Goal: Task Accomplishment & Management: Complete application form

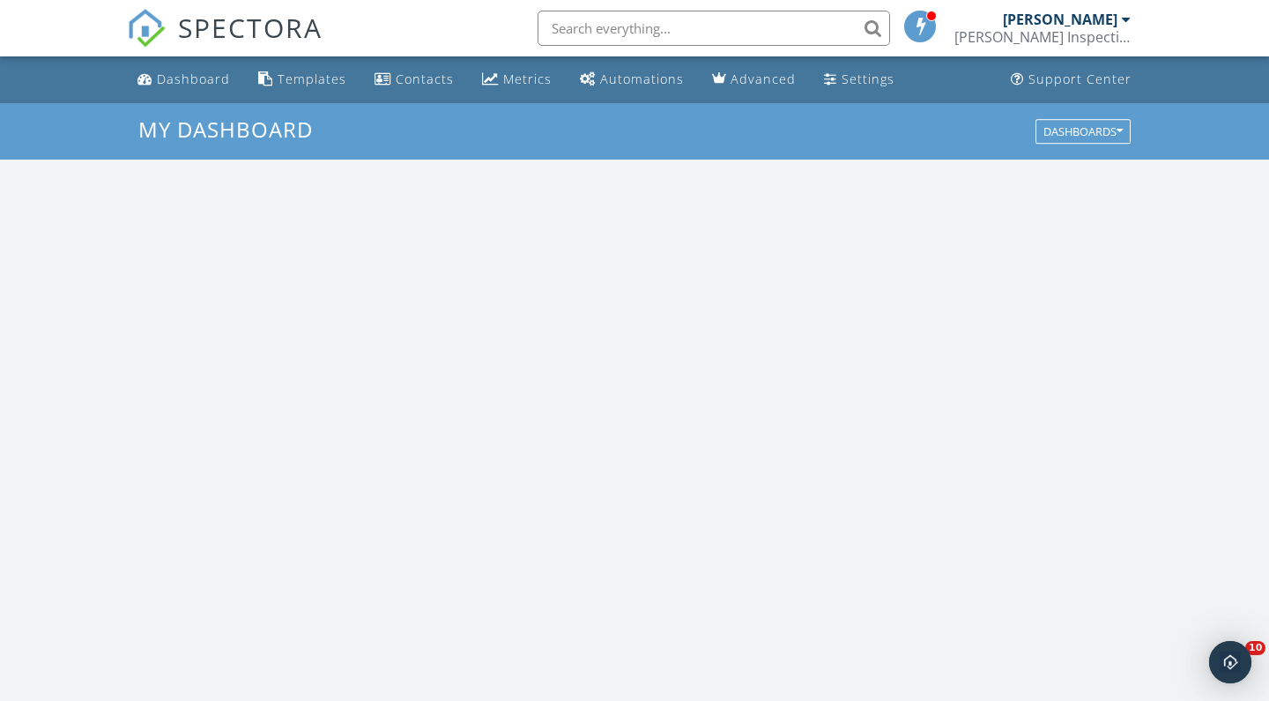
scroll to position [1605, 1270]
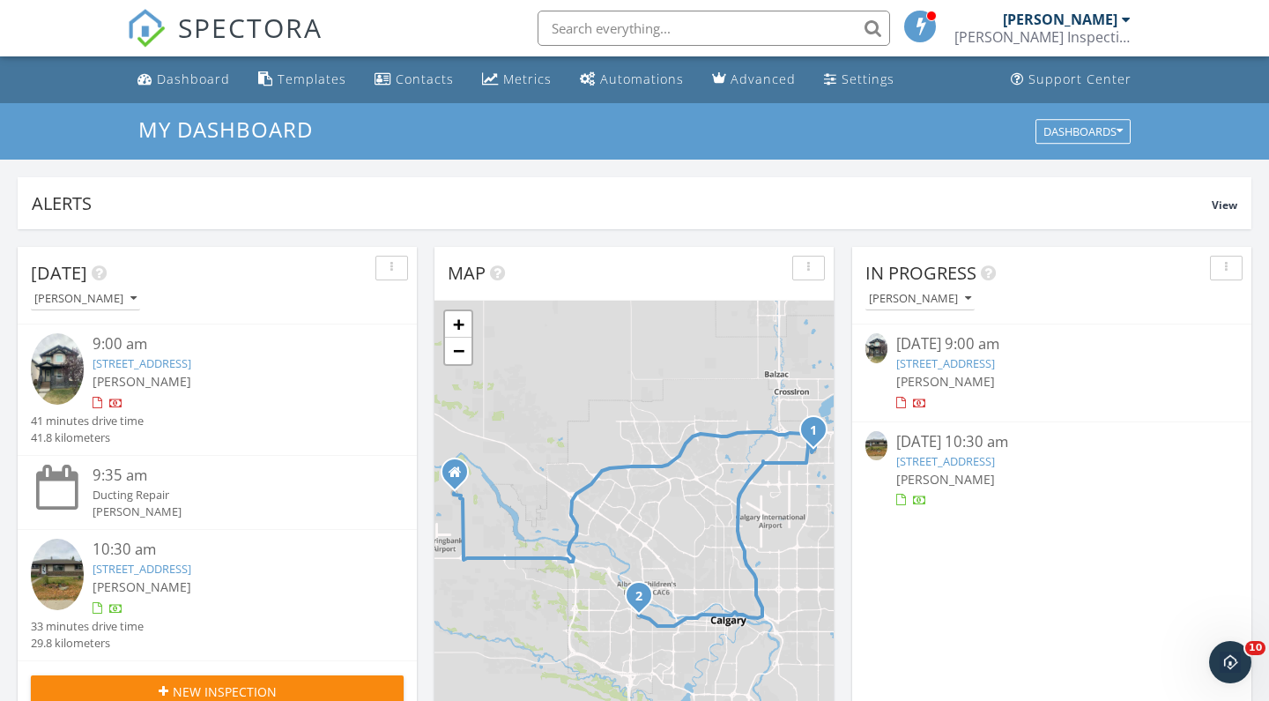
click at [191, 357] on link "[STREET_ADDRESS]" at bounding box center [142, 363] width 99 height 16
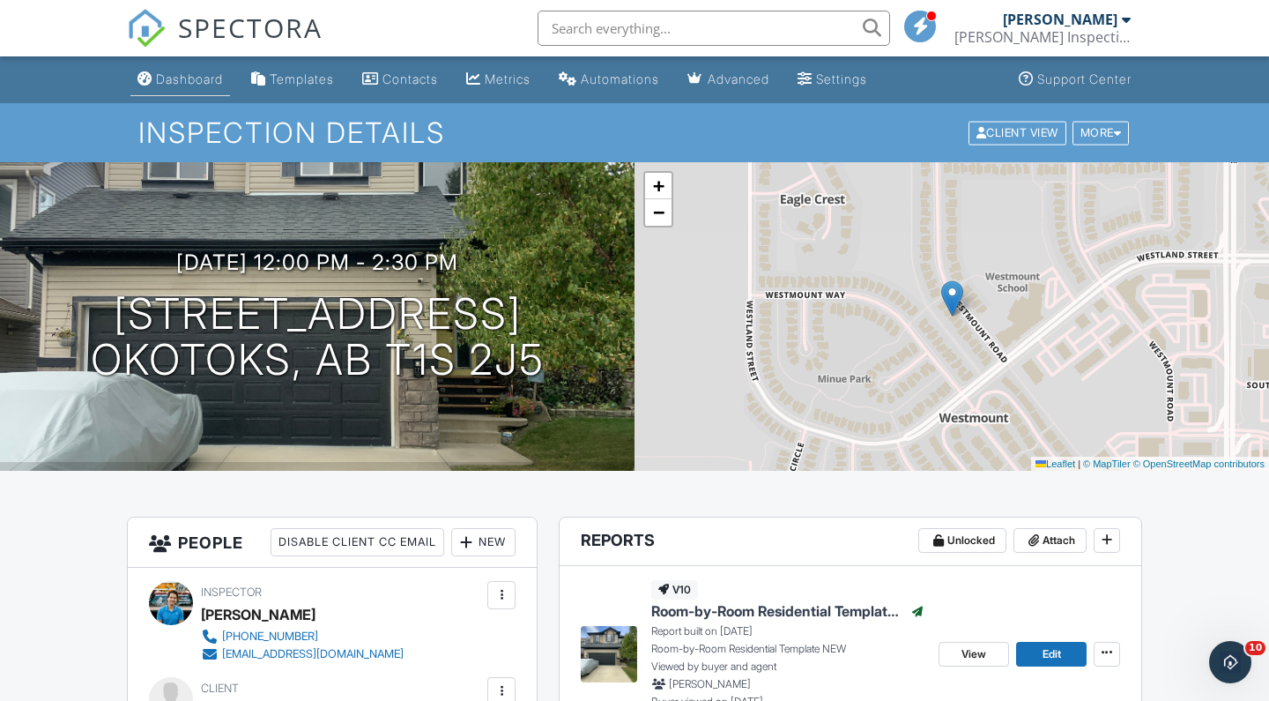
click at [182, 75] on div "Dashboard" at bounding box center [189, 78] width 67 height 15
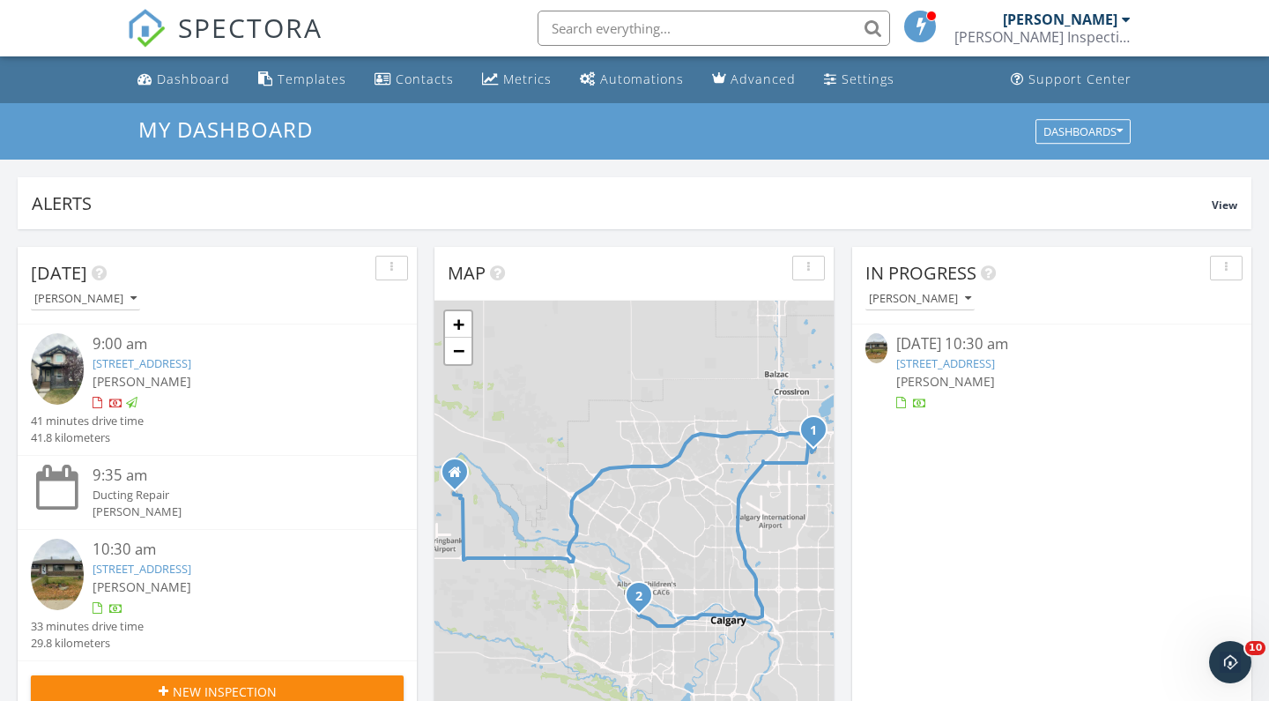
click at [161, 561] on link "[STREET_ADDRESS]" at bounding box center [142, 569] width 99 height 16
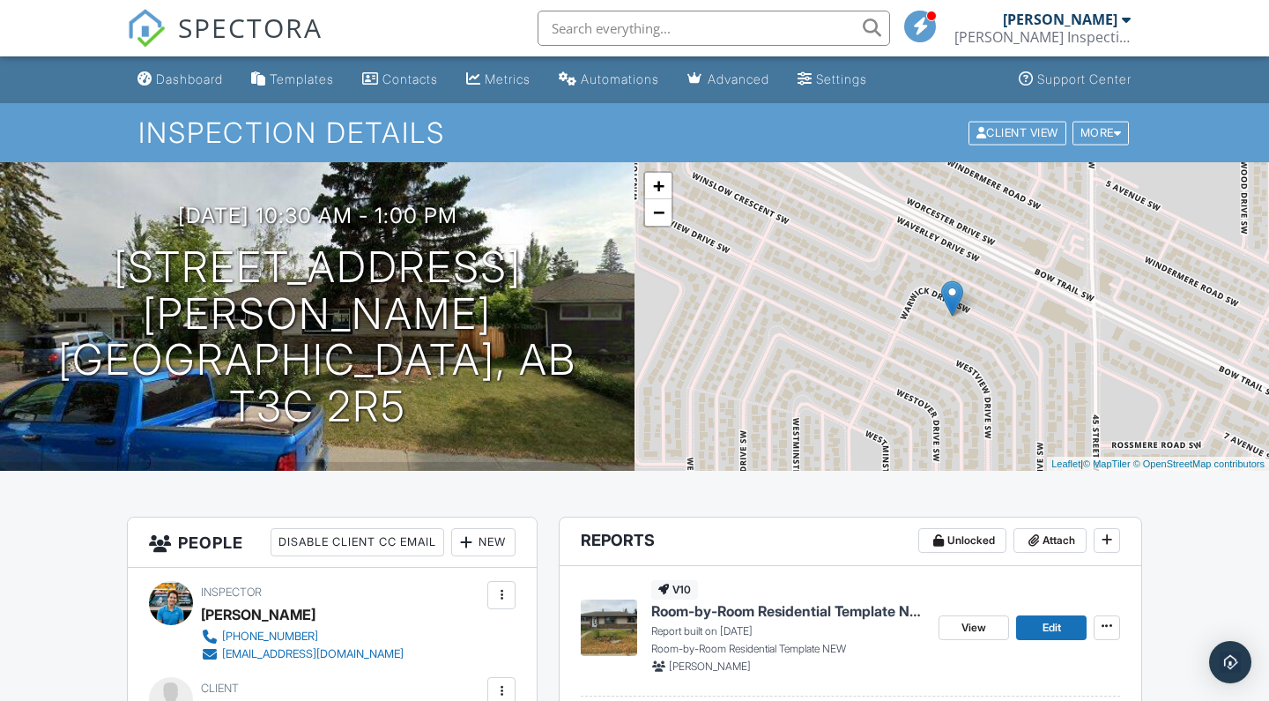
click at [733, 614] on span "Room-by-Room Residential Template NEW" at bounding box center [787, 610] width 273 height 19
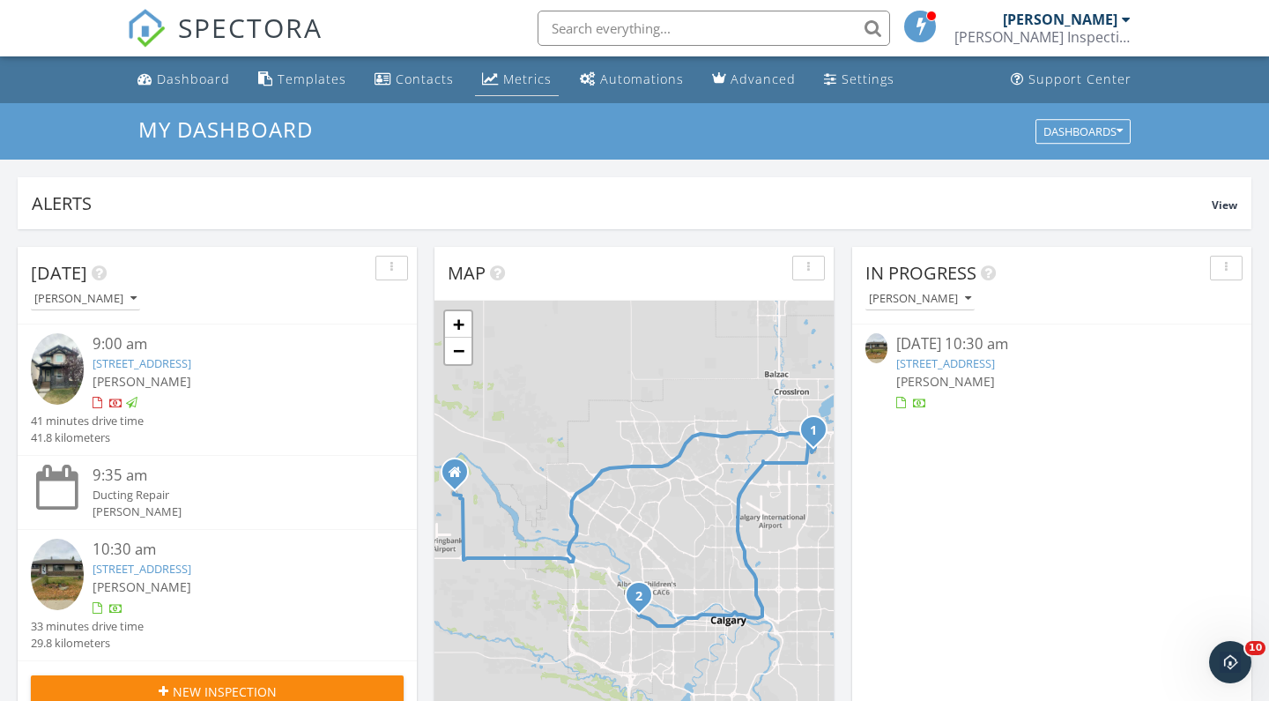
click at [503, 81] on div "Metrics" at bounding box center [527, 79] width 48 height 17
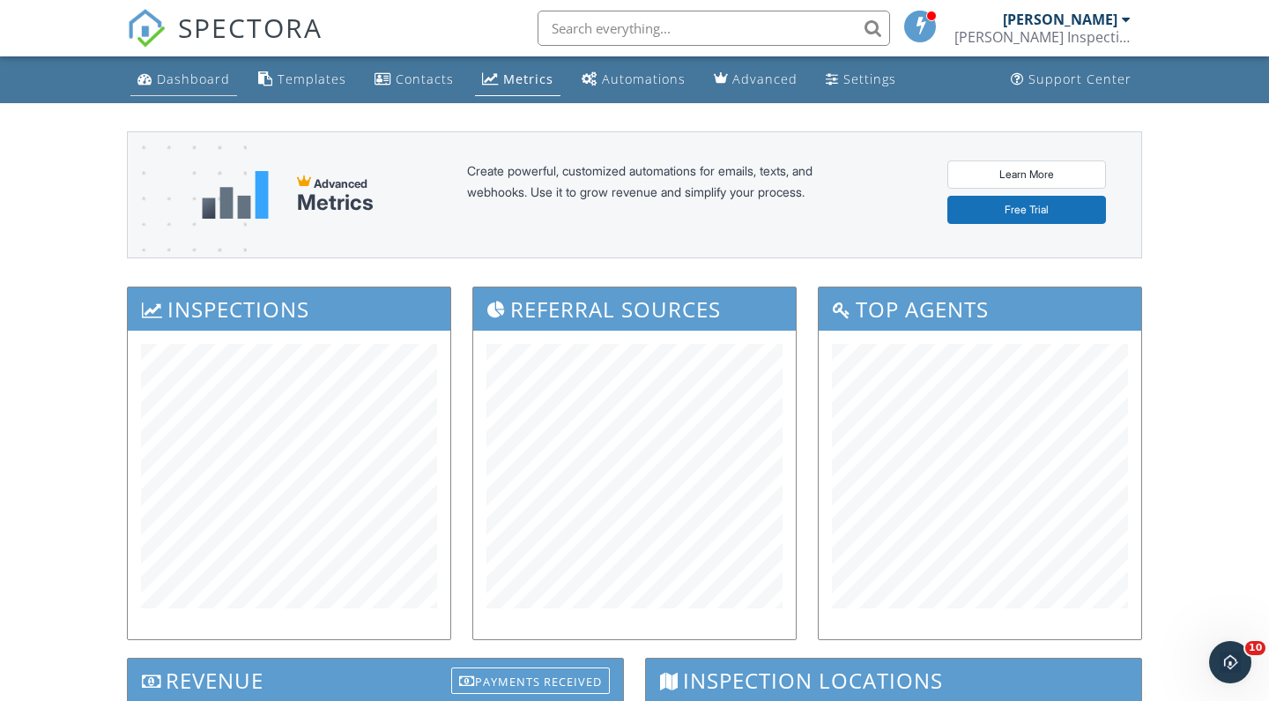
click at [197, 80] on div "Dashboard" at bounding box center [193, 79] width 73 height 17
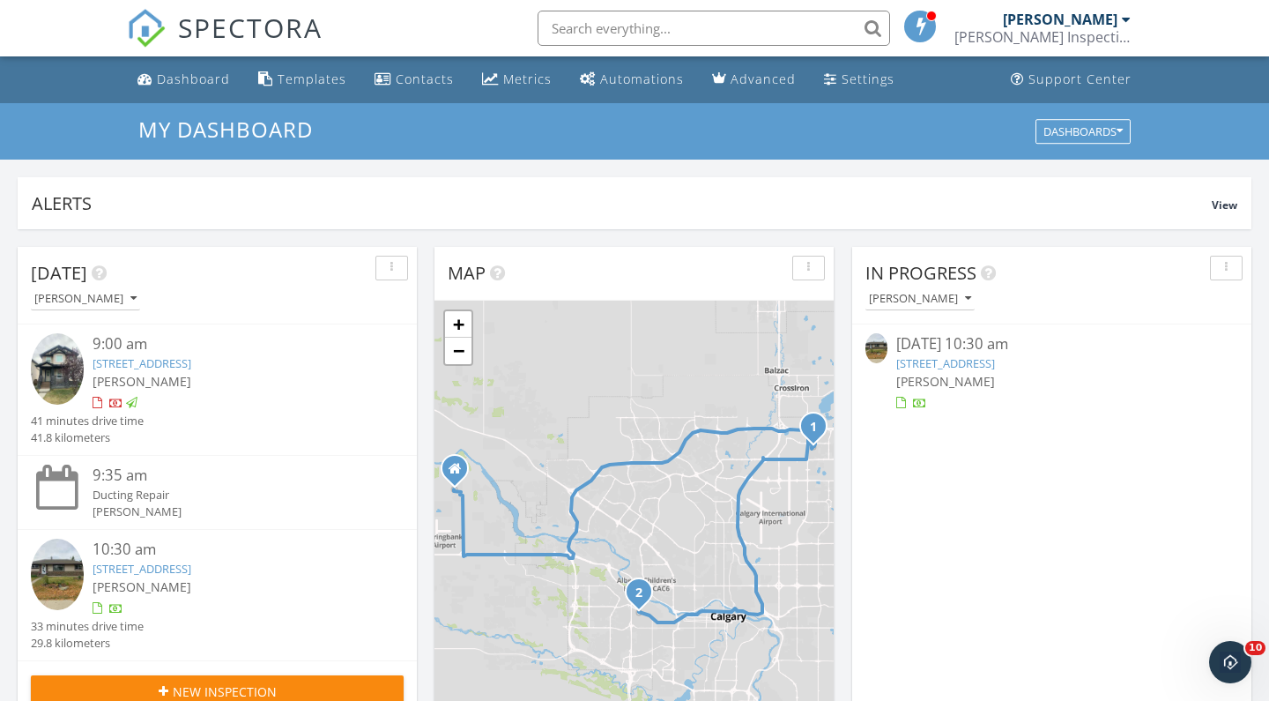
click at [164, 361] on link "[STREET_ADDRESS]" at bounding box center [142, 363] width 99 height 16
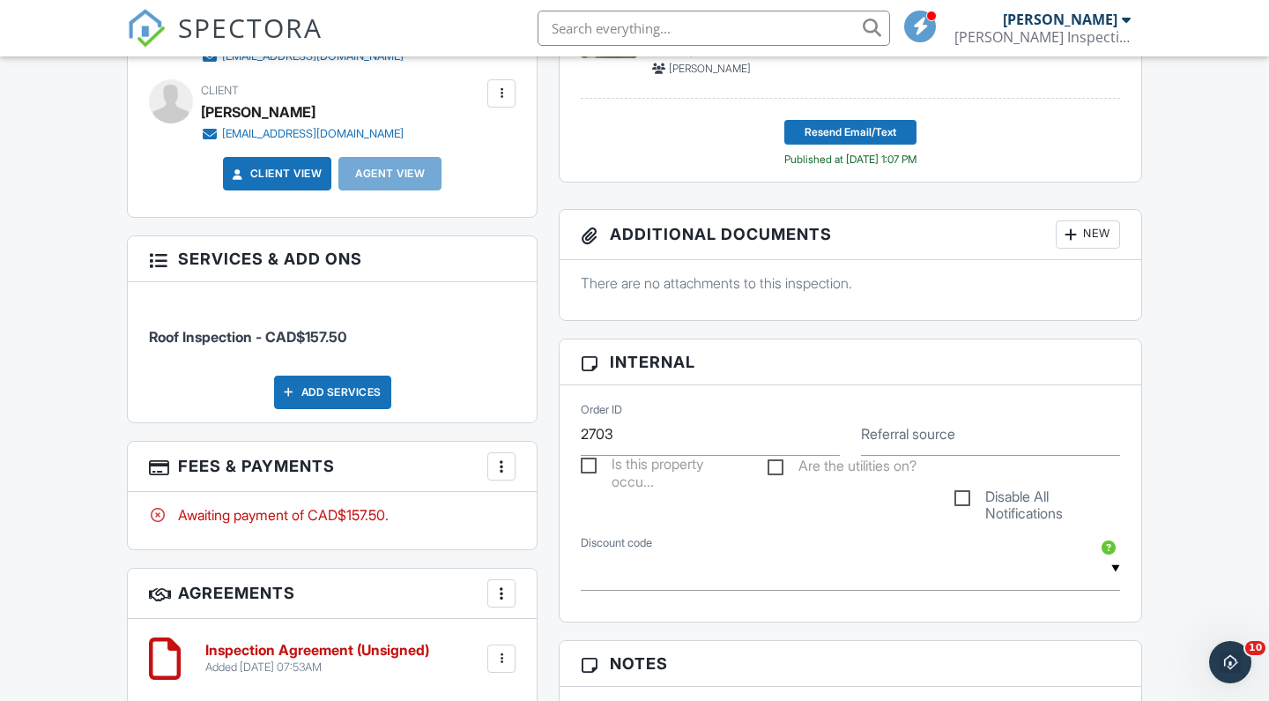
click at [498, 463] on div at bounding box center [502, 467] width 18 height 18
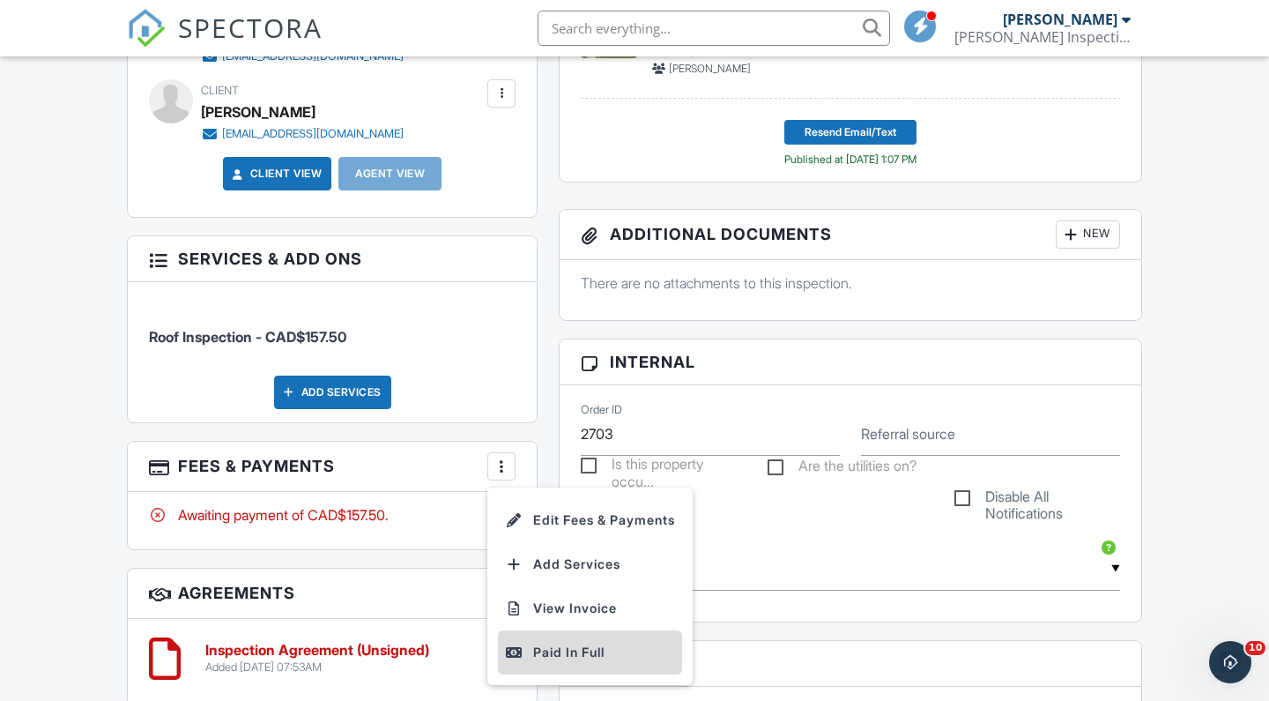
click at [528, 646] on div "Paid In Full" at bounding box center [590, 652] width 170 height 21
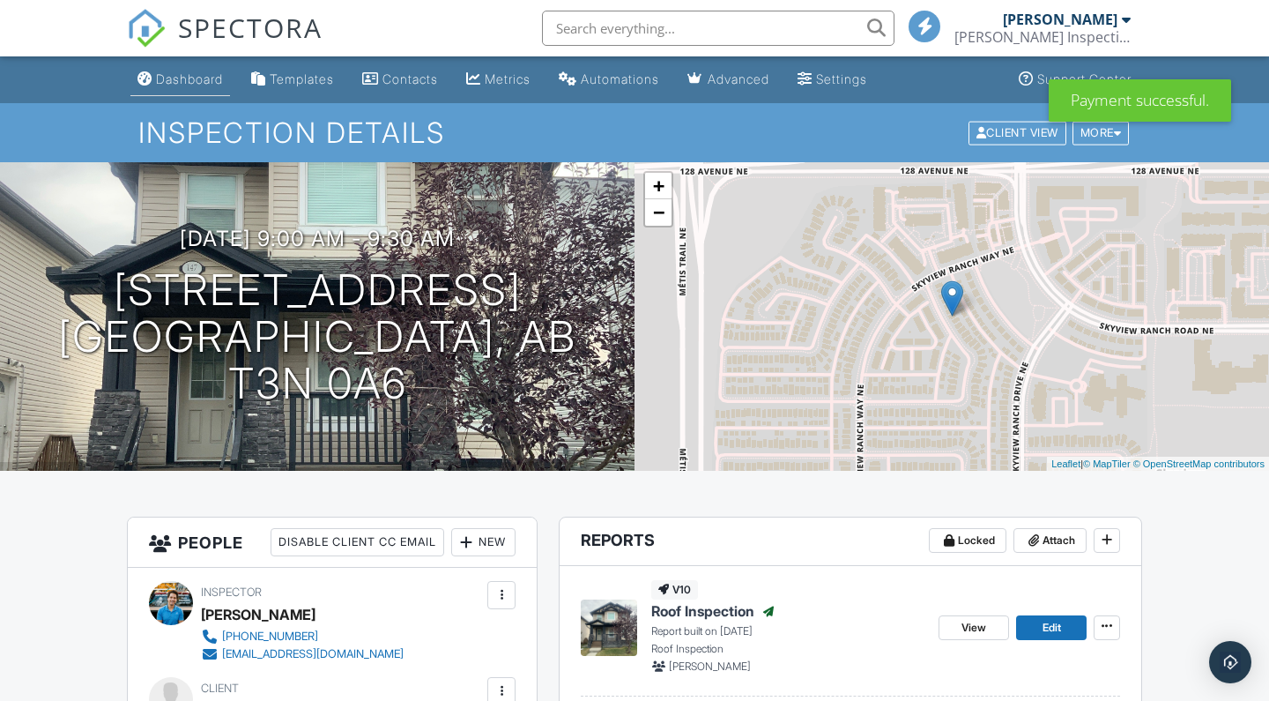
click at [165, 66] on link "Dashboard" at bounding box center [180, 79] width 100 height 33
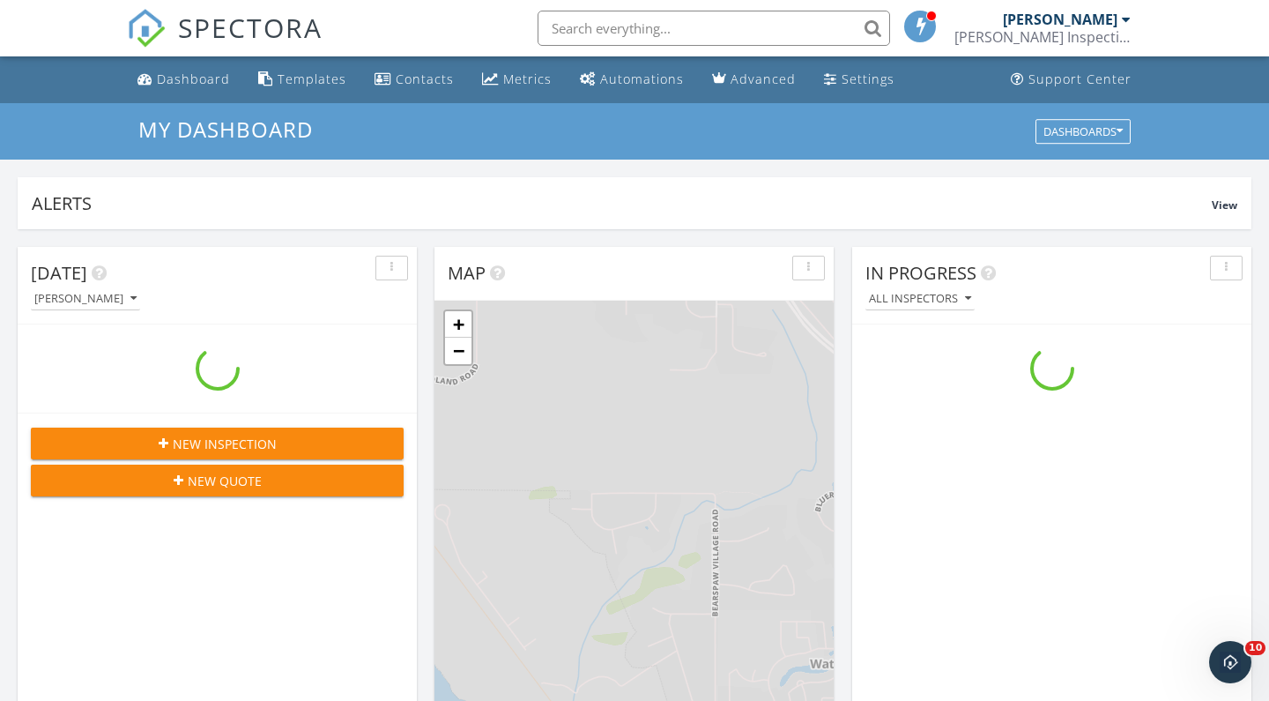
scroll to position [1605, 1270]
click at [518, 84] on div "Metrics" at bounding box center [527, 79] width 48 height 17
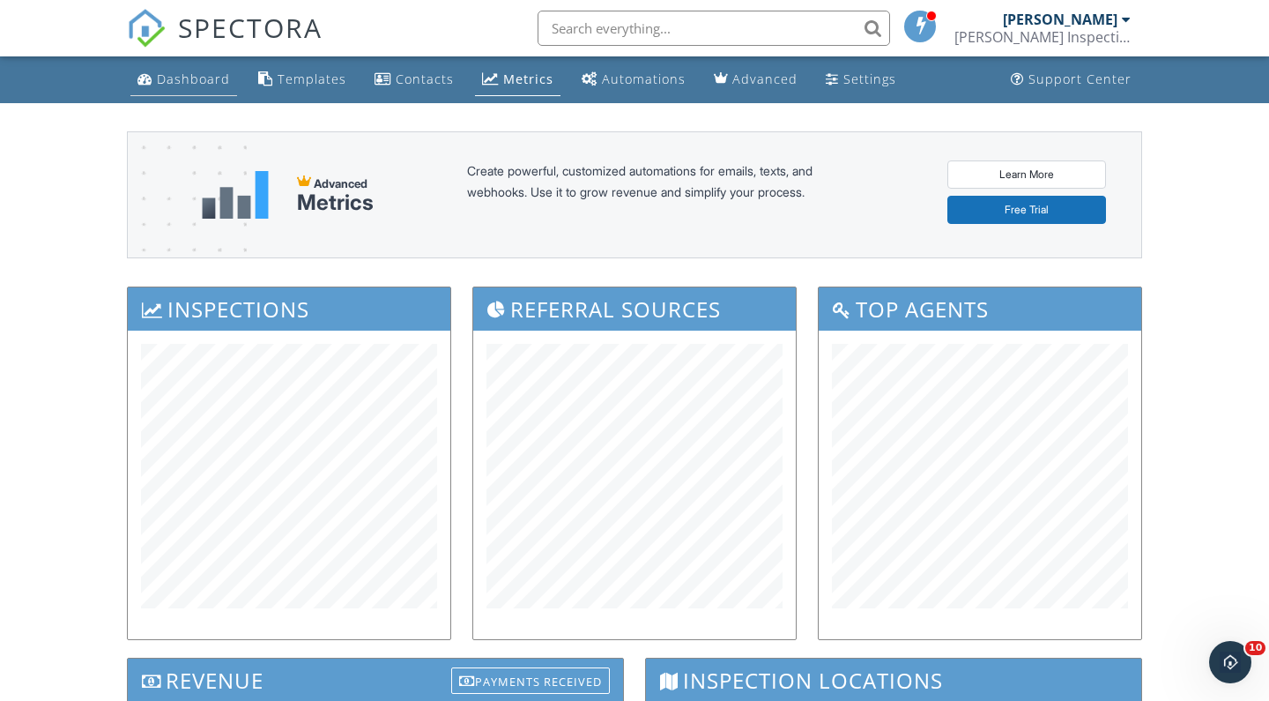
click at [204, 89] on link "Dashboard" at bounding box center [183, 79] width 107 height 33
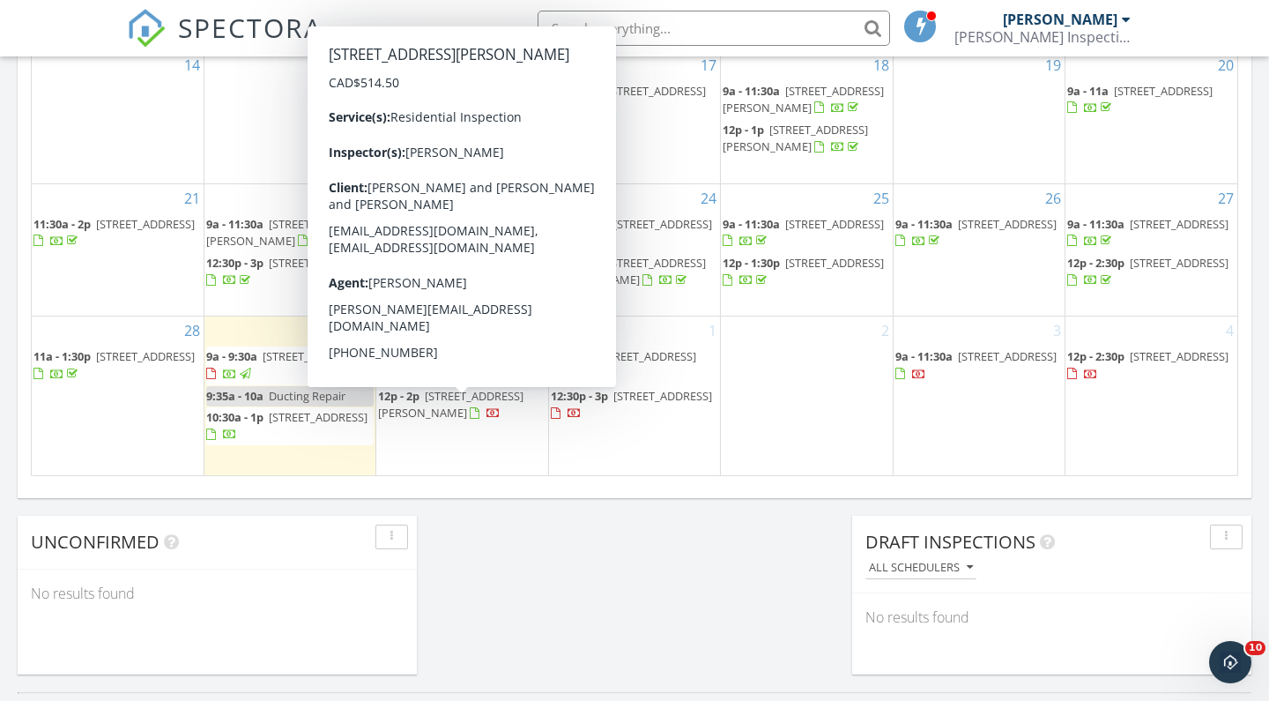
scroll to position [1123, 0]
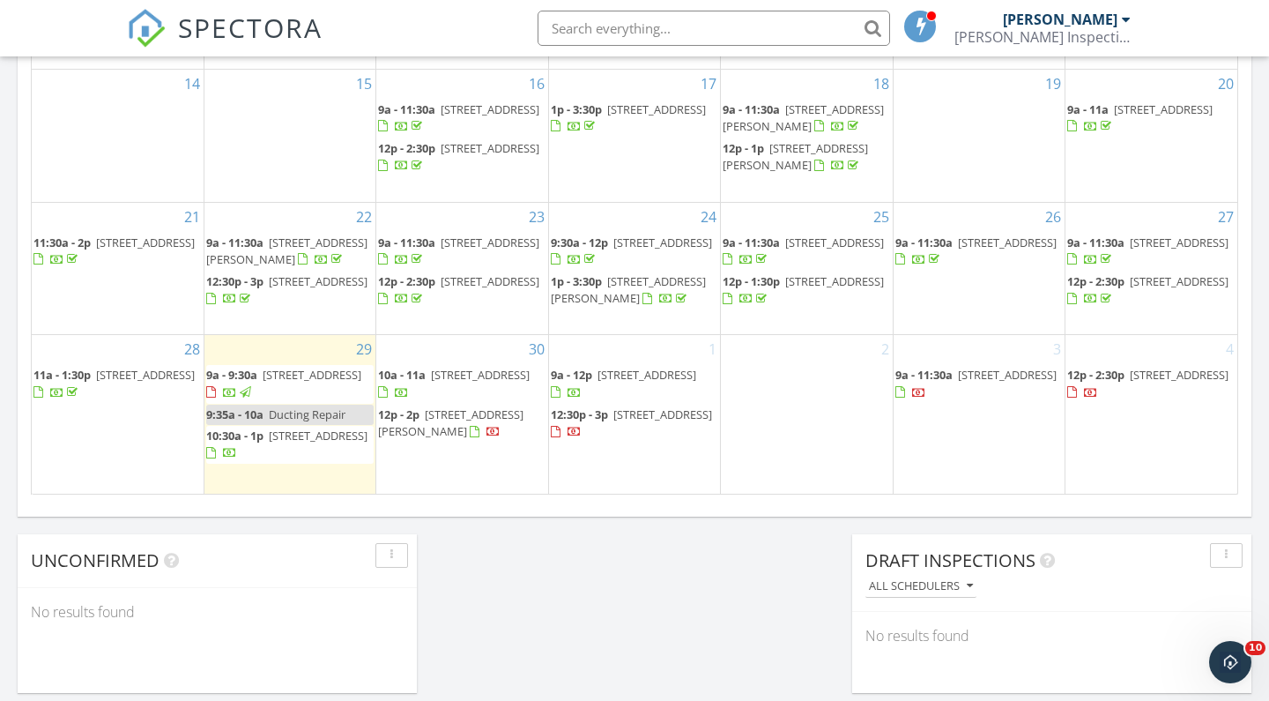
click at [481, 502] on div "September 2025 today list day week cal wk 4 wk month Sun Mon Tue Wed Thu Fri Sa…" at bounding box center [635, 106] width 1234 height 801
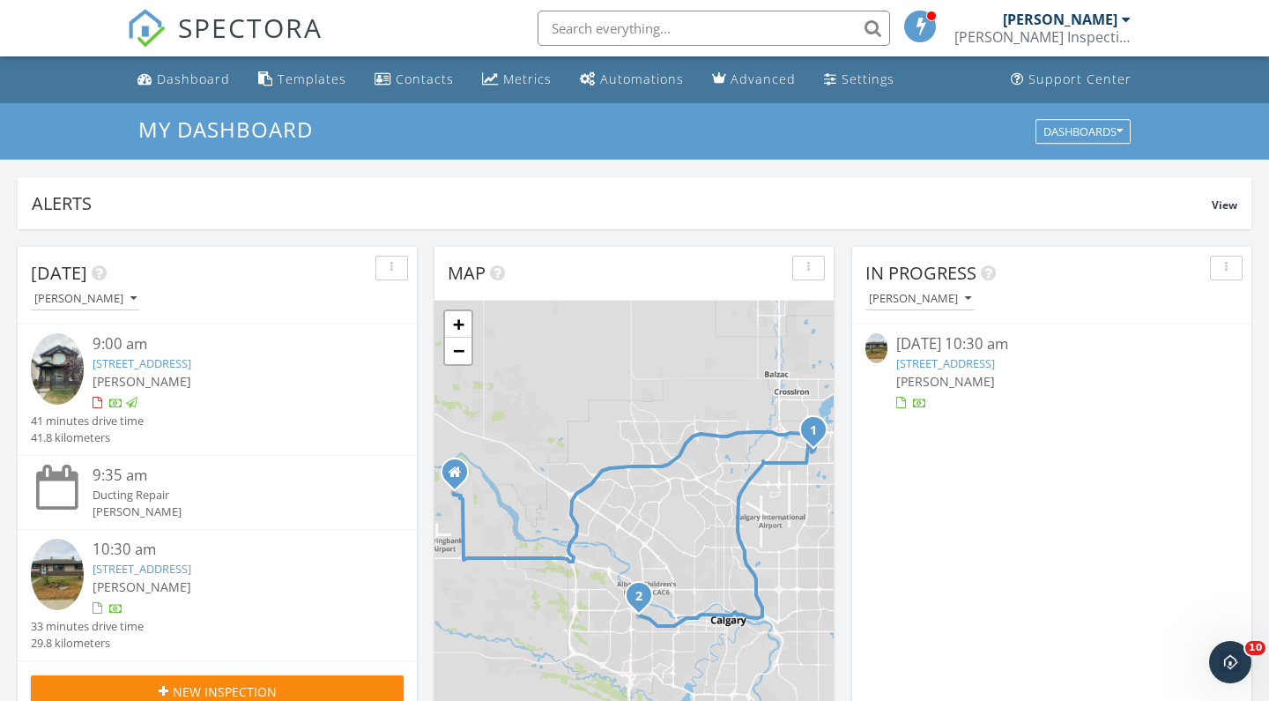
scroll to position [0, 0]
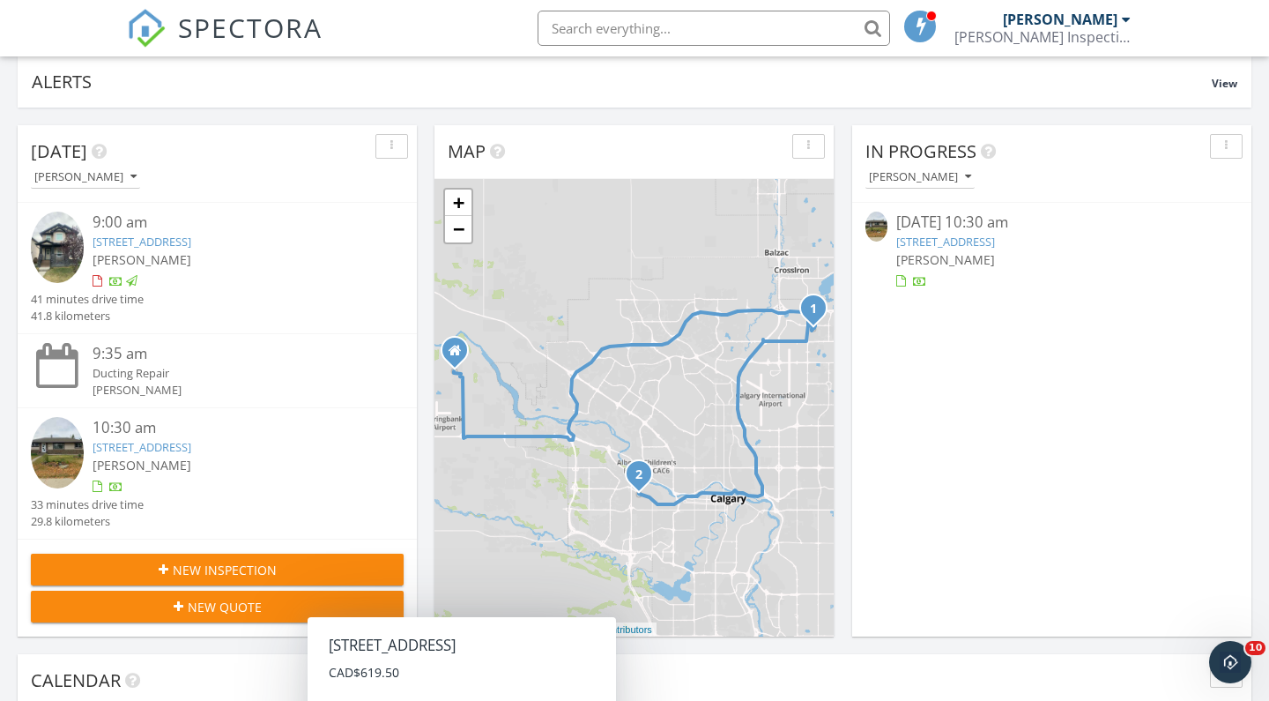
scroll to position [269, 0]
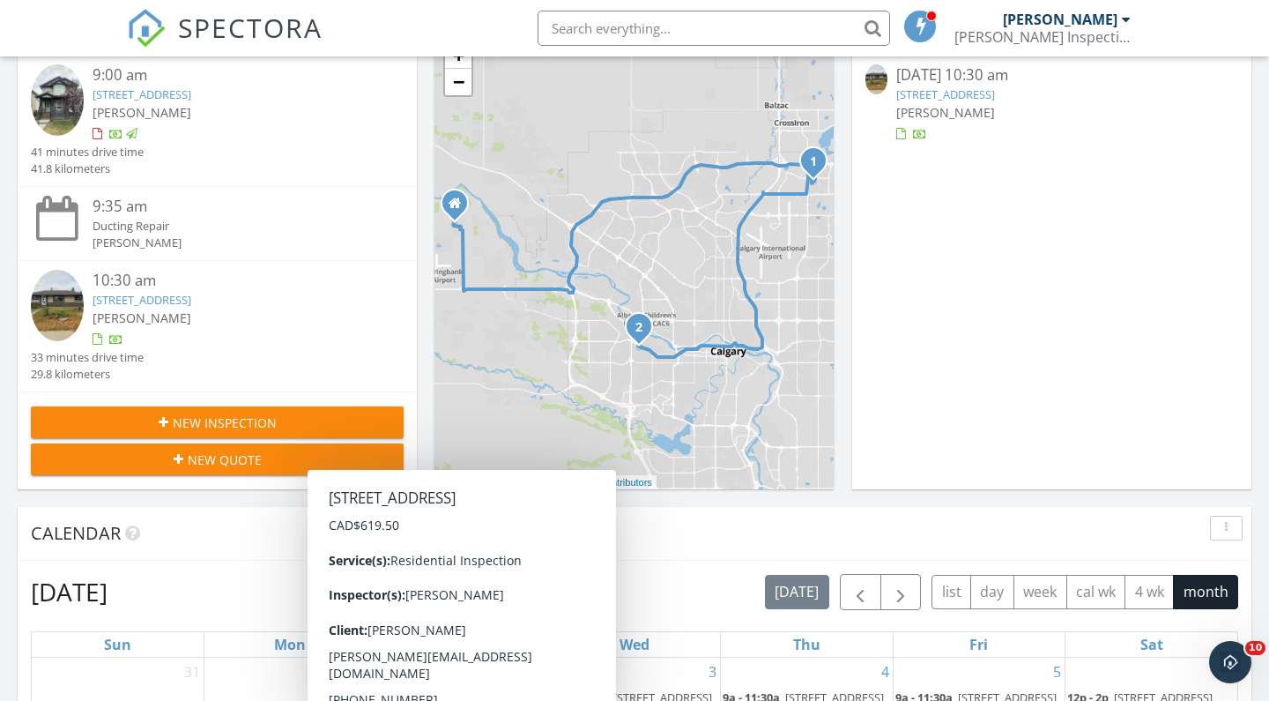
click at [160, 417] on icon "button" at bounding box center [164, 422] width 10 height 12
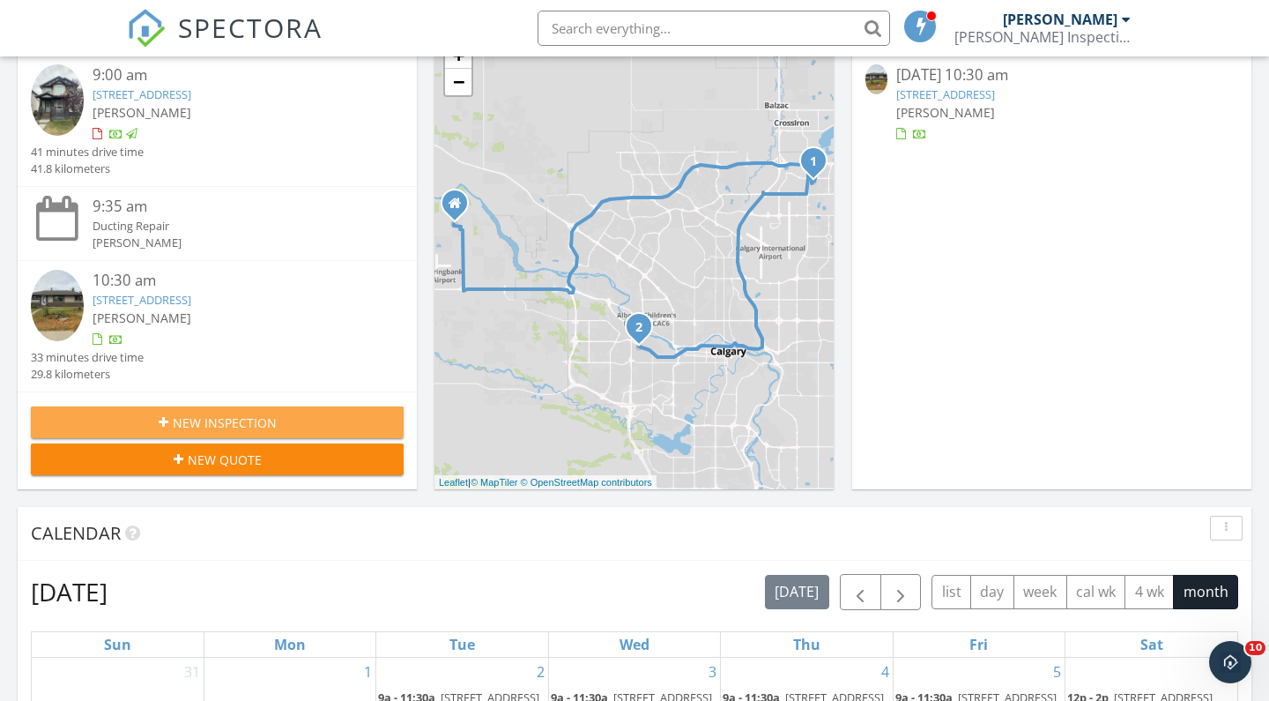
click at [160, 417] on div at bounding box center [634, 350] width 1269 height 701
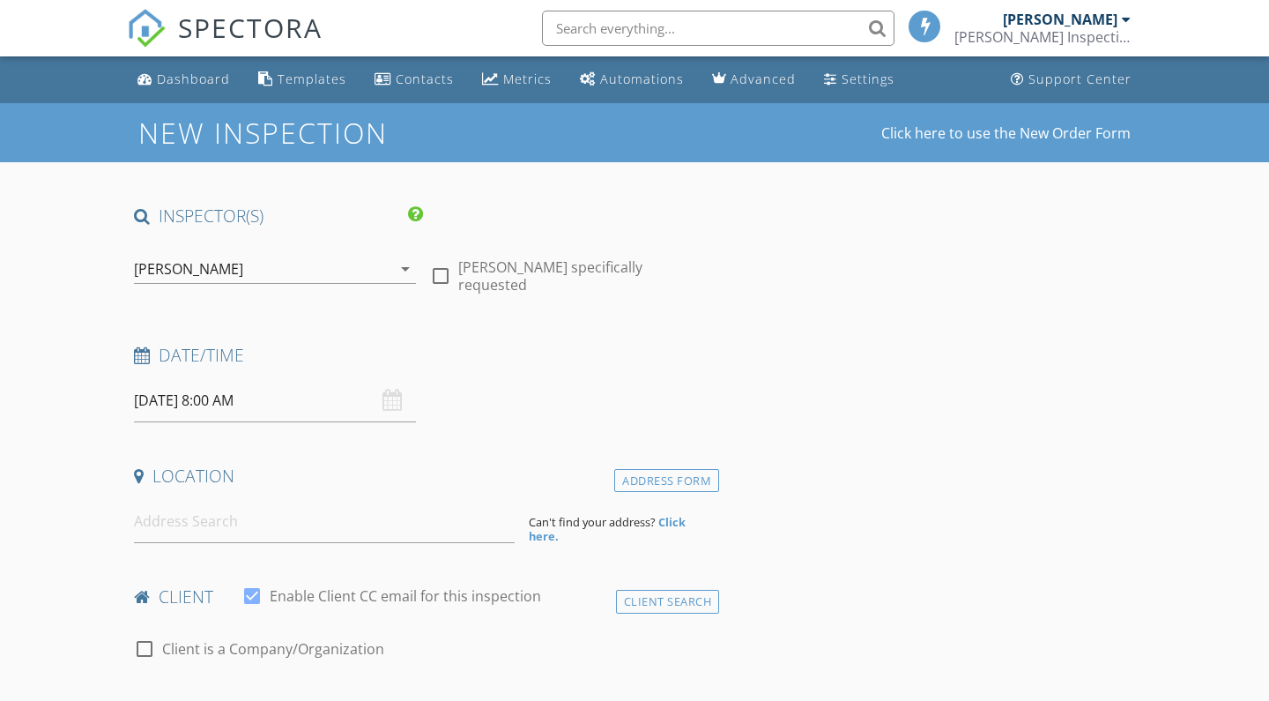
select select "8"
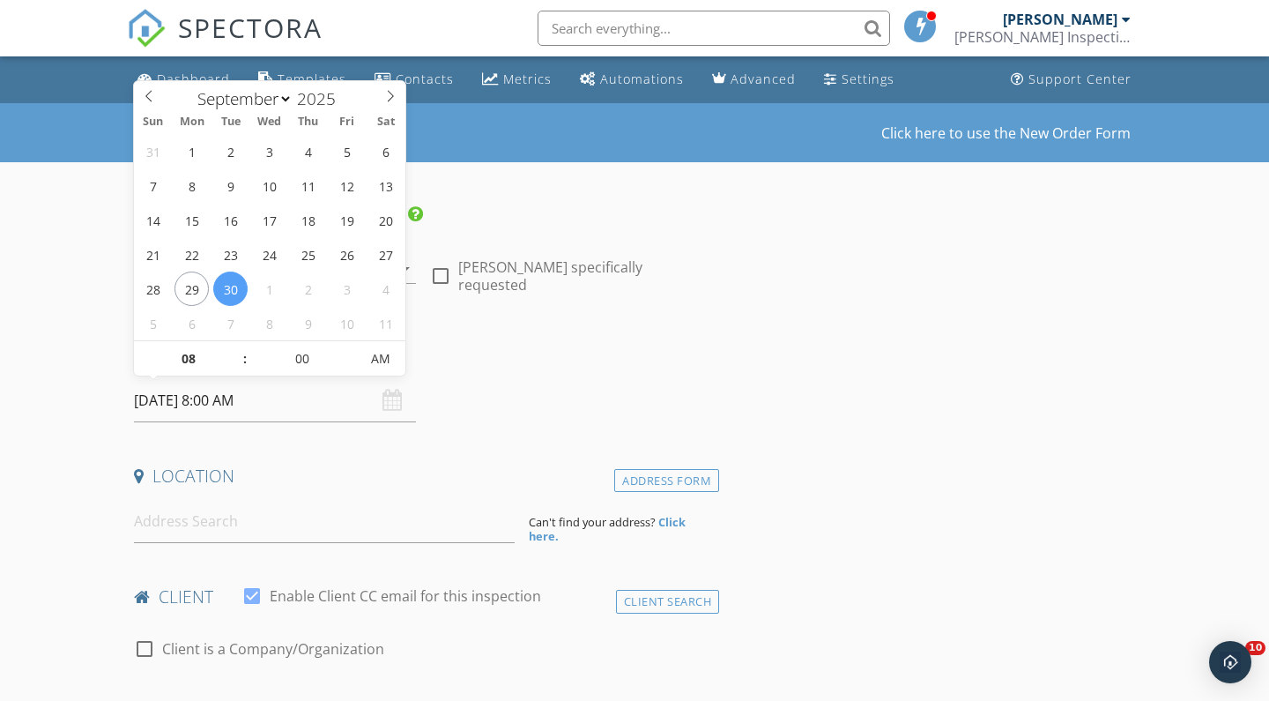
click at [289, 385] on input "[DATE] 8:00 AM" at bounding box center [275, 400] width 282 height 43
type input "[DATE] 8:00 AM"
select select "9"
type input "[DATE] 9:00 AM"
type input "09"
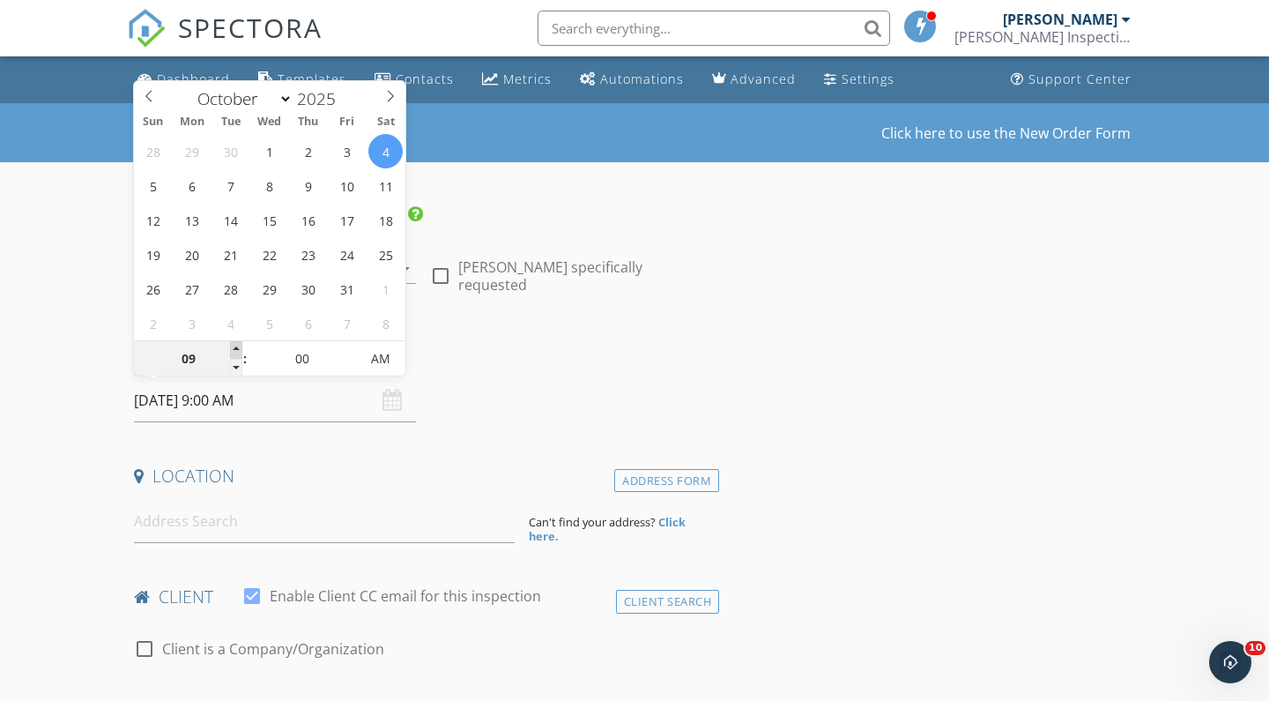
click at [234, 347] on span at bounding box center [236, 350] width 12 height 18
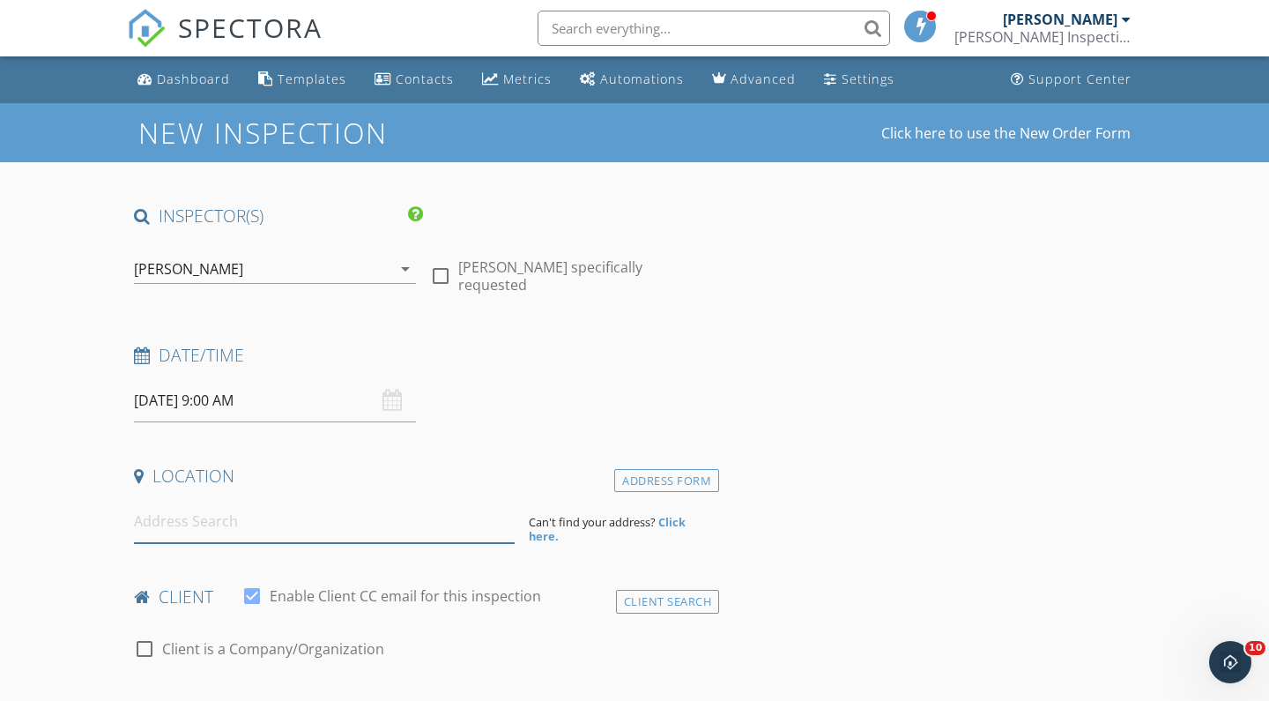
click at [197, 510] on input at bounding box center [324, 521] width 381 height 43
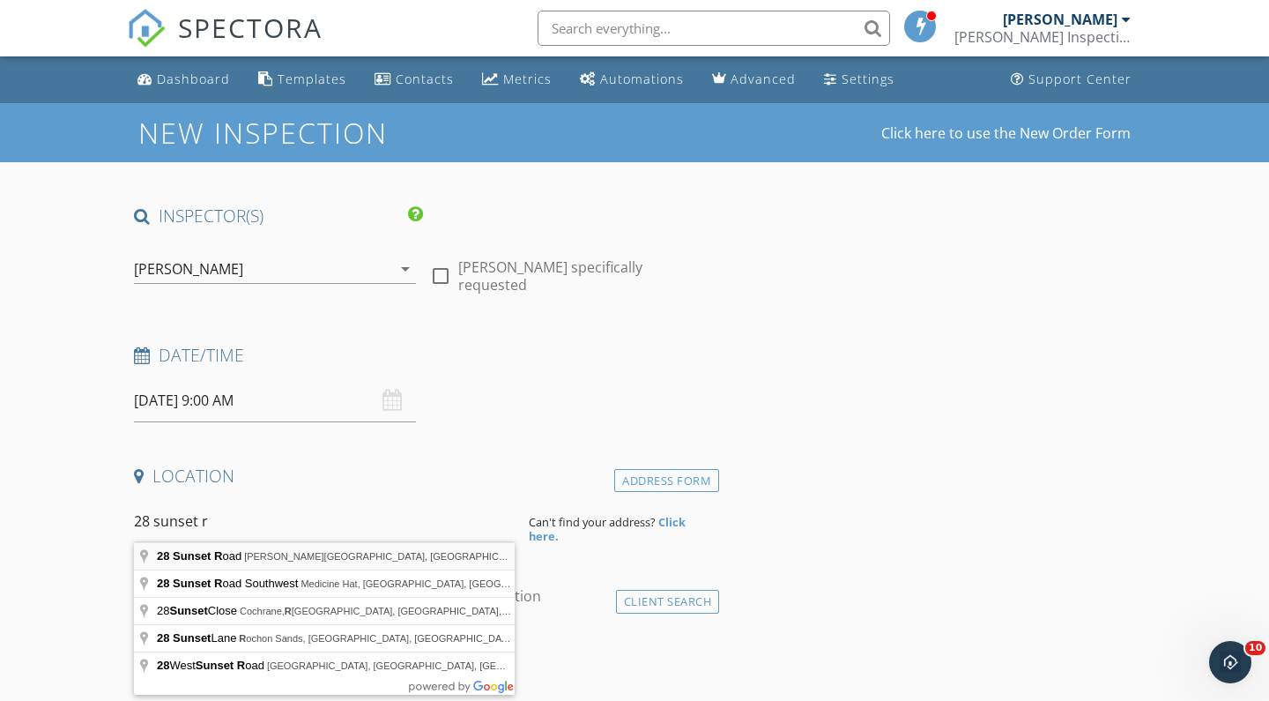
type input "[STREET_ADDRESS][PERSON_NAME]"
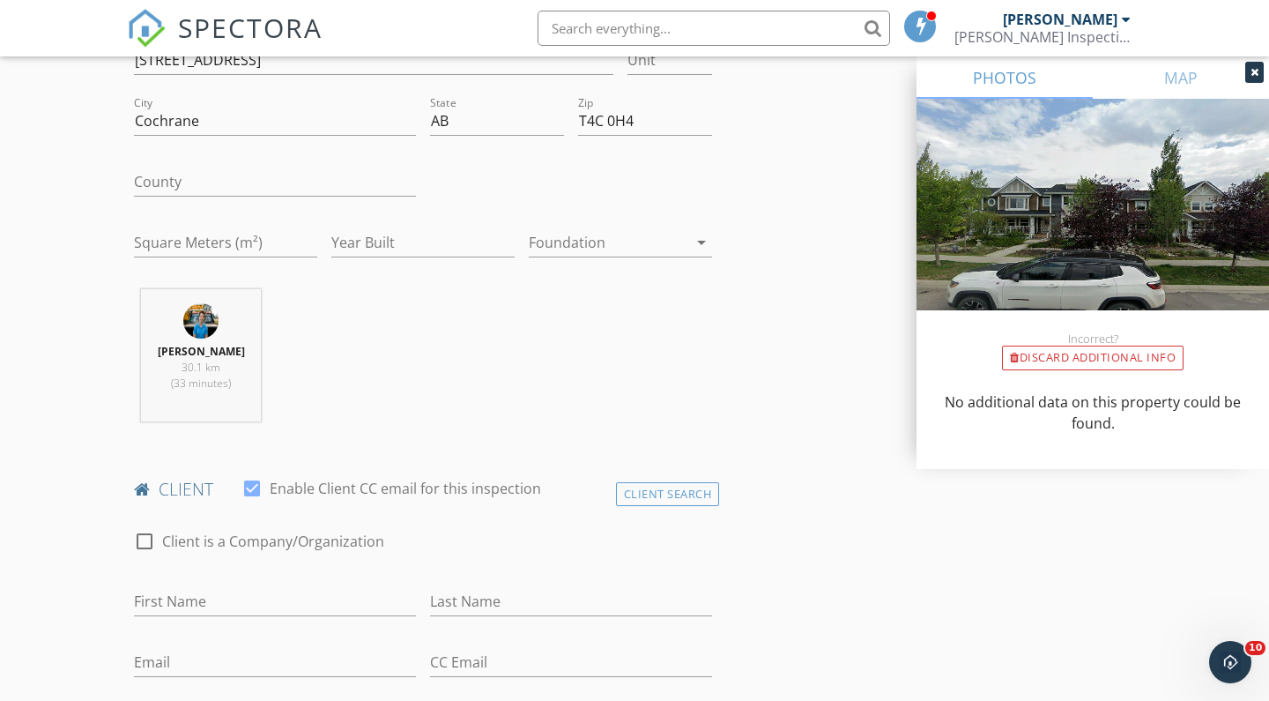
scroll to position [478, 0]
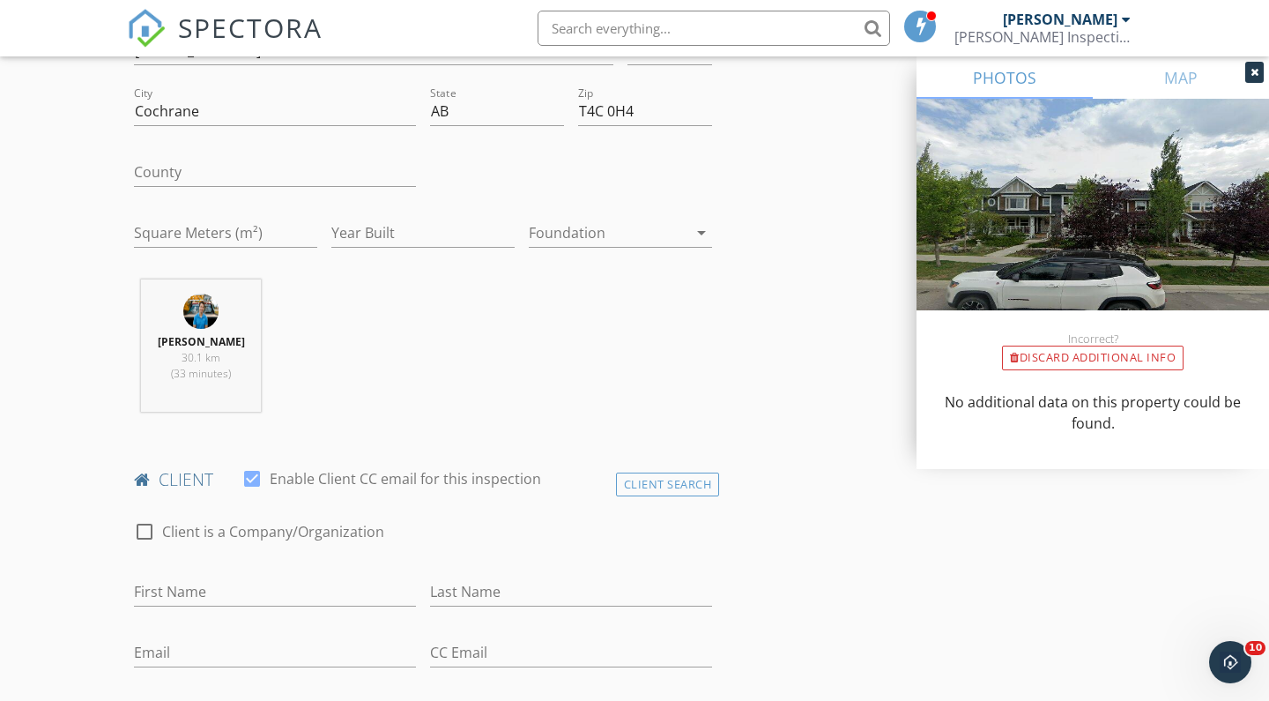
click at [220, 606] on div "First Name" at bounding box center [275, 600] width 282 height 47
type input "[PERSON_NAME]"
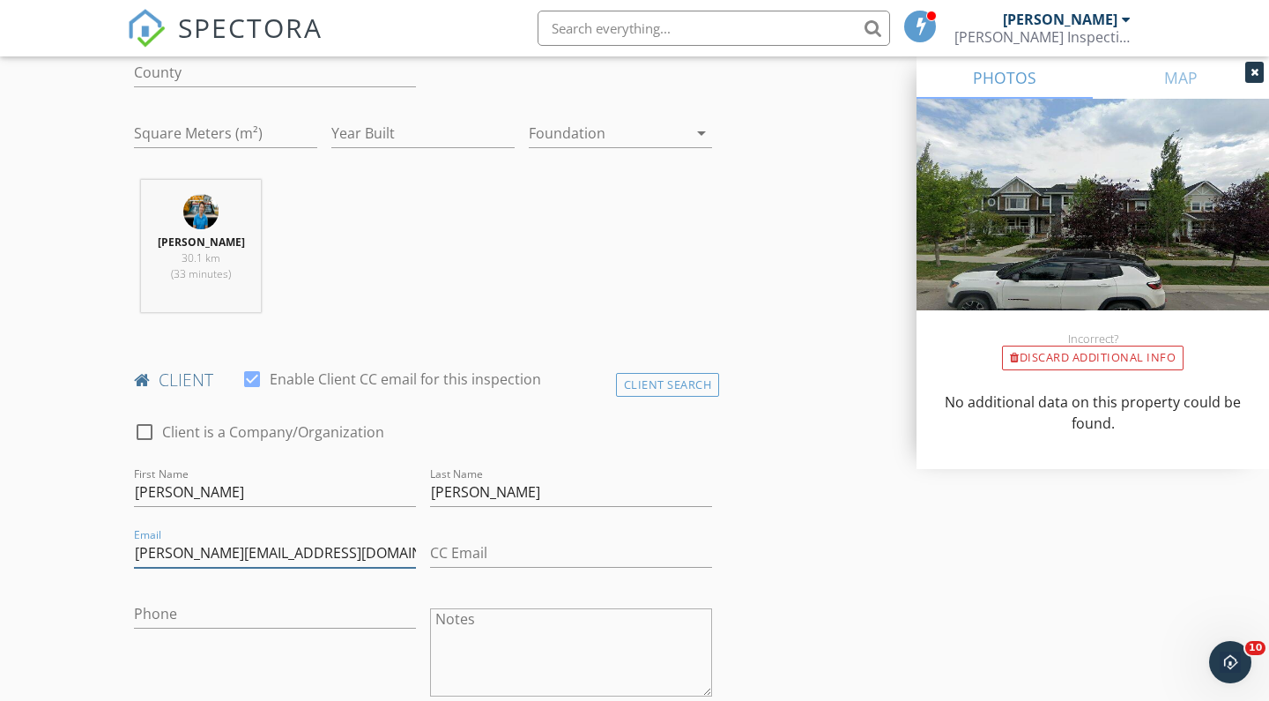
scroll to position [608, 0]
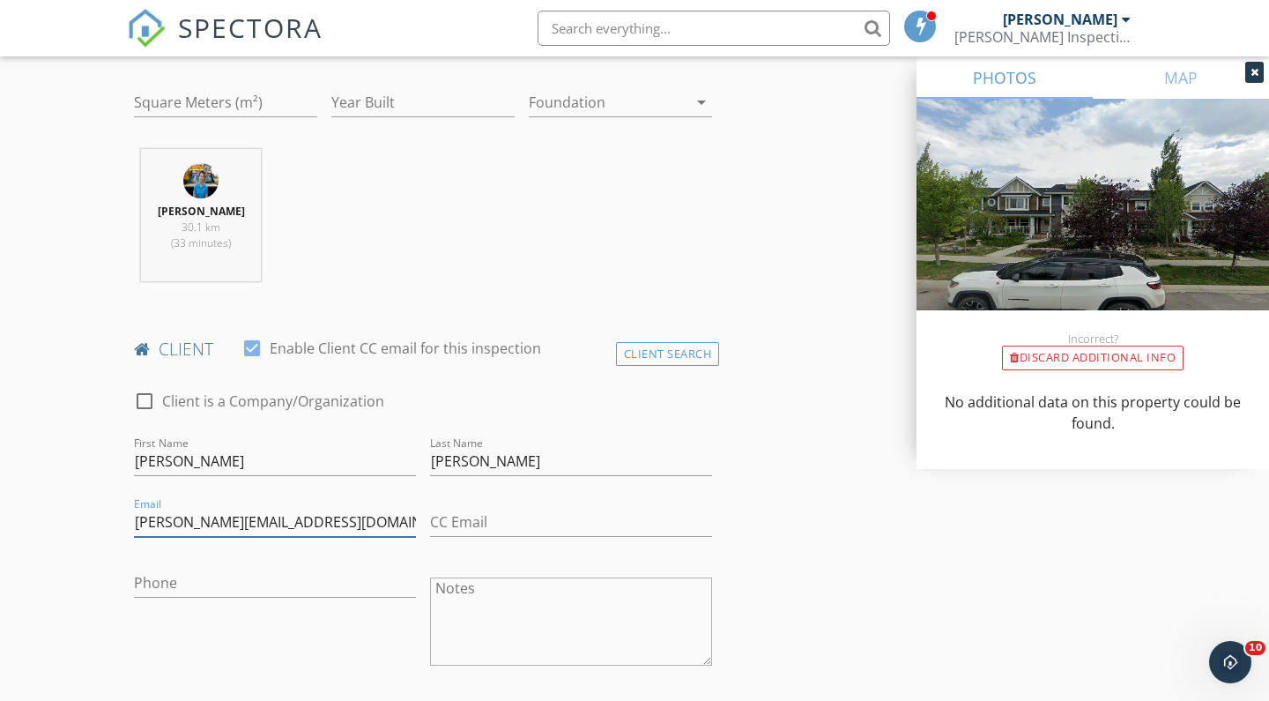
type input "helen@ropservices.com"
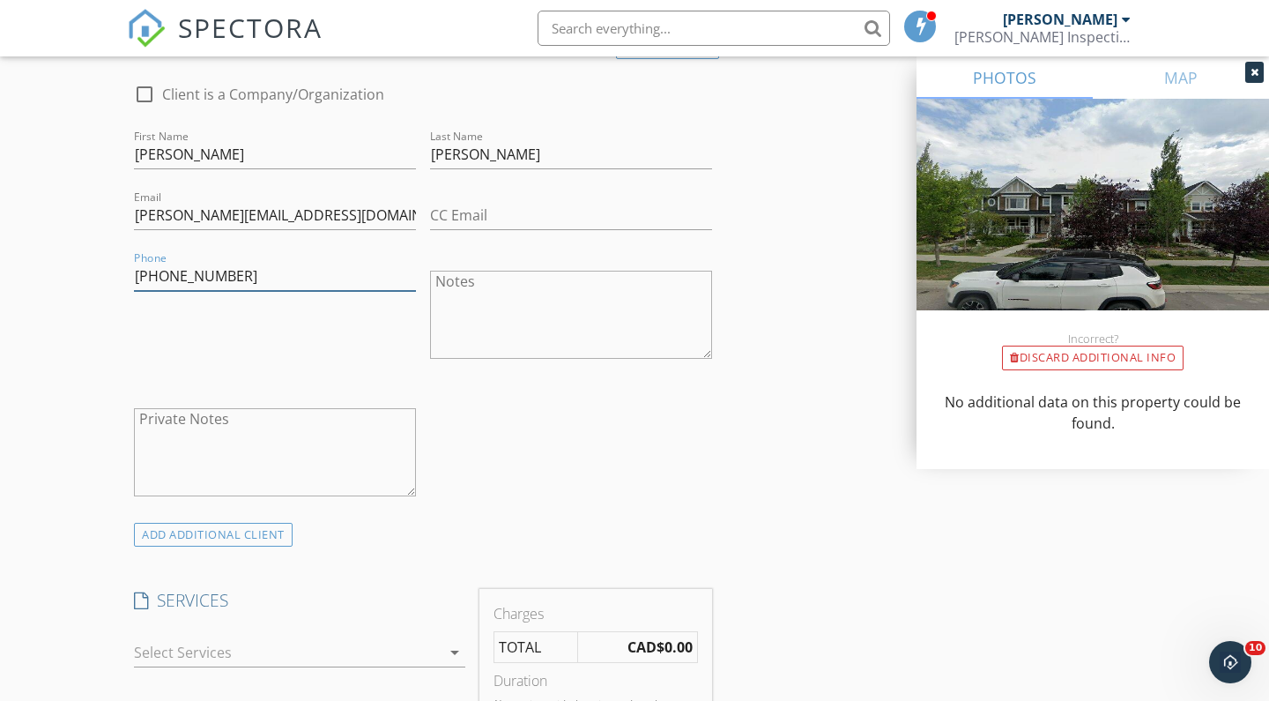
scroll to position [1145, 0]
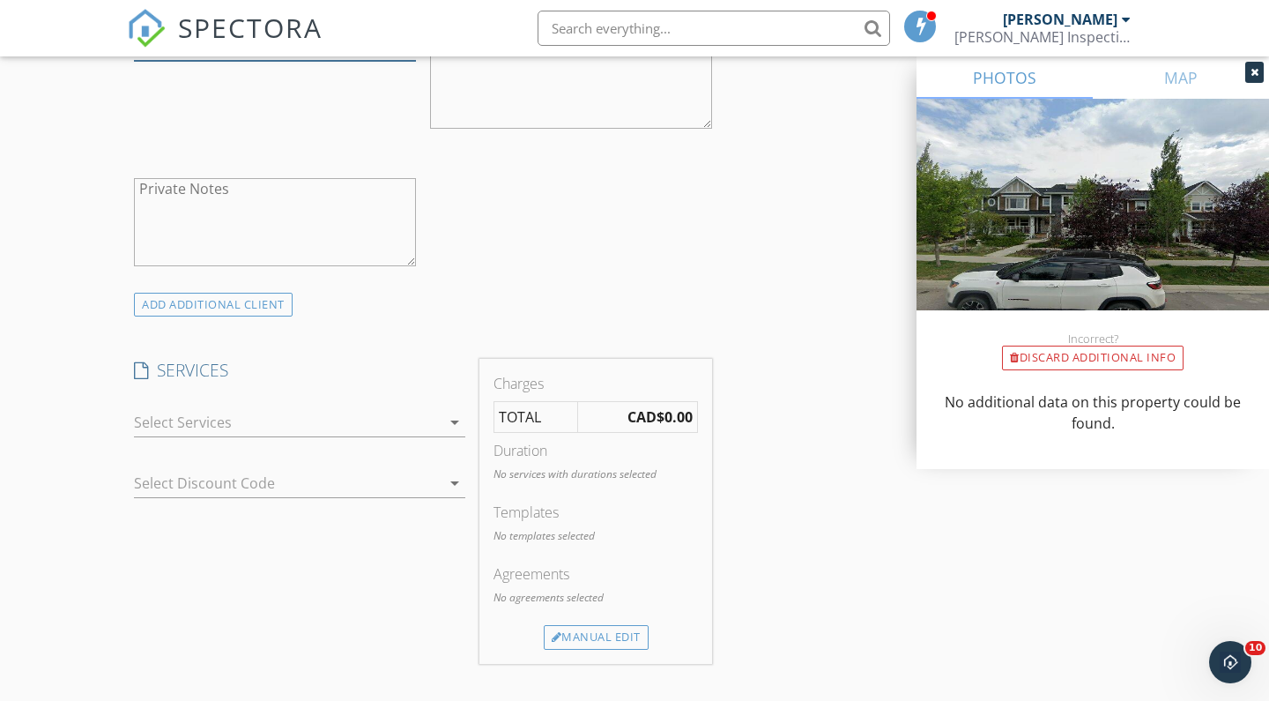
type input "403-874-7627"
click at [294, 418] on div at bounding box center [287, 422] width 307 height 28
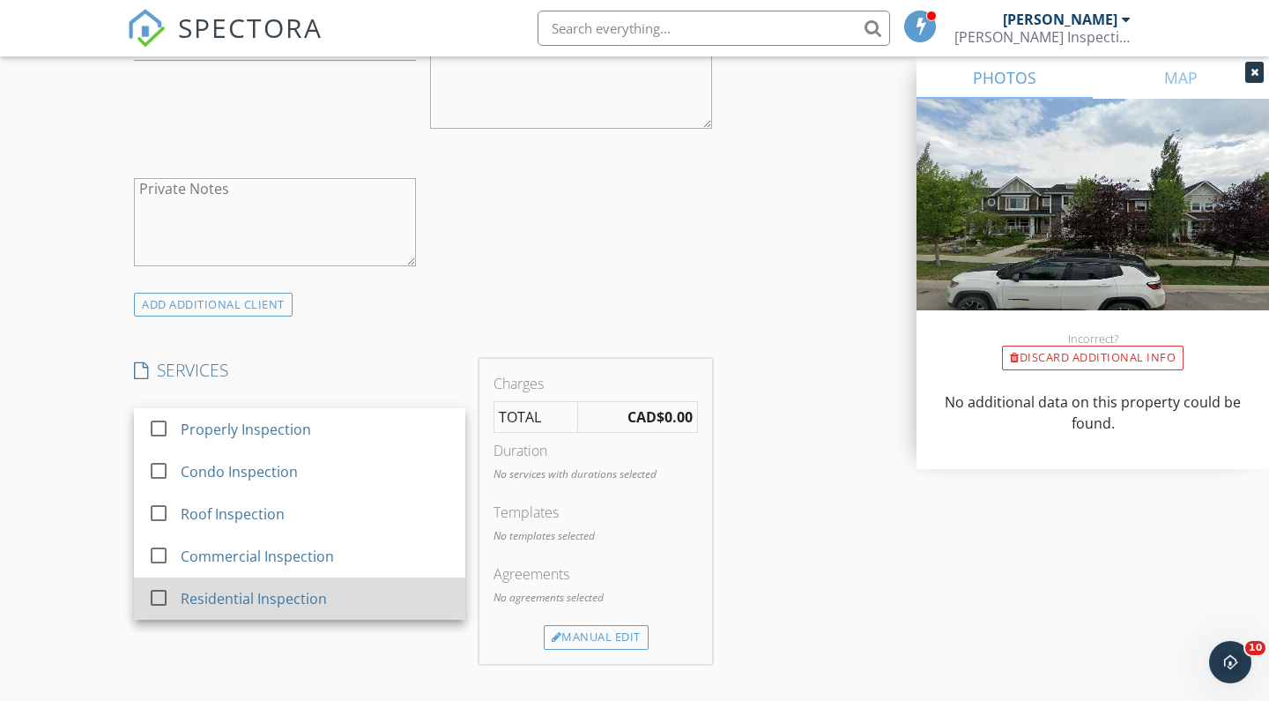
click at [309, 593] on div "Residential Inspection" at bounding box center [254, 598] width 146 height 21
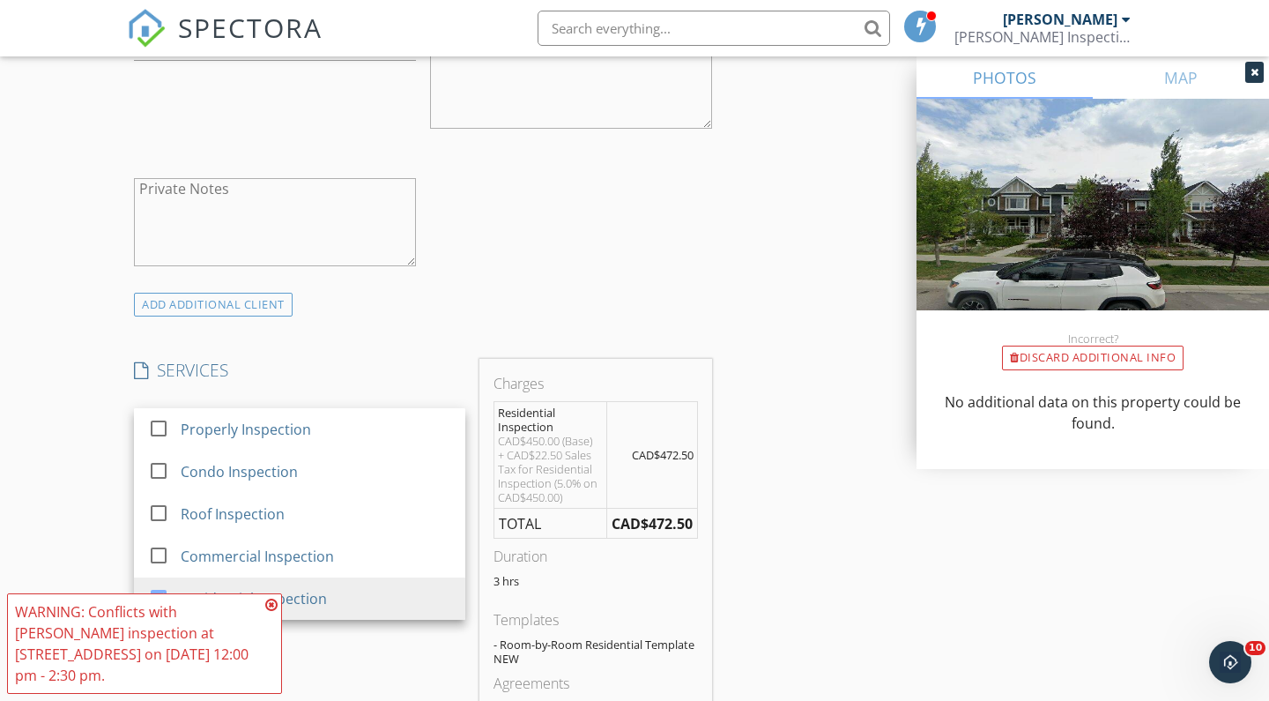
click at [800, 259] on div "INSPECTOR(S) check_box Kyle Oelke PRIMARY Kyle Oelke arrow_drop_down check_box_…" at bounding box center [635, 583] width 1016 height 3048
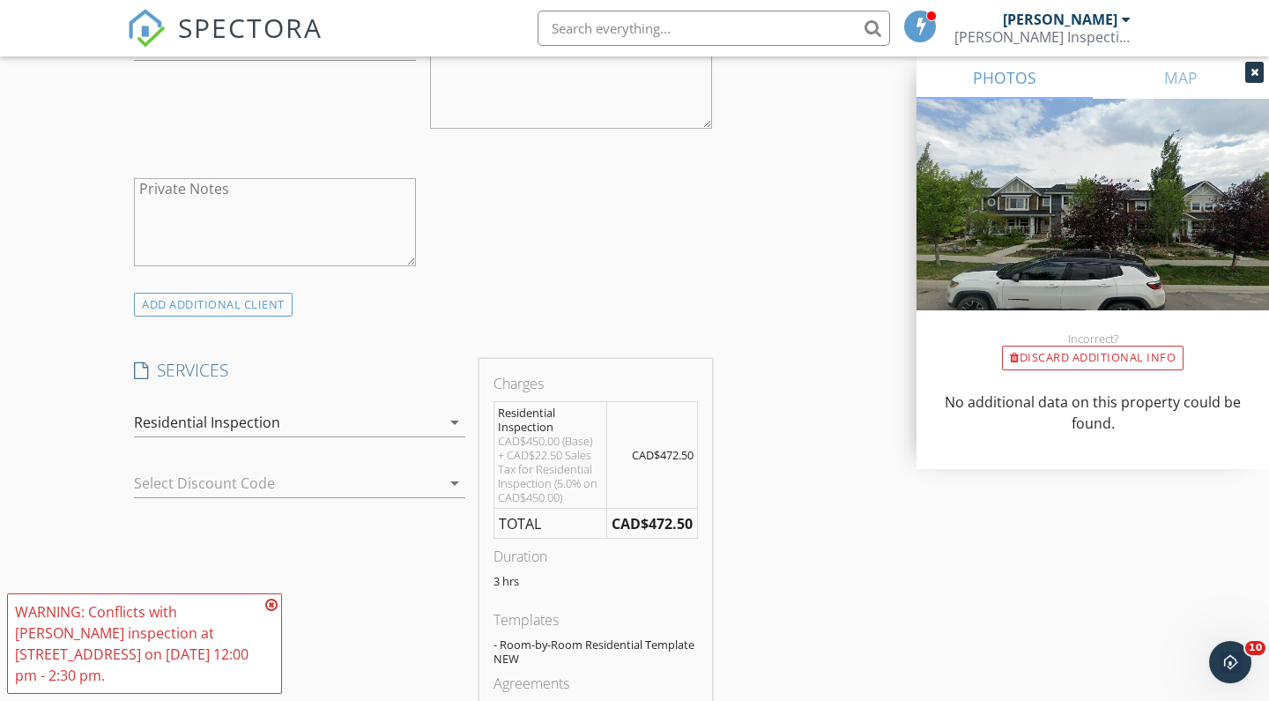
click at [270, 612] on icon at bounding box center [271, 605] width 12 height 14
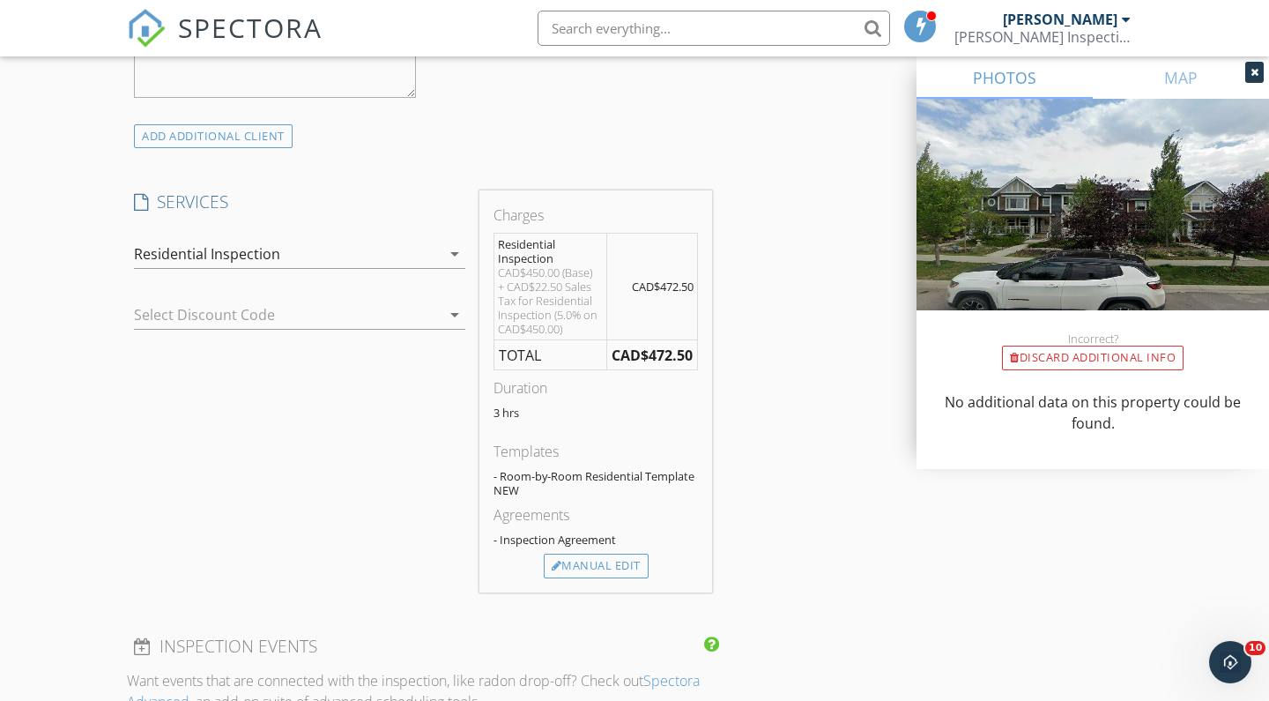
scroll to position [1352, 0]
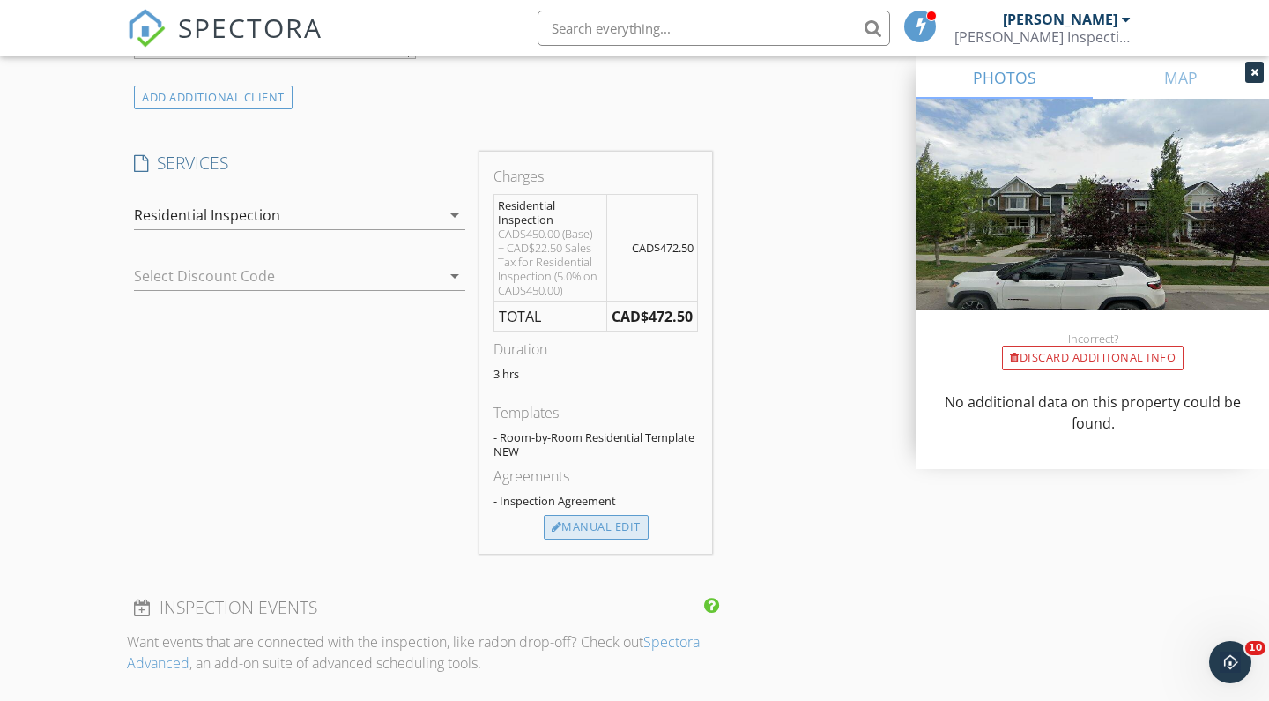
click at [565, 515] on div "Manual Edit" at bounding box center [596, 527] width 105 height 25
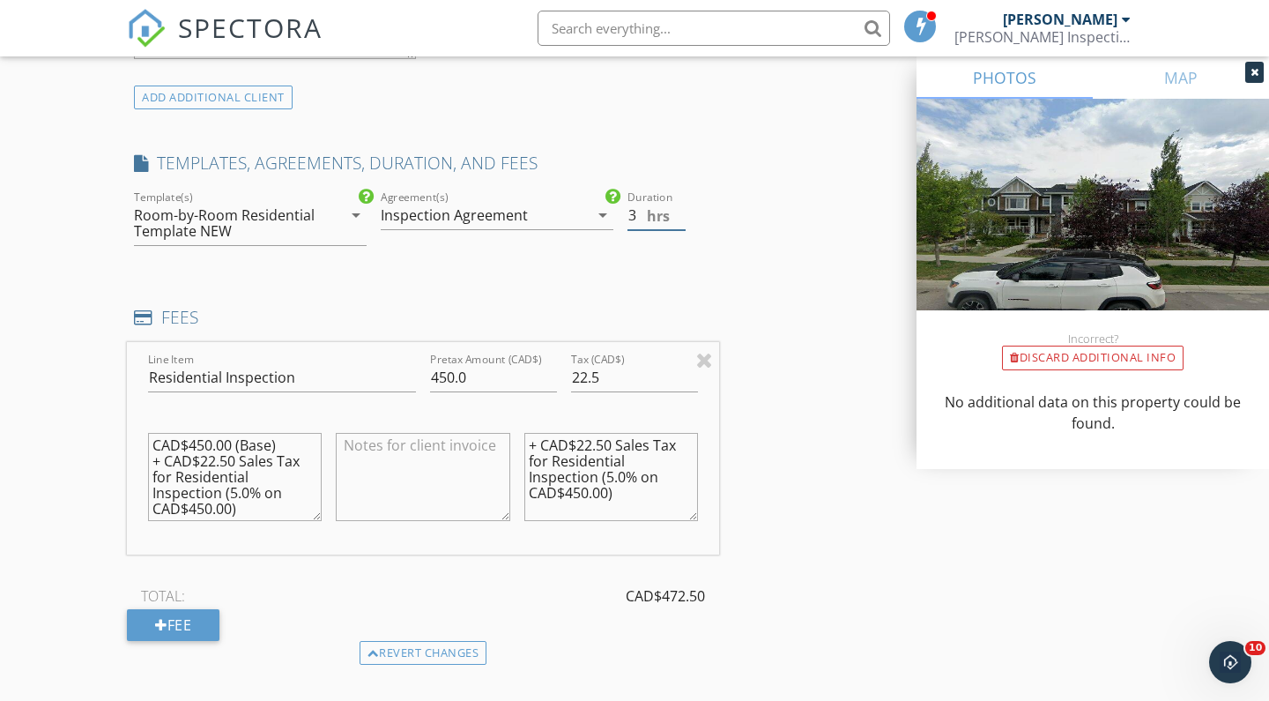
type input "2.5"
click at [681, 215] on input "2.5" at bounding box center [657, 215] width 58 height 29
click at [450, 375] on input "450.0" at bounding box center [493, 377] width 127 height 29
type input "490.0"
click at [592, 374] on input "22.5" at bounding box center [634, 377] width 127 height 29
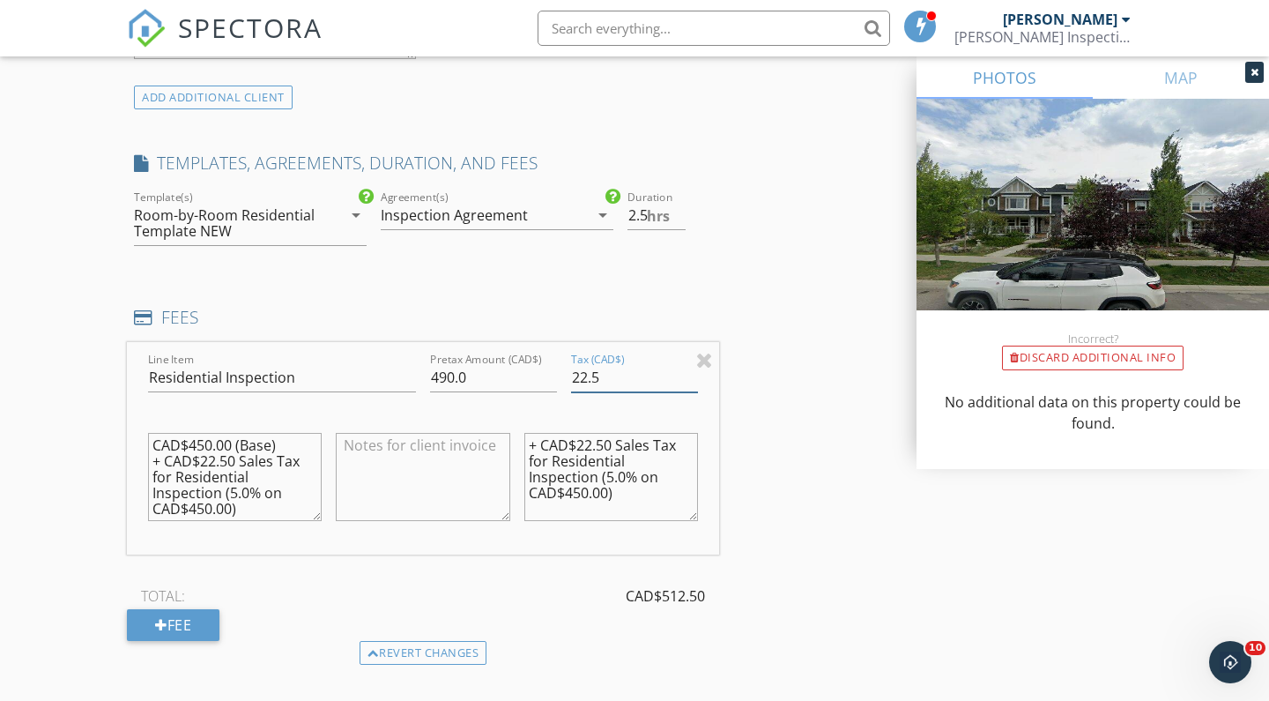
click at [589, 376] on input "22.5" at bounding box center [634, 377] width 127 height 29
type input "24.5"
click at [594, 441] on textarea "+ CAD$22.50 Sales Tax for Residential Inspection (5.0% on CAD$450.00)" at bounding box center [612, 477] width 174 height 88
click at [583, 488] on textarea "+ CAD$24.50 Sales Tax for Residential Inspection (5.0% on CAD$450.00)" at bounding box center [612, 477] width 174 height 88
type textarea "+ CAD$24.50 Sales Tax for Residential Inspection (5.0% on CAD$490.00)"
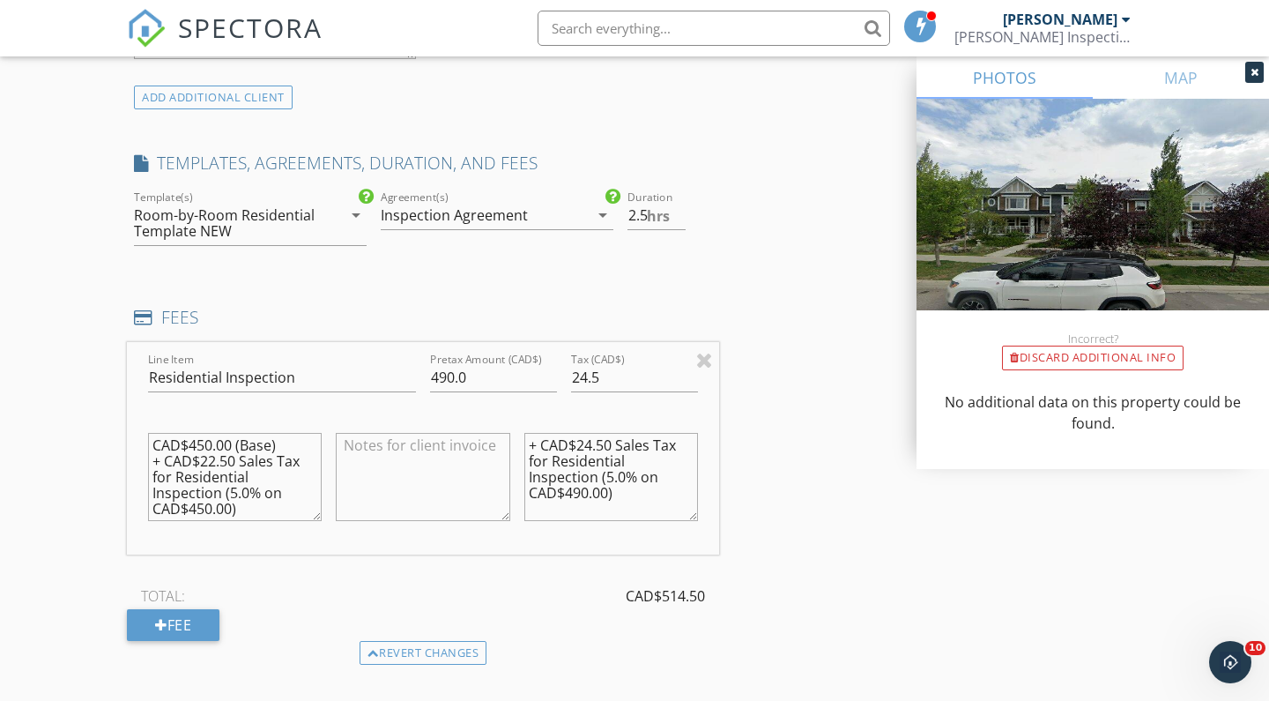
click at [206, 501] on textarea "CAD$450.00 (Base) + CAD$22.50 Sales Tax for Residential Inspection (5.0% on CAD…" at bounding box center [235, 477] width 174 height 88
click at [217, 453] on textarea "CAD$450.00 (Base) + CAD$22.50 Sales Tax for Residential Inspection (5.0% on CAD…" at bounding box center [235, 477] width 174 height 88
click at [206, 435] on textarea "CAD$450.00 (Base) + CAD$24.50 Sales Tax for Residential Inspection (5.0% on CAD…" at bounding box center [235, 477] width 174 height 88
type textarea "CAD$490.00 (Base) + CAD$24.50 Sales Tax for Residential Inspection (5.0% on CAD…"
type input "2"
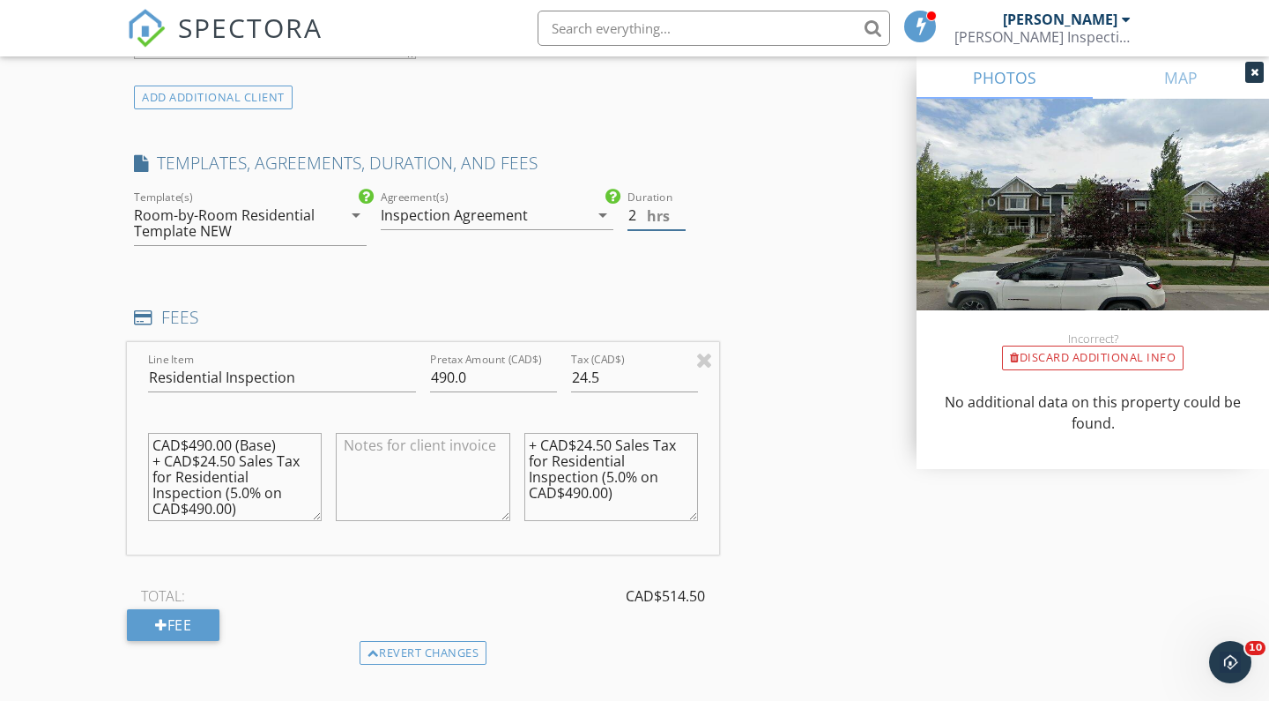
click at [682, 216] on input "2" at bounding box center [657, 215] width 58 height 29
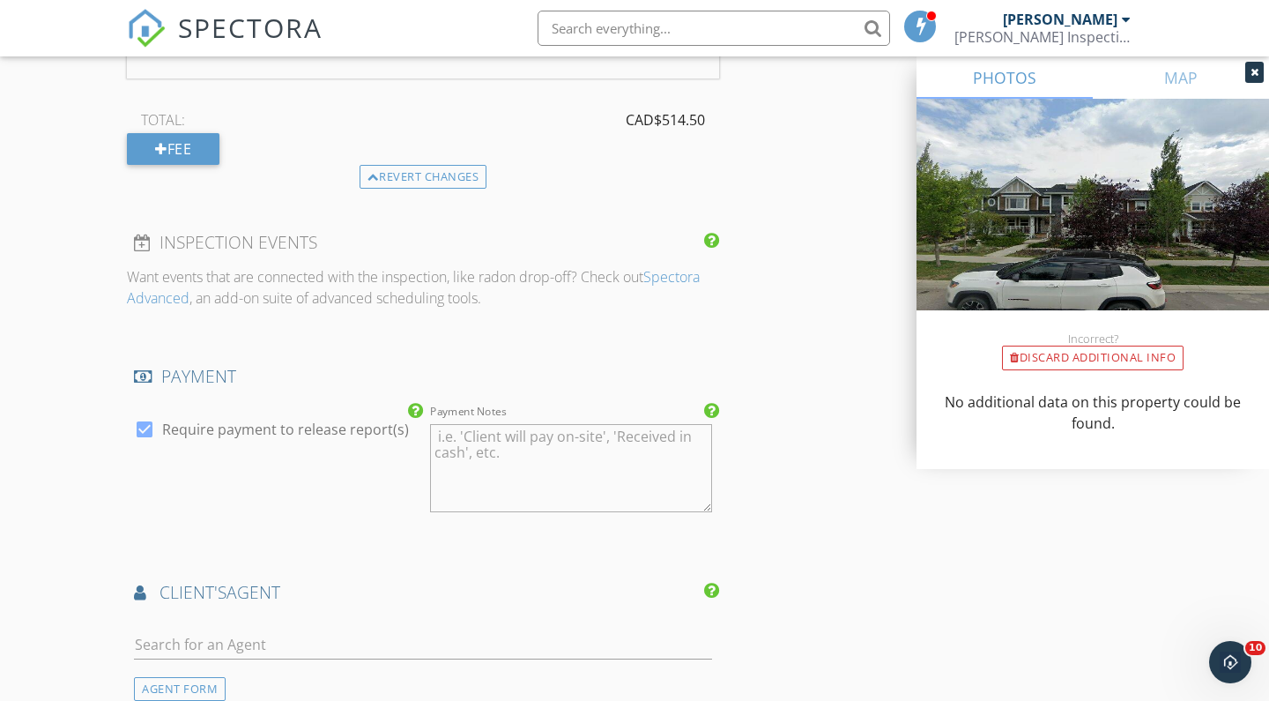
scroll to position [2125, 0]
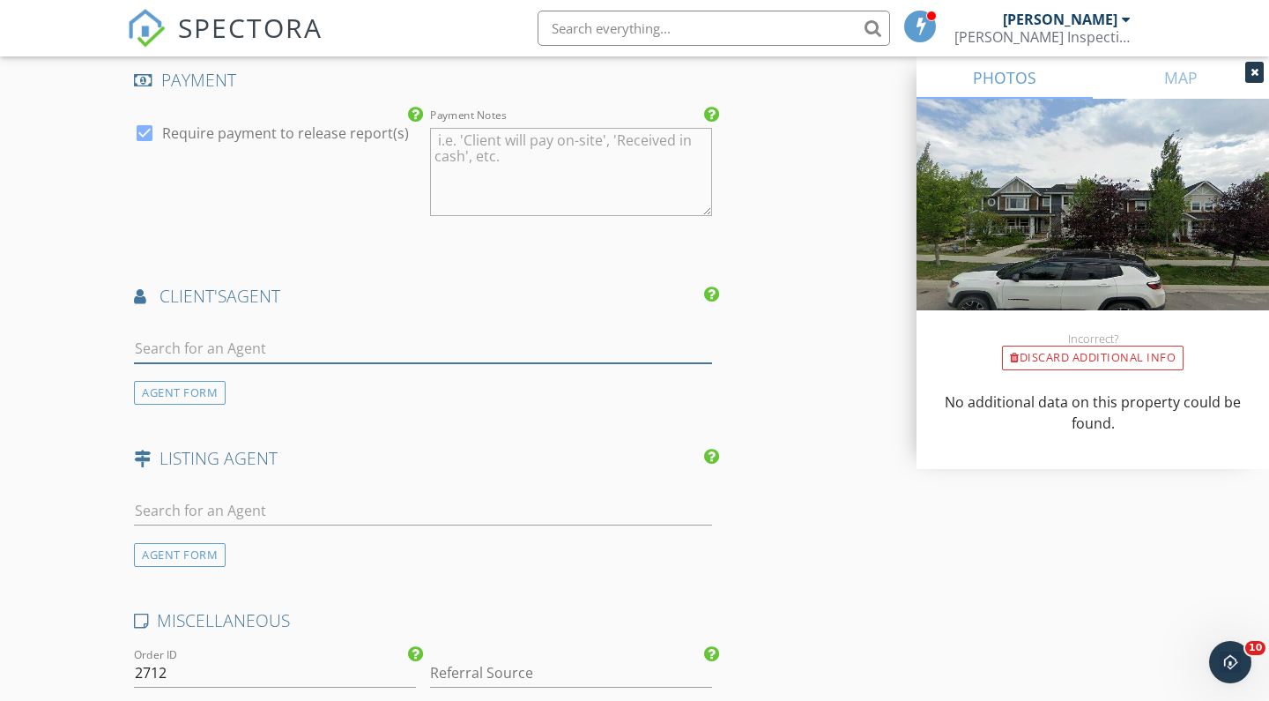
click at [272, 340] on input "text" at bounding box center [423, 348] width 578 height 29
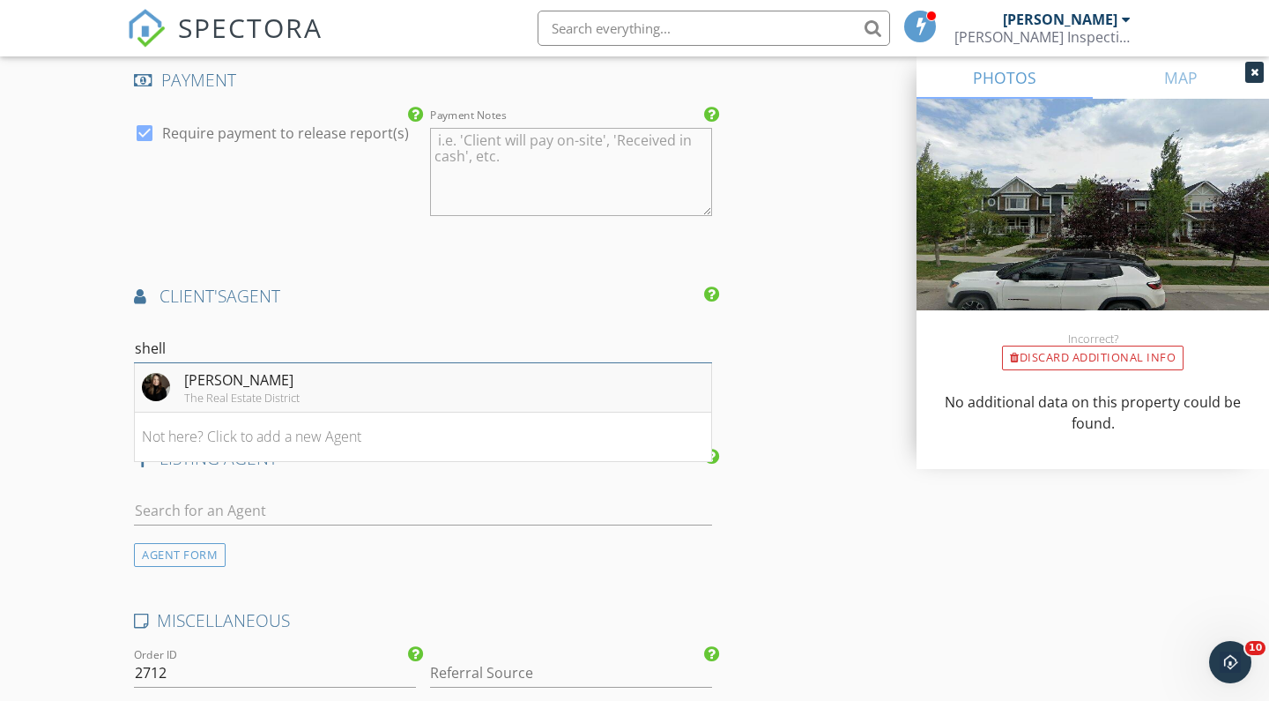
type input "shell"
click at [284, 377] on div "Shelly Kramer" at bounding box center [241, 379] width 115 height 21
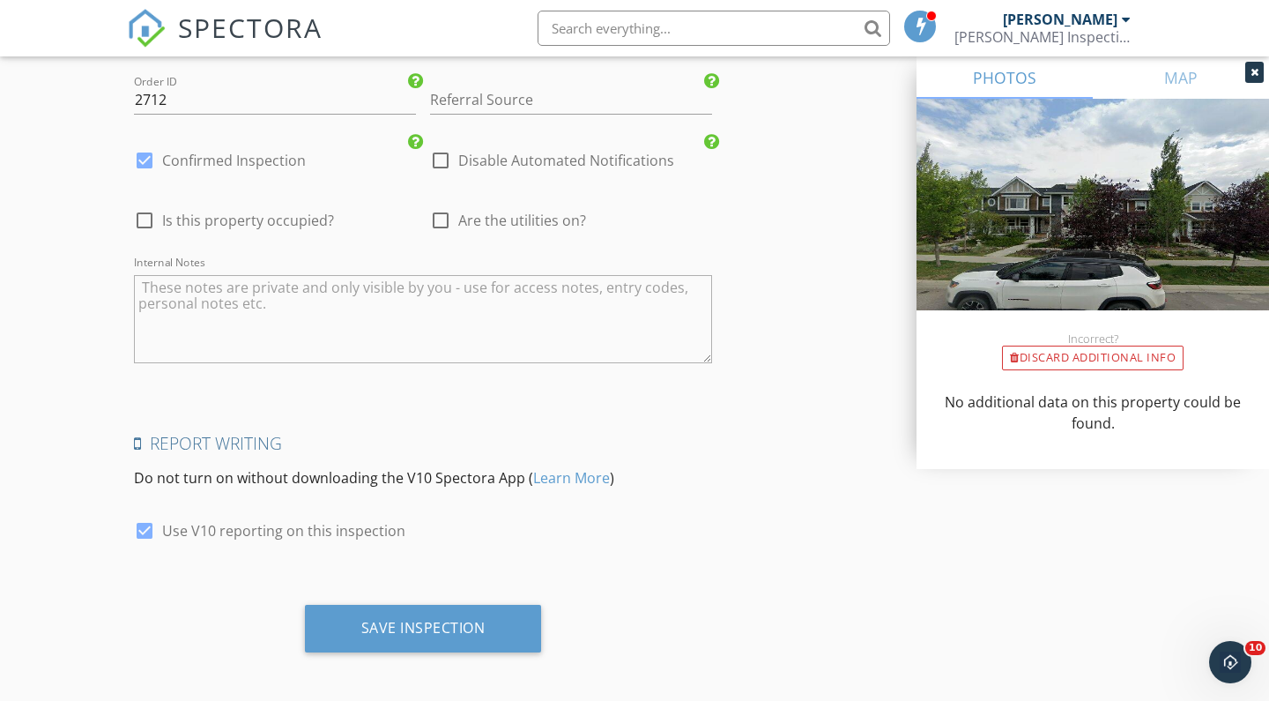
scroll to position [3099, 0]
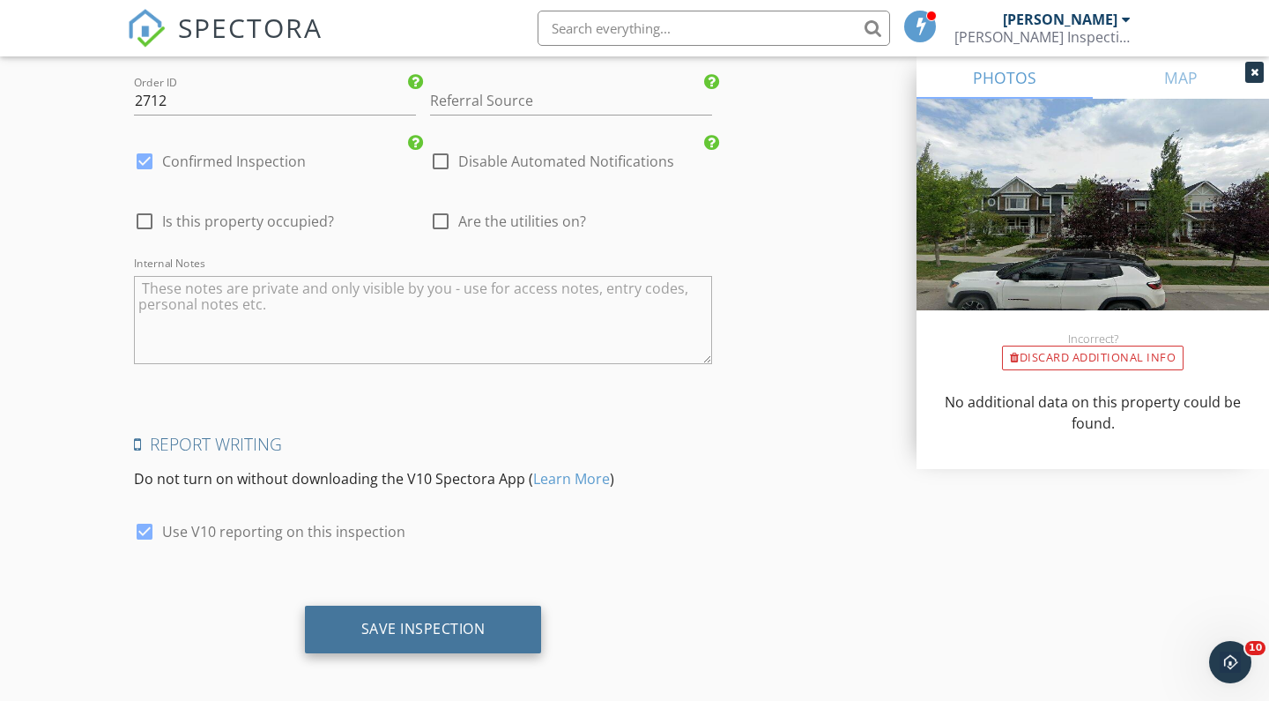
click at [416, 620] on div "Save Inspection" at bounding box center [423, 629] width 124 height 18
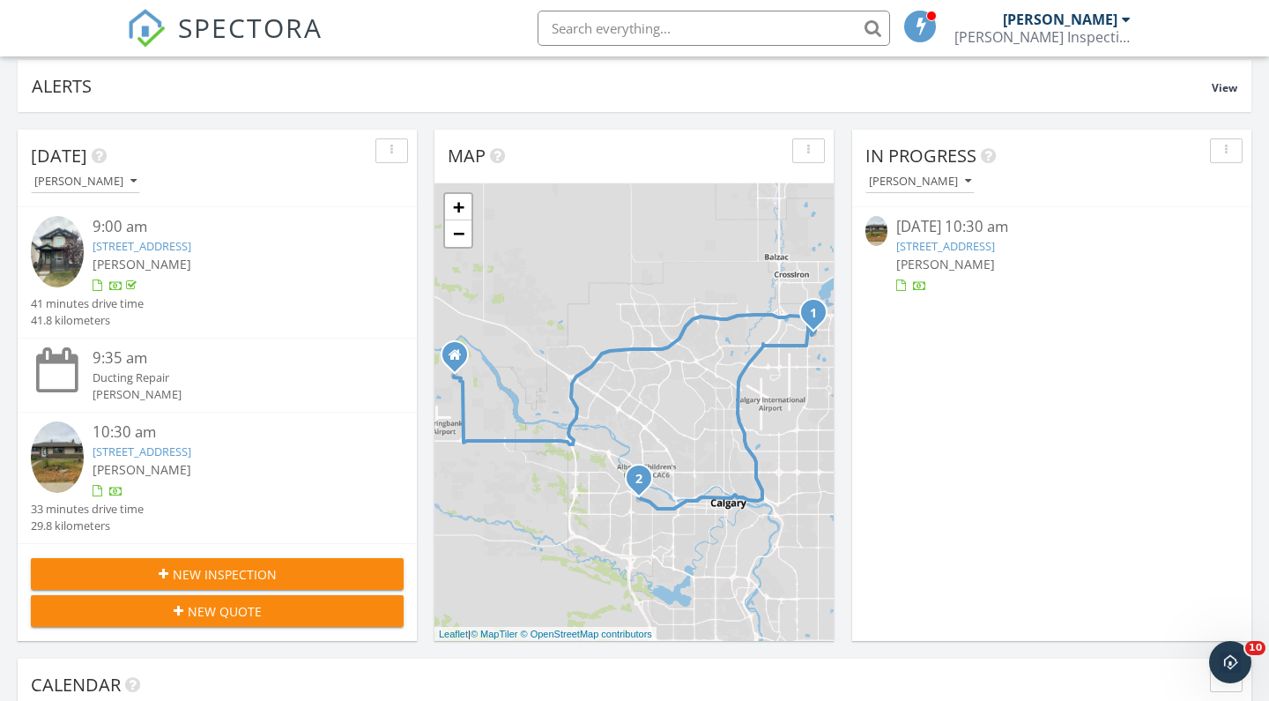
scroll to position [145, 0]
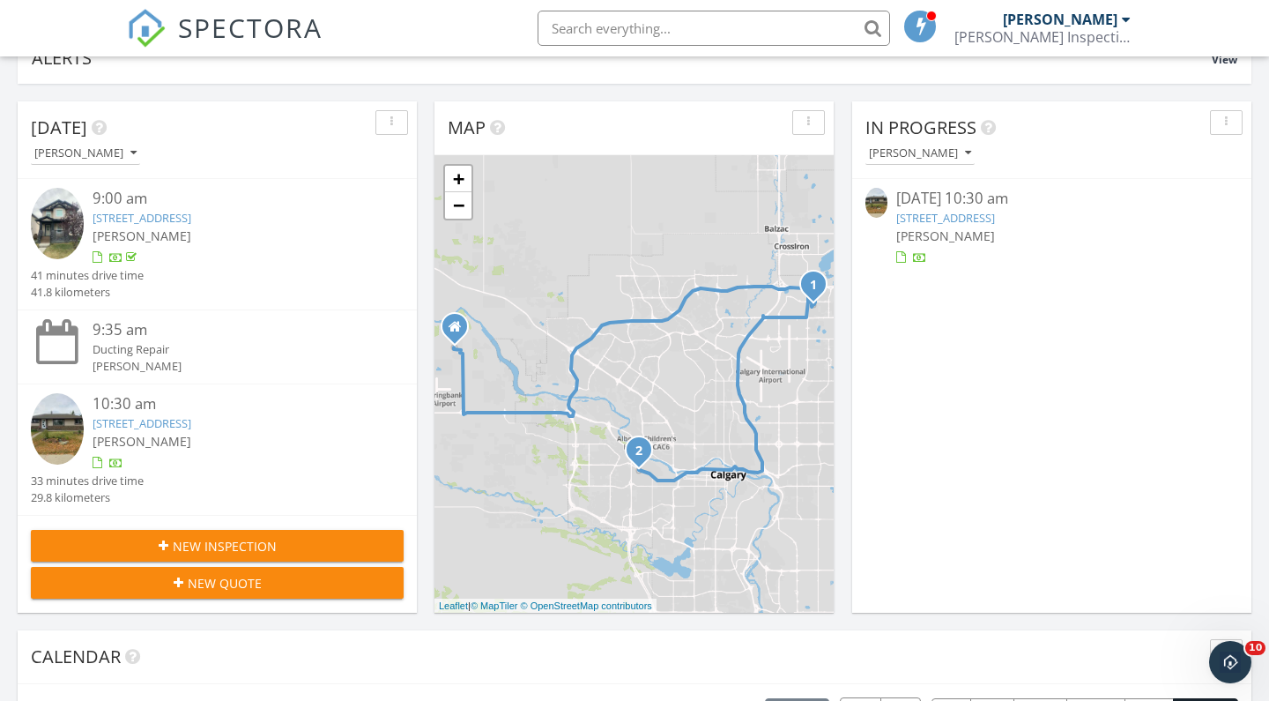
click at [233, 548] on span "New Inspection" at bounding box center [225, 546] width 104 height 19
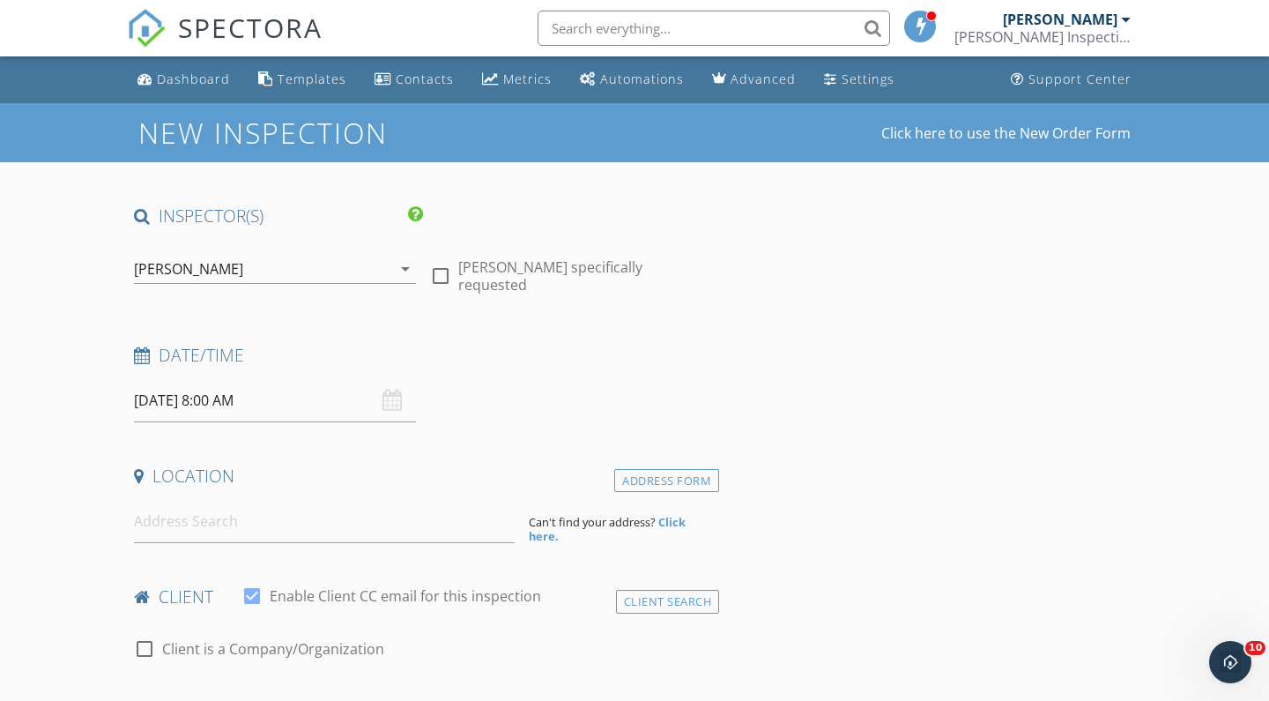
click at [257, 401] on input "[DATE] 8:00 AM" at bounding box center [275, 400] width 282 height 43
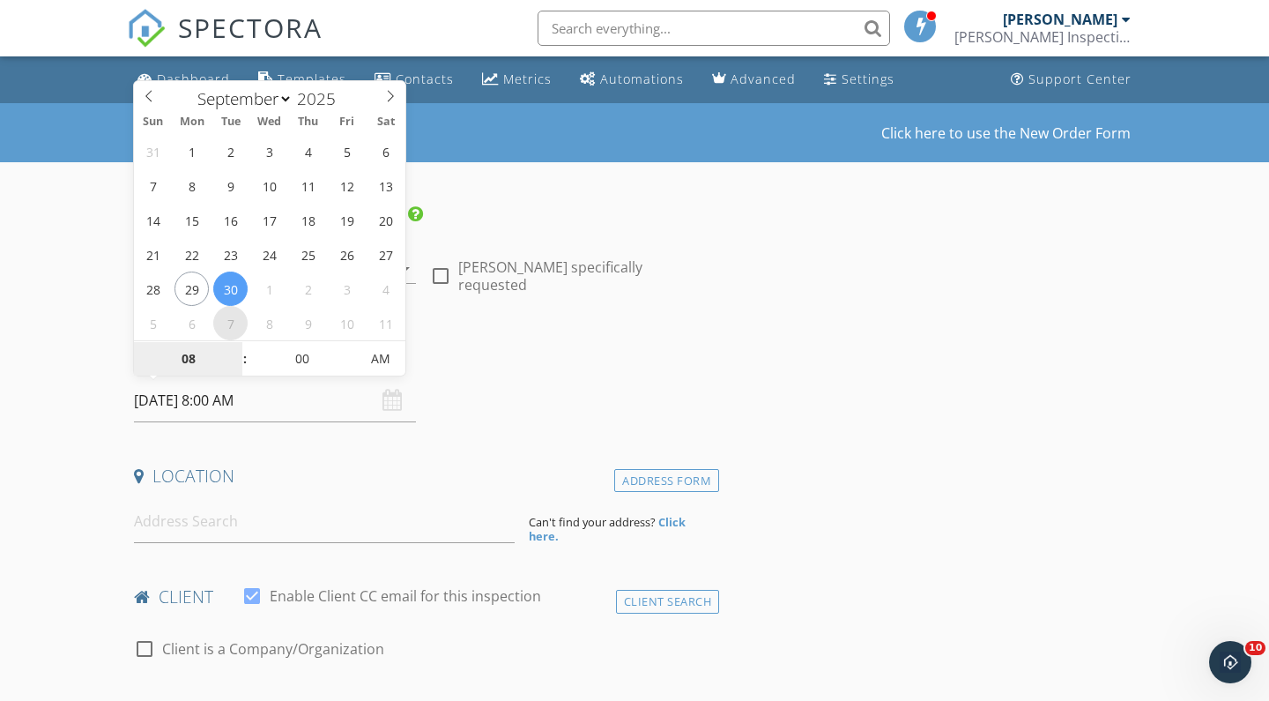
select select "9"
type input "[DATE] 8:00 AM"
type input "09"
type input "[DATE] 9:00 AM"
click at [233, 348] on span at bounding box center [236, 350] width 12 height 18
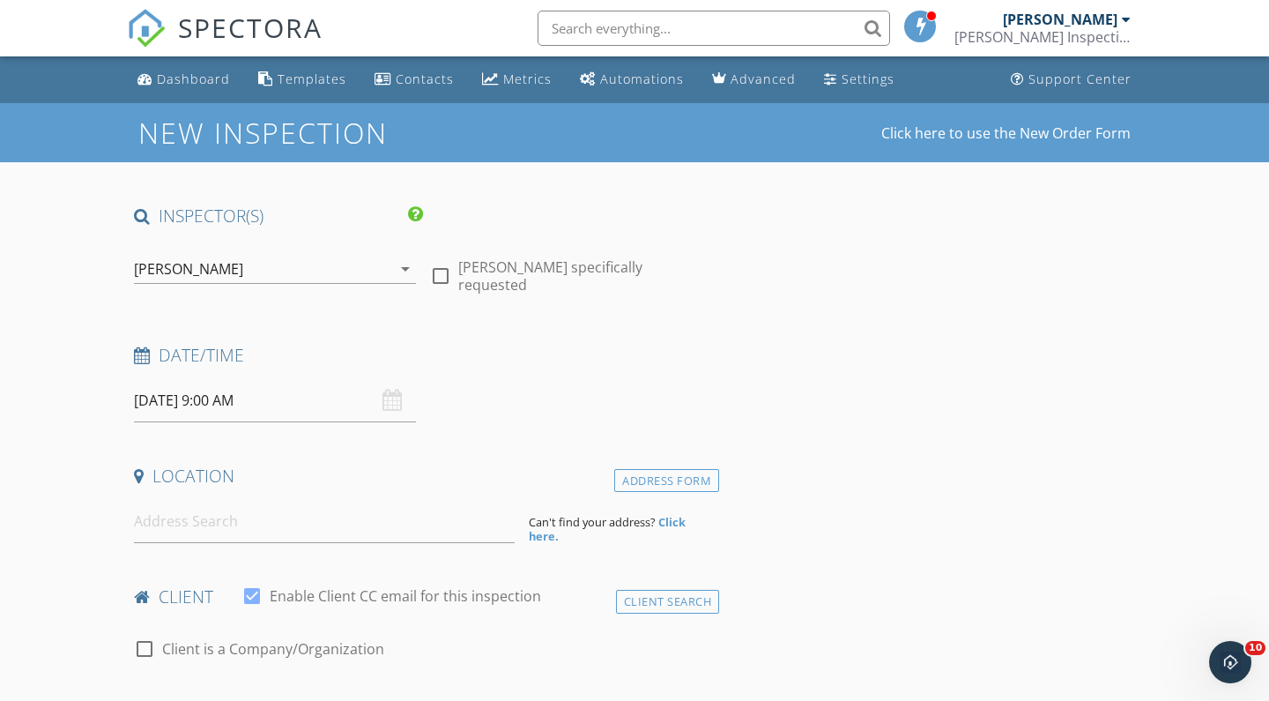
click at [160, 527] on input at bounding box center [324, 521] width 381 height 43
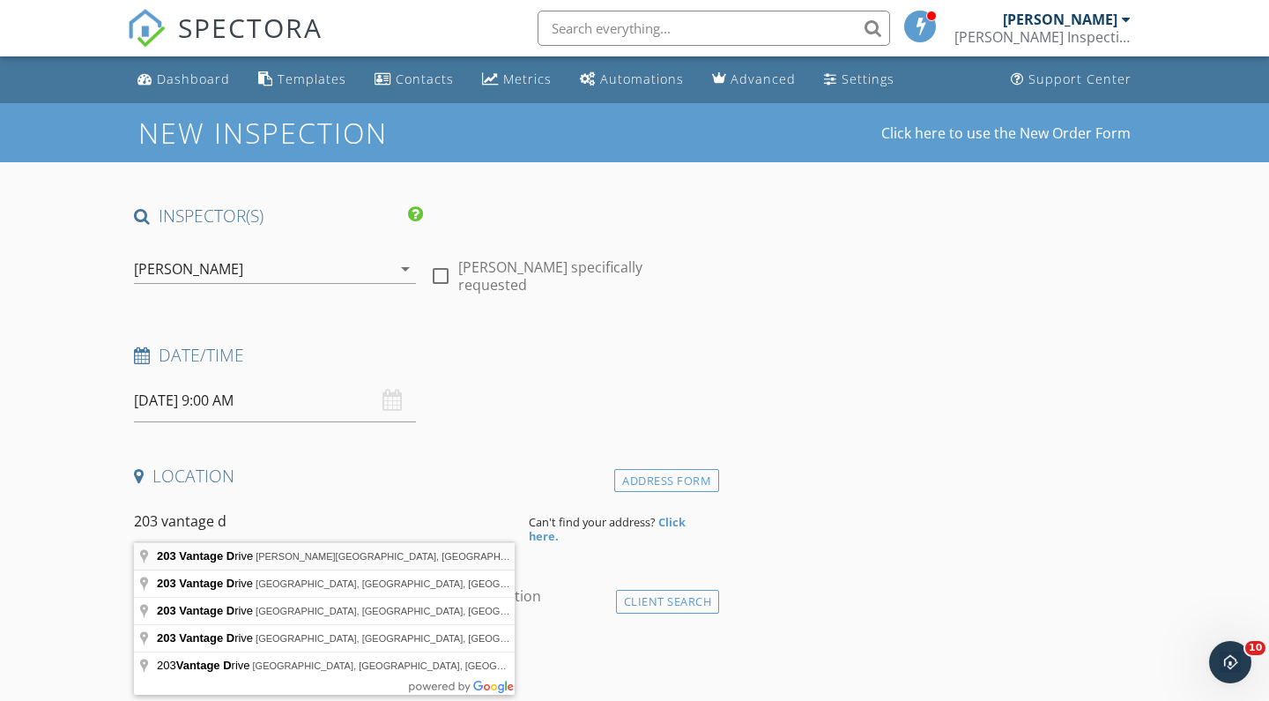
type input "[STREET_ADDRESS][PERSON_NAME]"
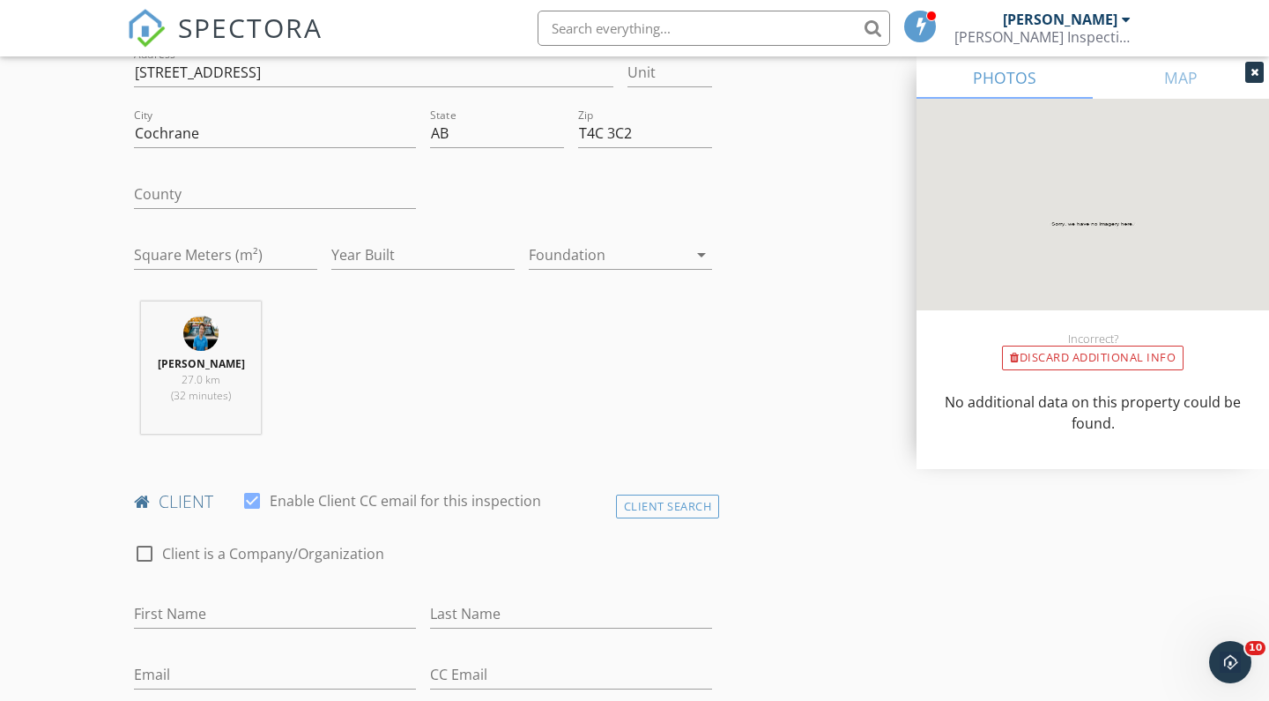
scroll to position [489, 0]
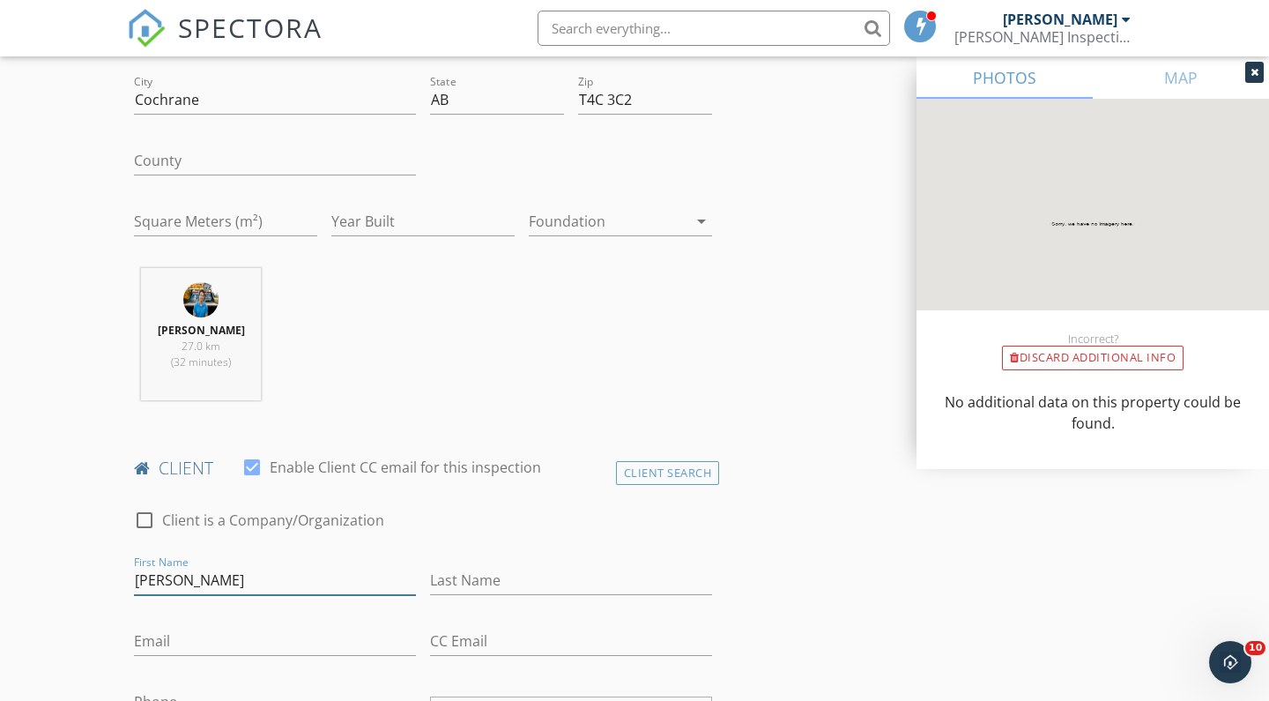
type input "[PERSON_NAME]"
type input "d"
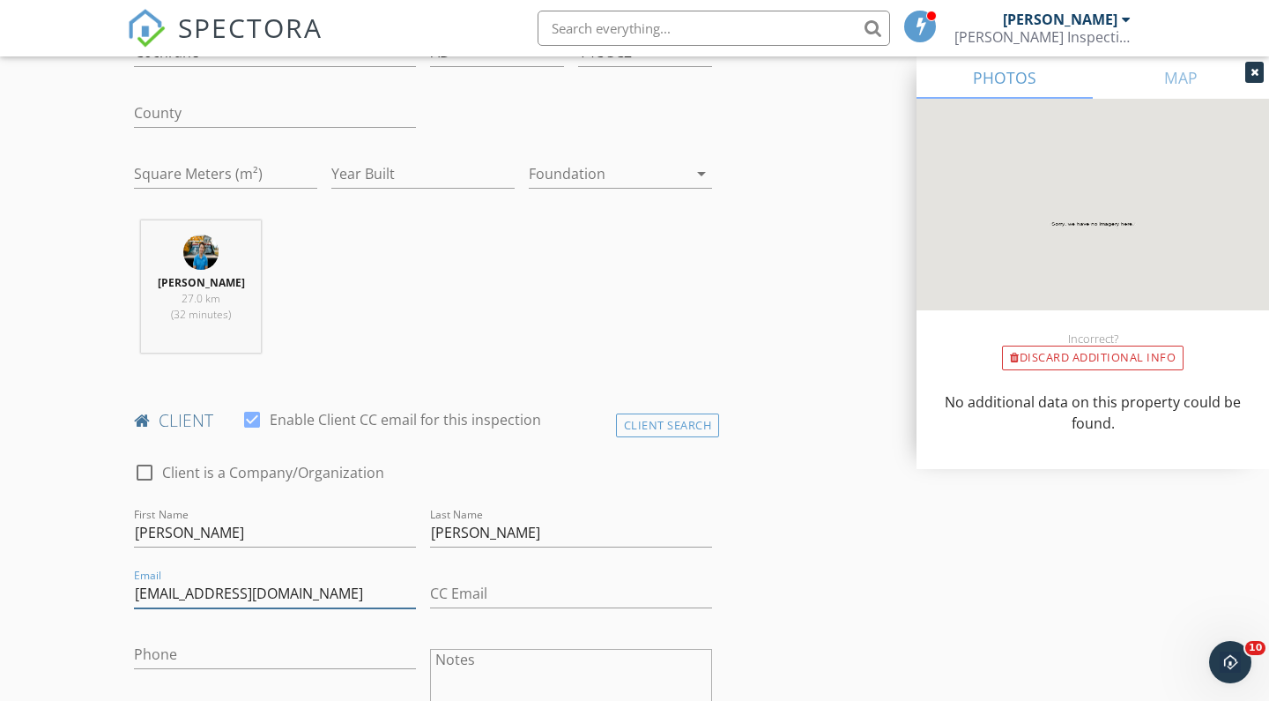
scroll to position [560, 0]
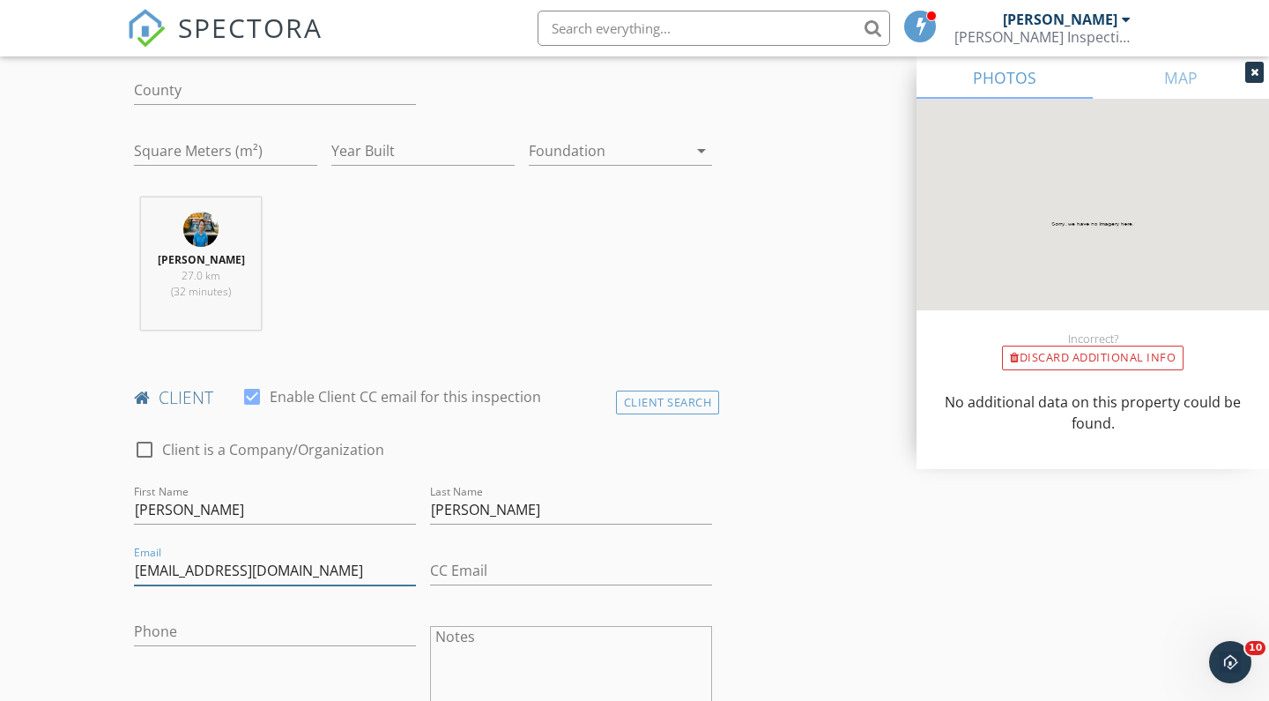
type input "[EMAIL_ADDRESS][DOMAIN_NAME]"
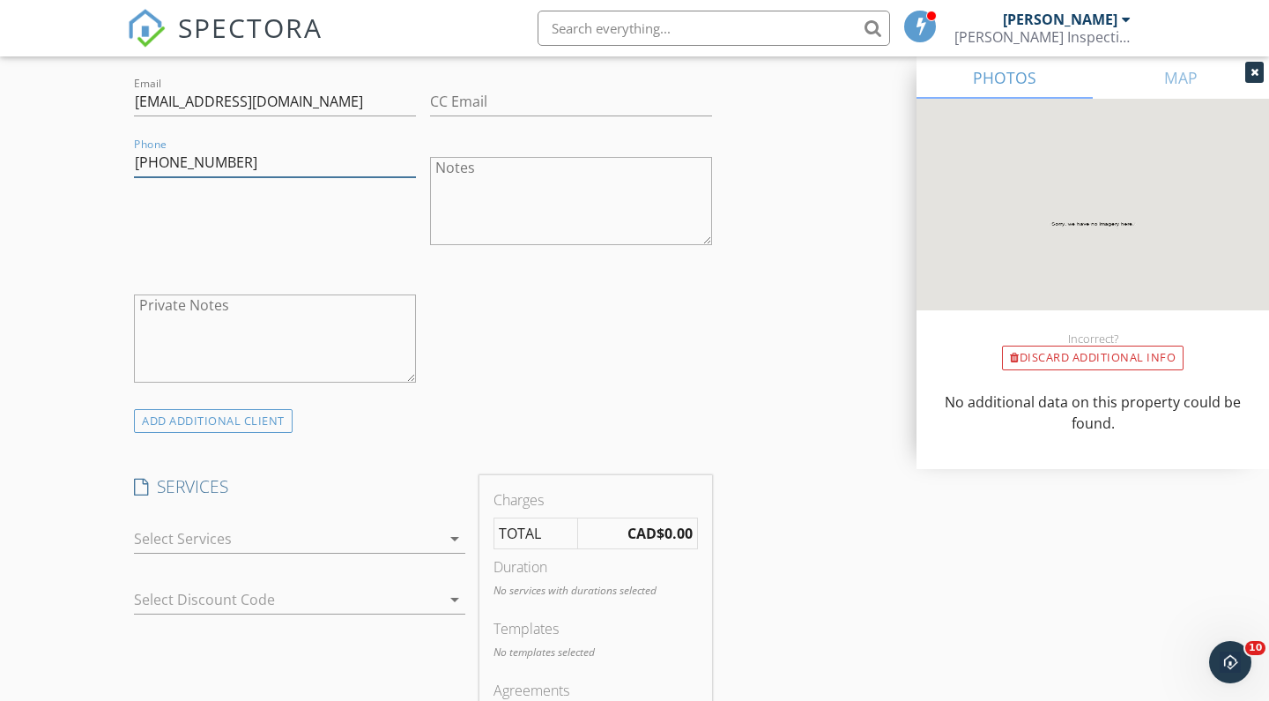
type input "[PHONE_NUMBER]"
click at [262, 537] on div at bounding box center [287, 539] width 307 height 28
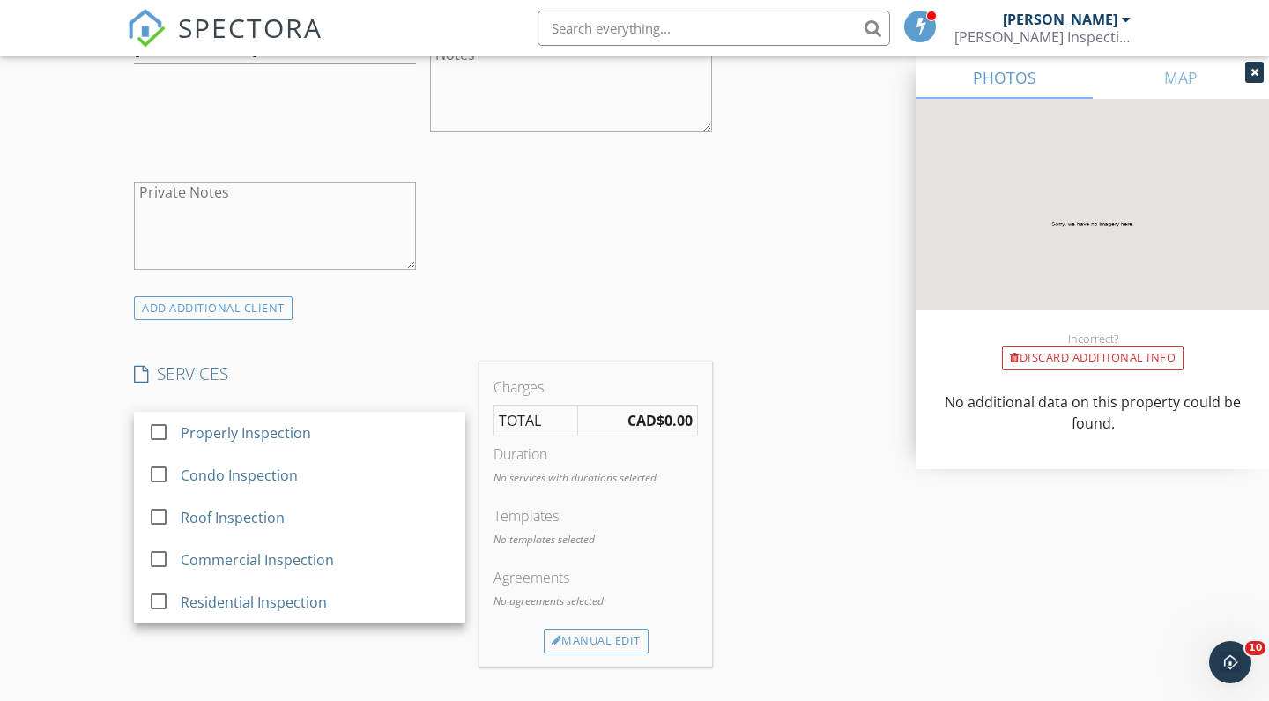
scroll to position [1170, 0]
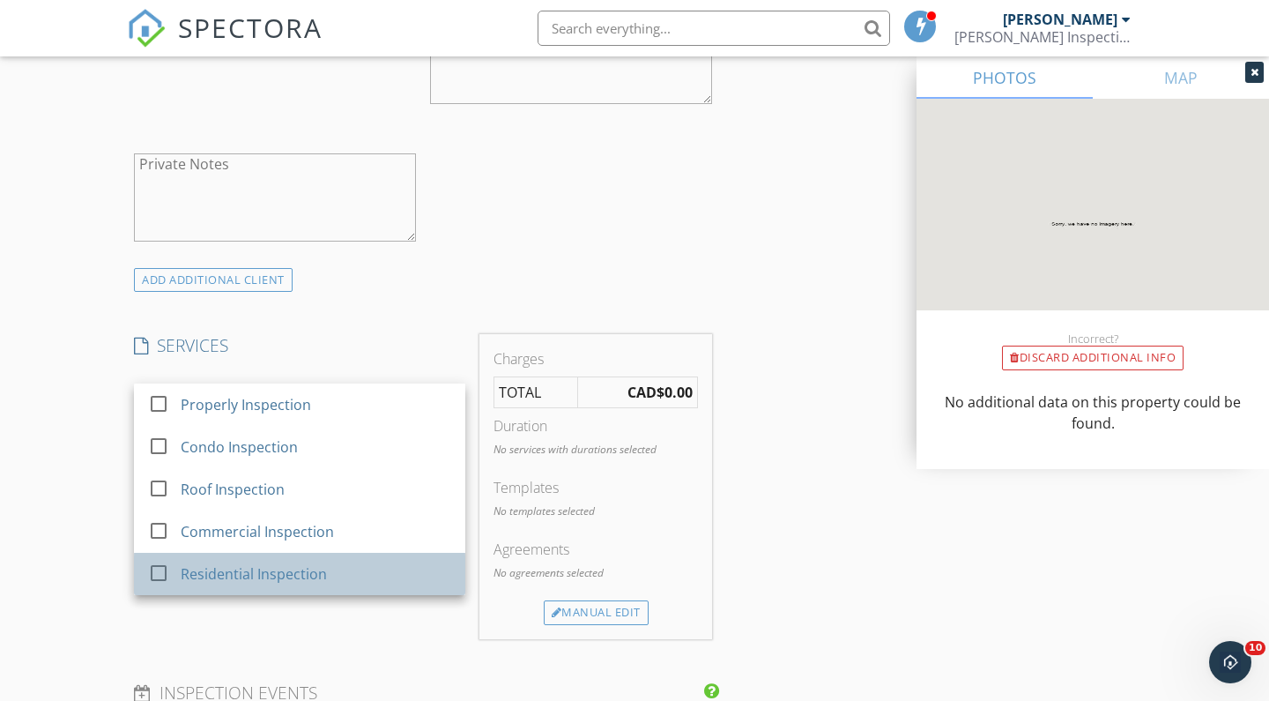
click at [256, 563] on div "Residential Inspection" at bounding box center [254, 573] width 146 height 21
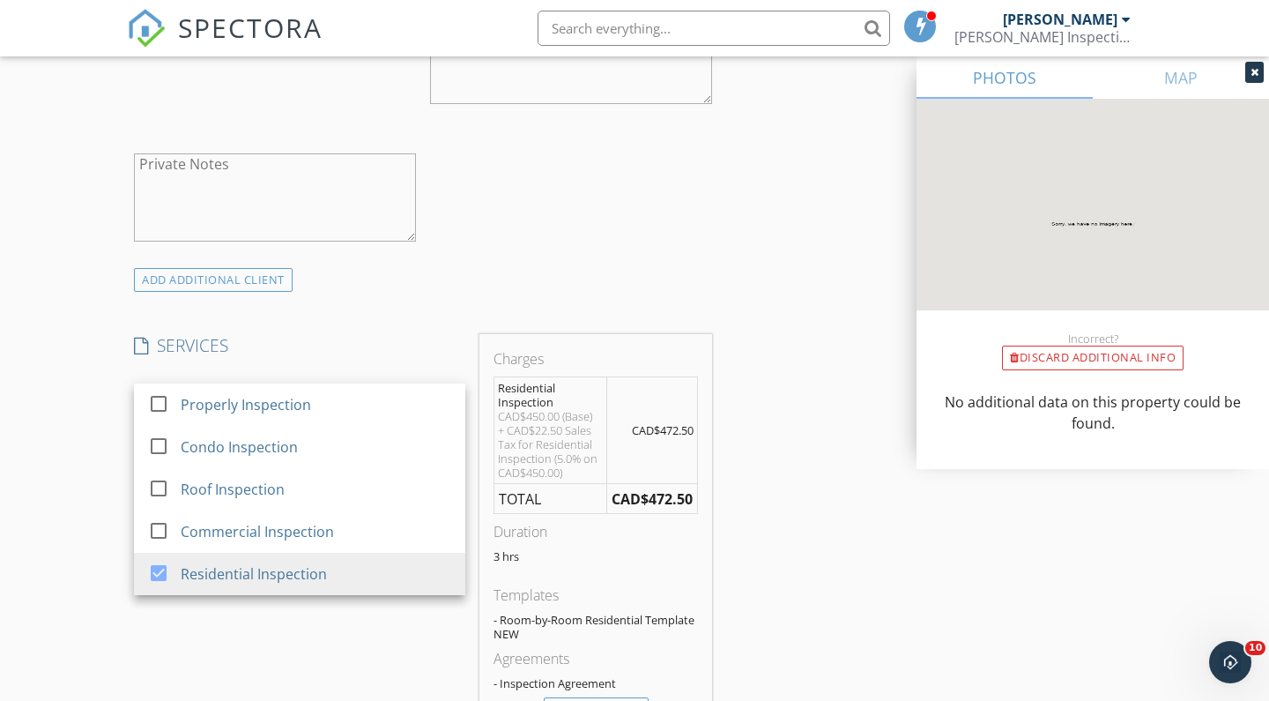
click at [658, 230] on div "check_box_outline_blank Client is a Company/Organization First Name [PERSON_NAM…" at bounding box center [423, 39] width 592 height 457
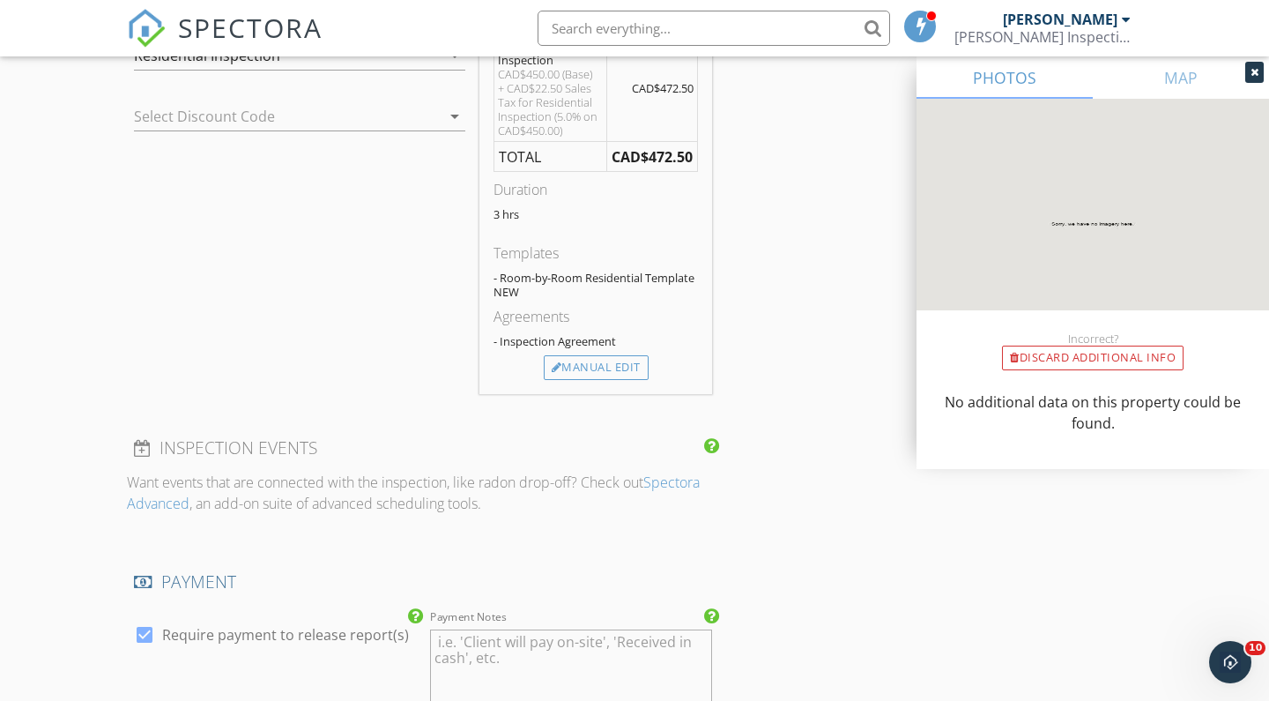
scroll to position [1535, 0]
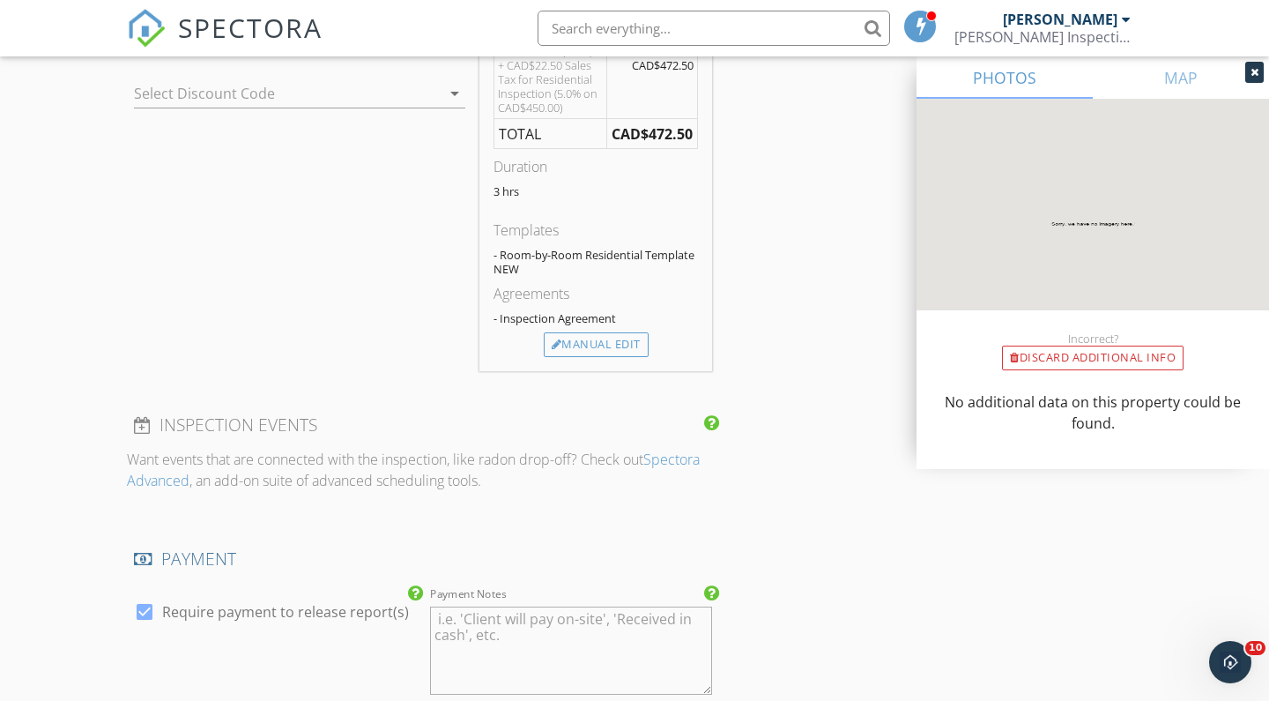
click at [599, 364] on div "Charges Residential Inspection CAD$450.00 (Base) + CAD$22.50 Sales Tax for Resi…" at bounding box center [596, 170] width 233 height 402
click at [614, 352] on div "Manual Edit" at bounding box center [596, 344] width 105 height 25
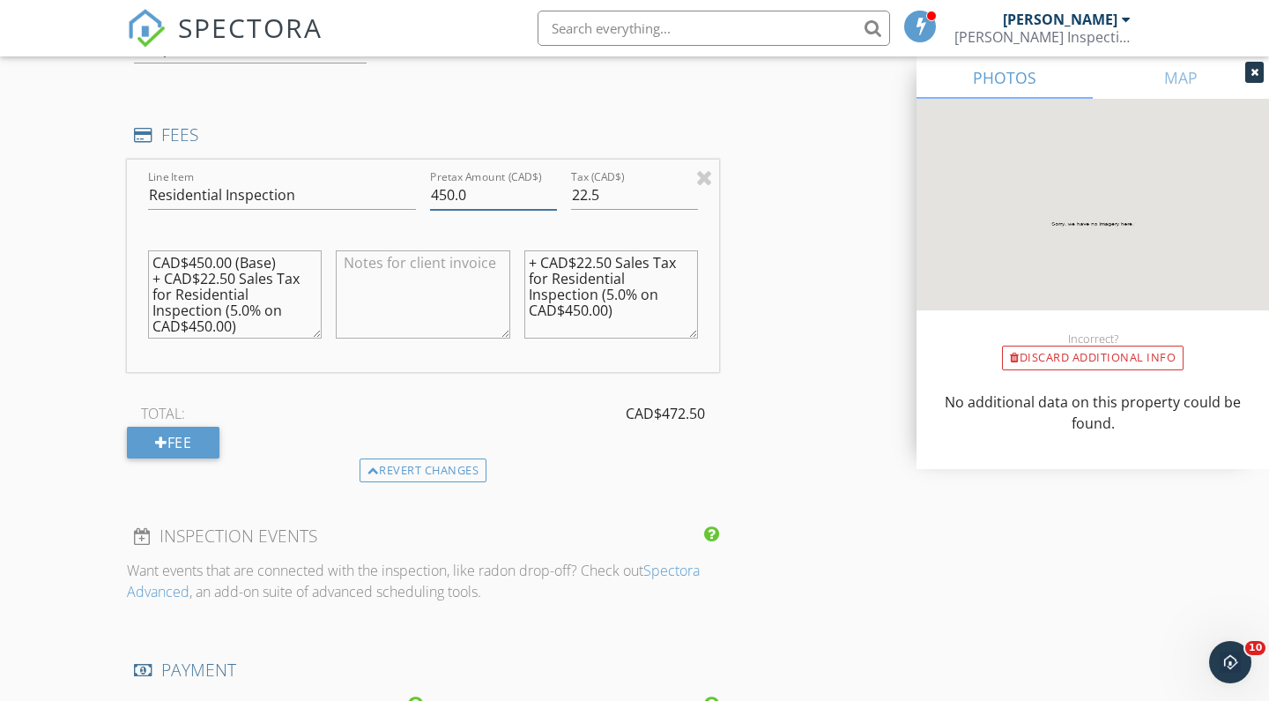
click at [447, 190] on input "450.0" at bounding box center [493, 195] width 127 height 29
type input "490.0"
click at [586, 193] on input "22.5" at bounding box center [634, 195] width 127 height 29
type input "24.5"
click at [592, 255] on textarea "+ CAD$22.50 Sales Tax for Residential Inspection (5.0% on CAD$450.00)" at bounding box center [612, 294] width 174 height 88
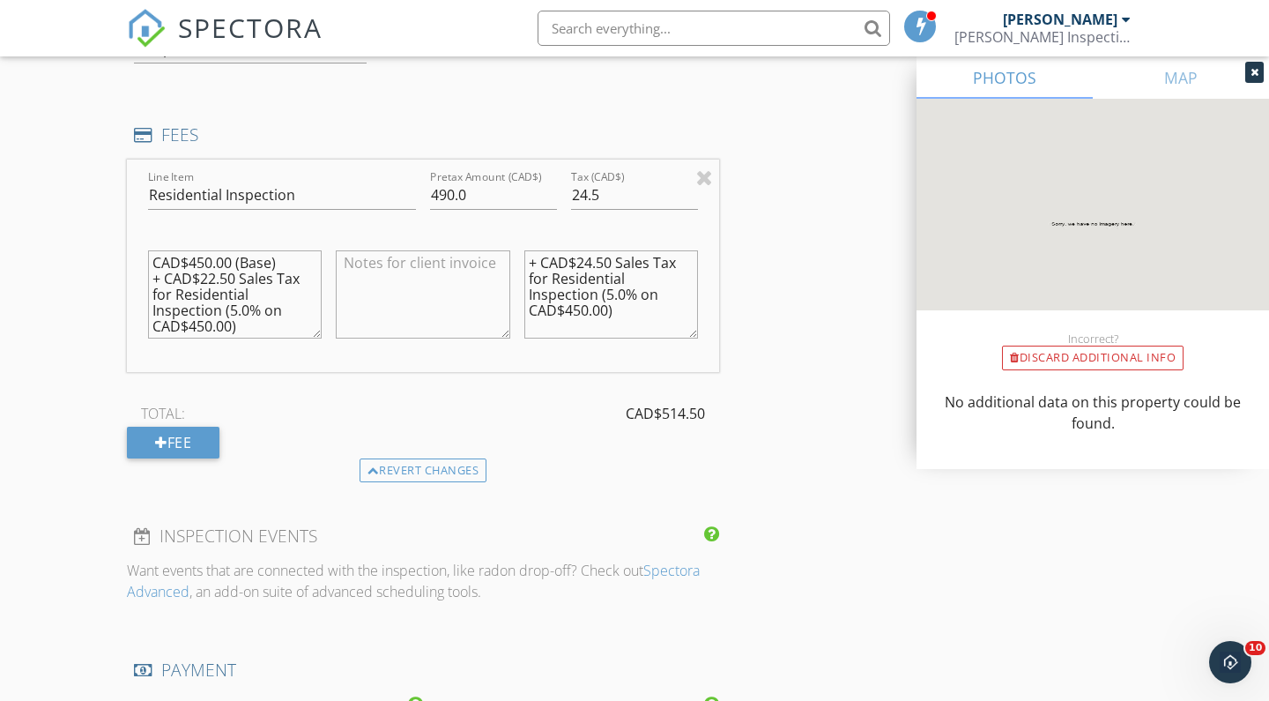
click at [581, 305] on textarea "+ CAD$24.50 Sales Tax for Residential Inspection (5.0% on CAD$450.00)" at bounding box center [612, 294] width 174 height 88
type textarea "+ CAD$24.50 Sales Tax for Residential Inspection (5.0% on CAD$490.00)"
click at [208, 319] on textarea "CAD$450.00 (Base) + CAD$22.50 Sales Tax for Residential Inspection (5.0% on CAD…" at bounding box center [235, 294] width 174 height 88
click at [214, 276] on textarea "CAD$450.00 (Base) + CAD$22.50 Sales Tax for Residential Inspection (5.0% on CAD…" at bounding box center [235, 294] width 174 height 88
click at [205, 257] on textarea "CAD$450.00 (Base) + CAD$24.50 Sales Tax for Residential Inspection (5.0% on CAD…" at bounding box center [235, 294] width 174 height 88
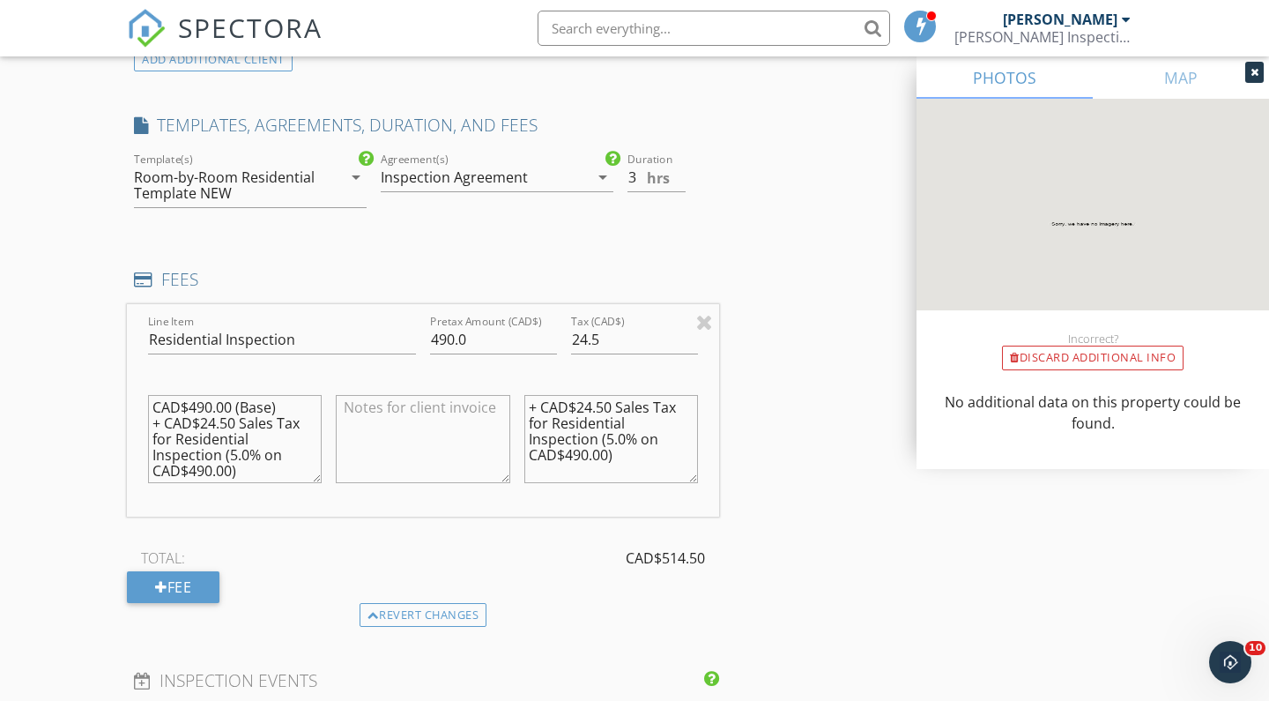
scroll to position [1389, 0]
type textarea "CAD$490.00 (Base) + CAD$24.50 Sales Tax for Residential Inspection (5.0% on CAD…"
click at [682, 182] on input "2.5" at bounding box center [657, 178] width 58 height 29
click at [682, 182] on input "2" at bounding box center [657, 178] width 58 height 29
type input "2.5"
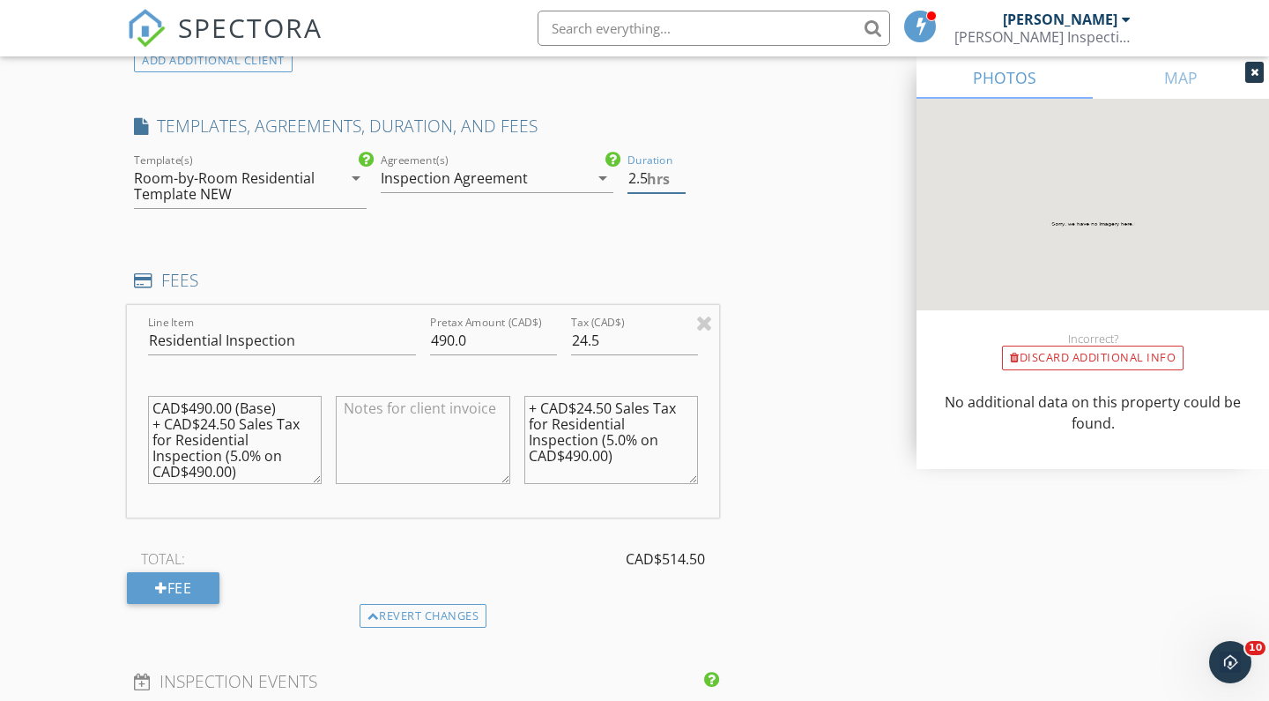
click at [680, 170] on input "2.5" at bounding box center [657, 178] width 58 height 29
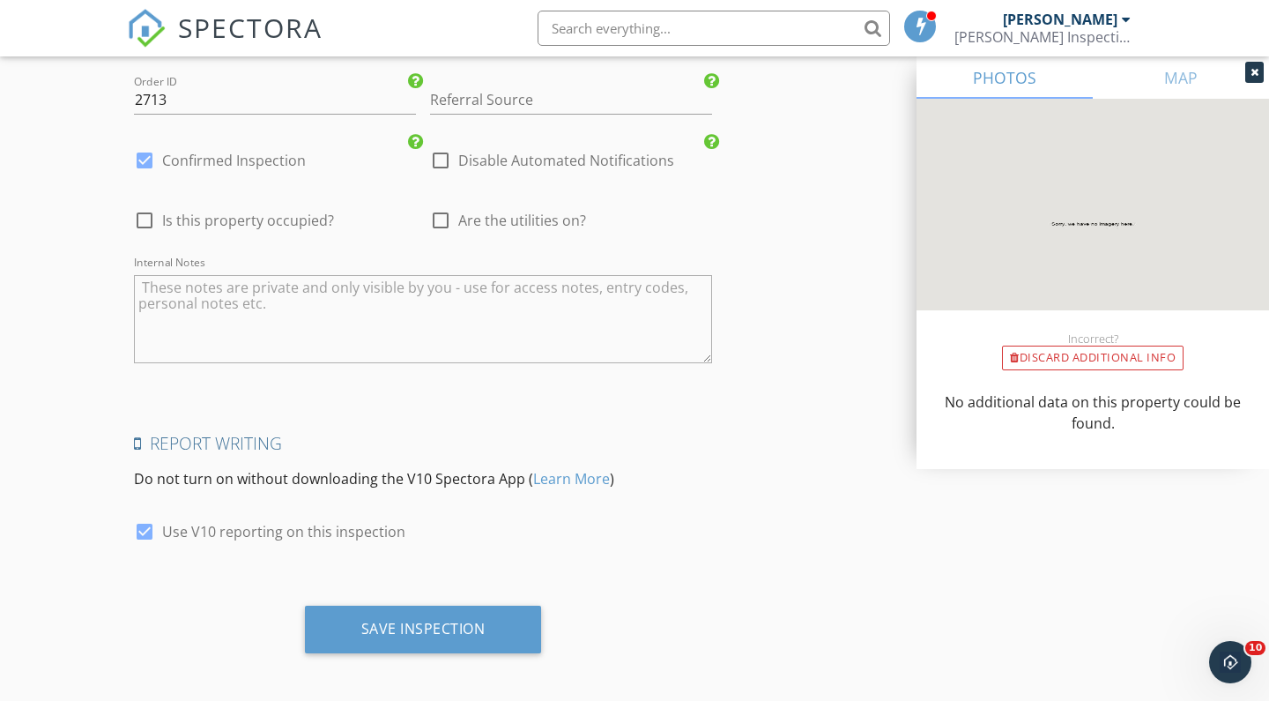
scroll to position [2697, 0]
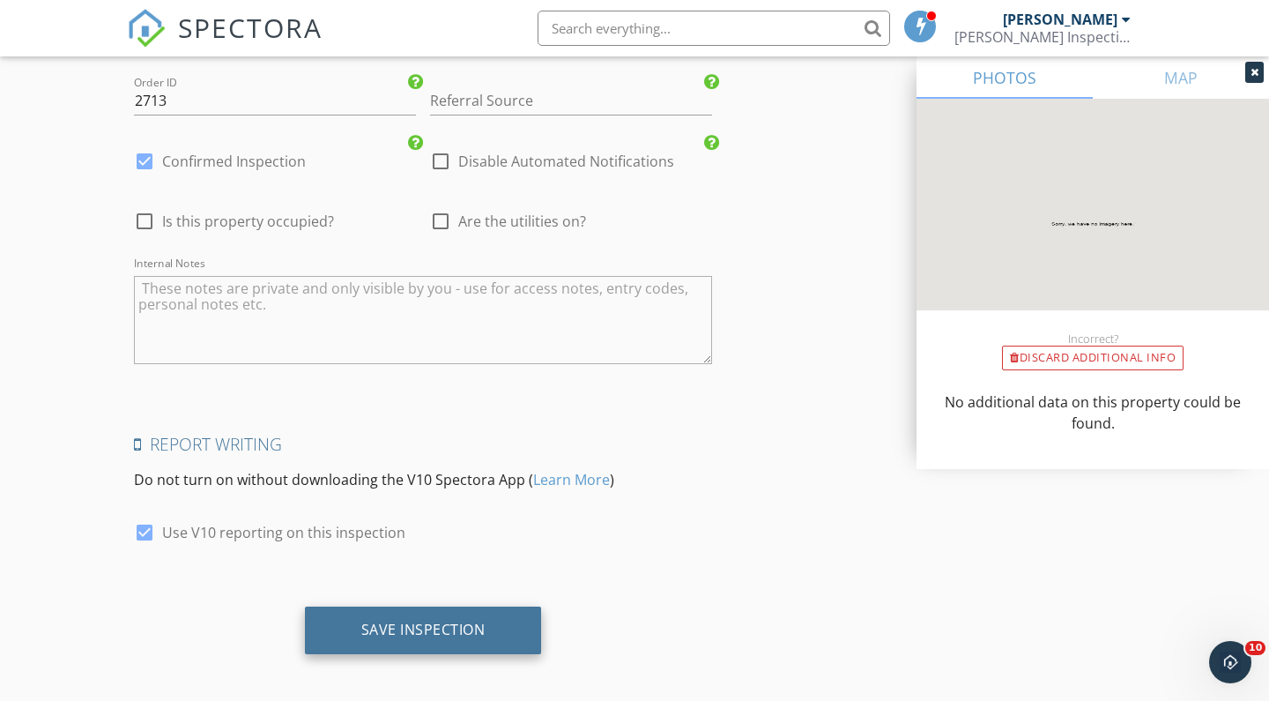
click at [411, 621] on div "Save Inspection" at bounding box center [423, 630] width 124 height 18
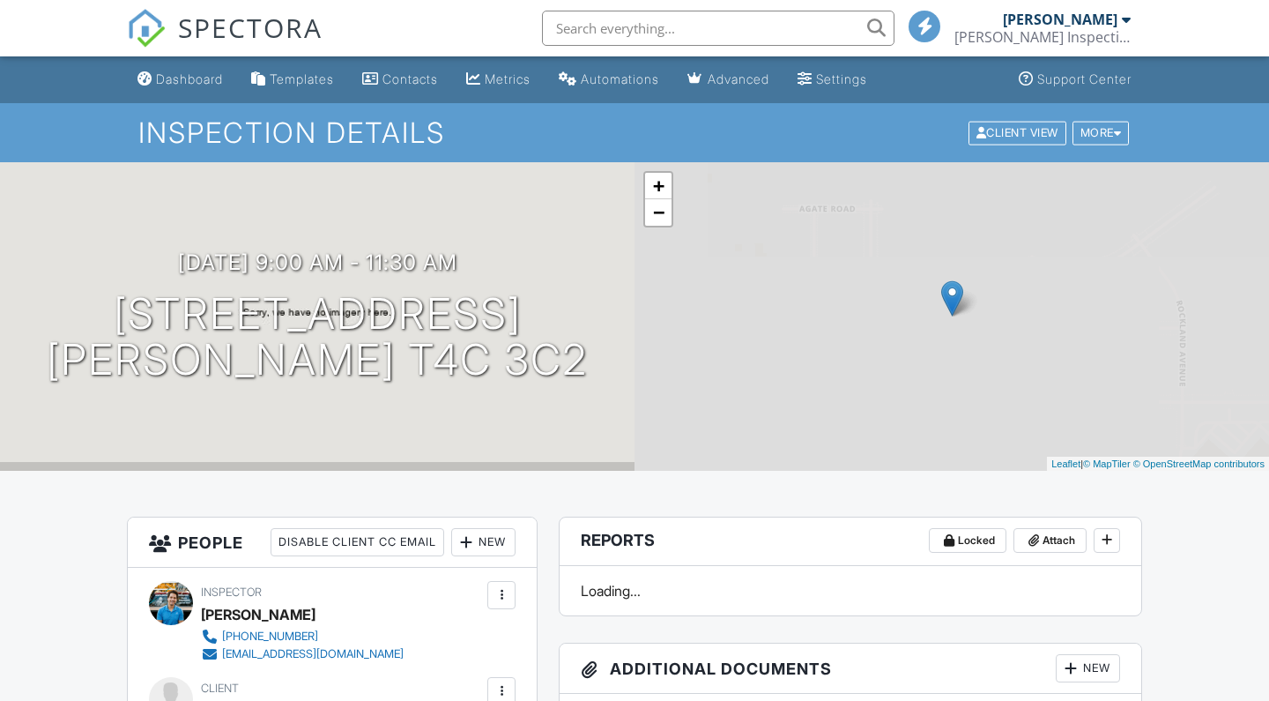
click at [192, 72] on div "Dashboard" at bounding box center [189, 78] width 67 height 15
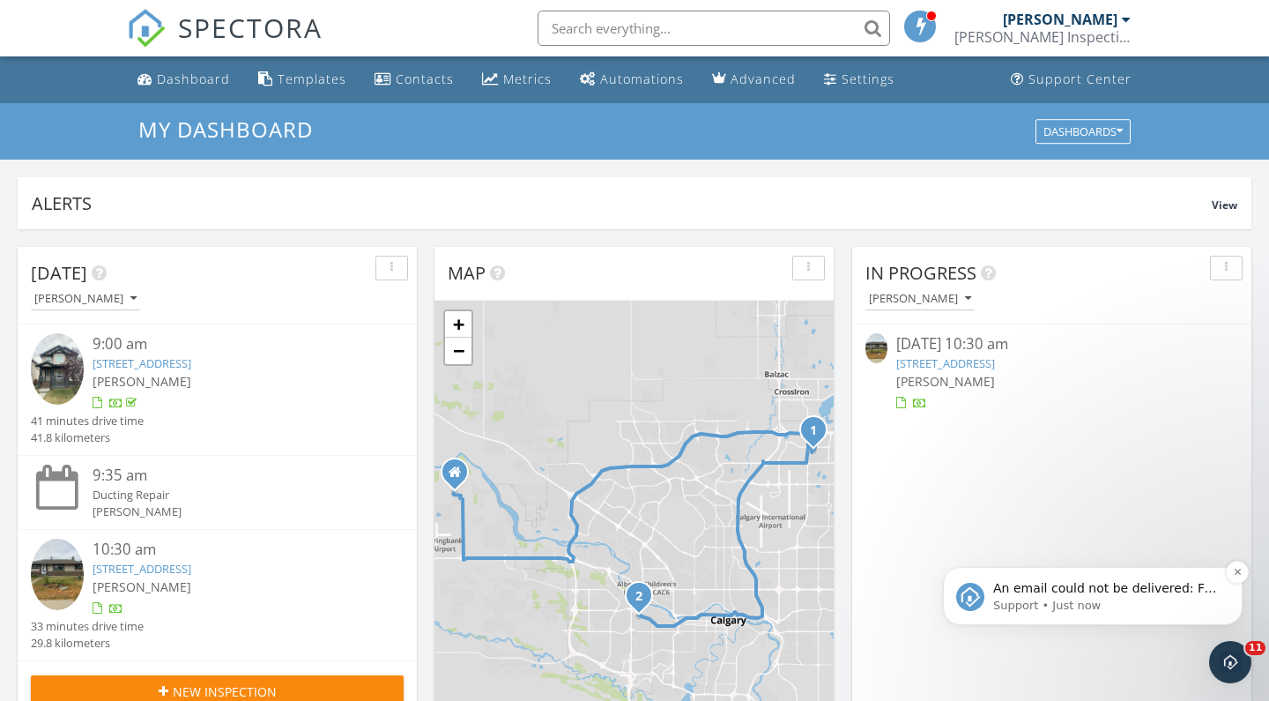
click at [1023, 585] on span "An email could not be delivered: For more information, view Why emails don't ge…" at bounding box center [1106, 605] width 224 height 49
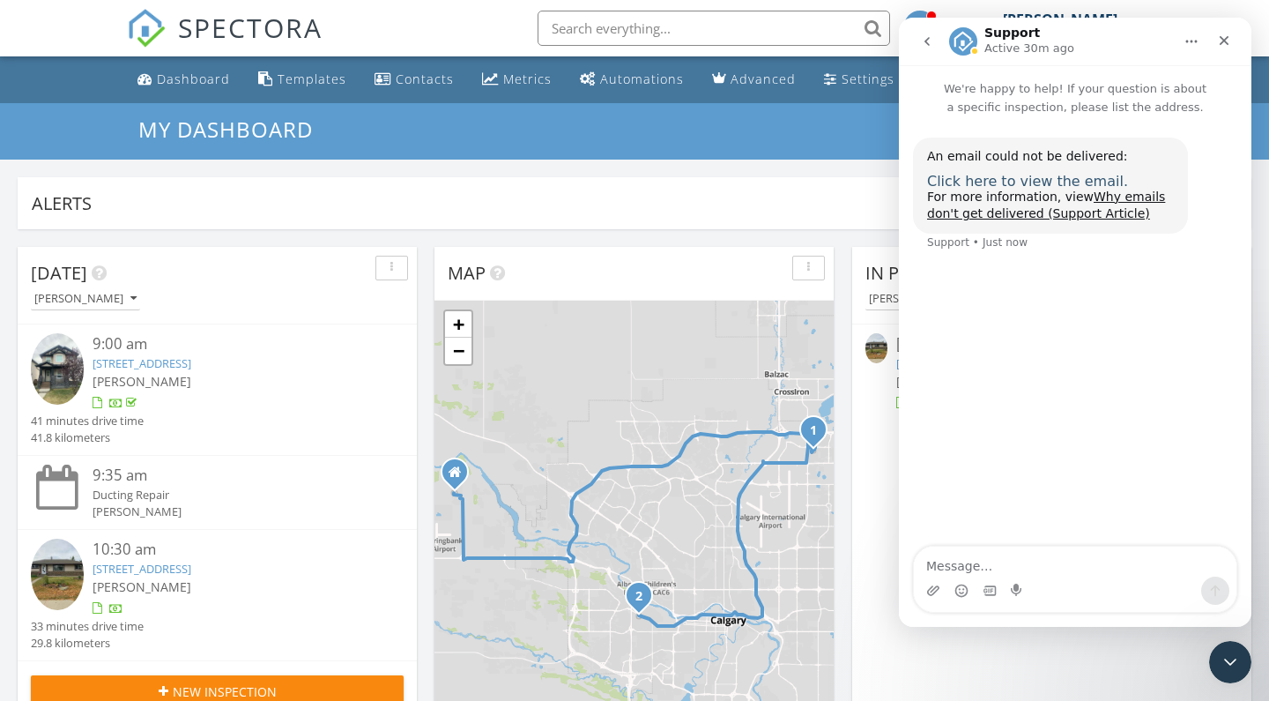
click at [1068, 175] on span "Click here to view the email." at bounding box center [1027, 181] width 201 height 17
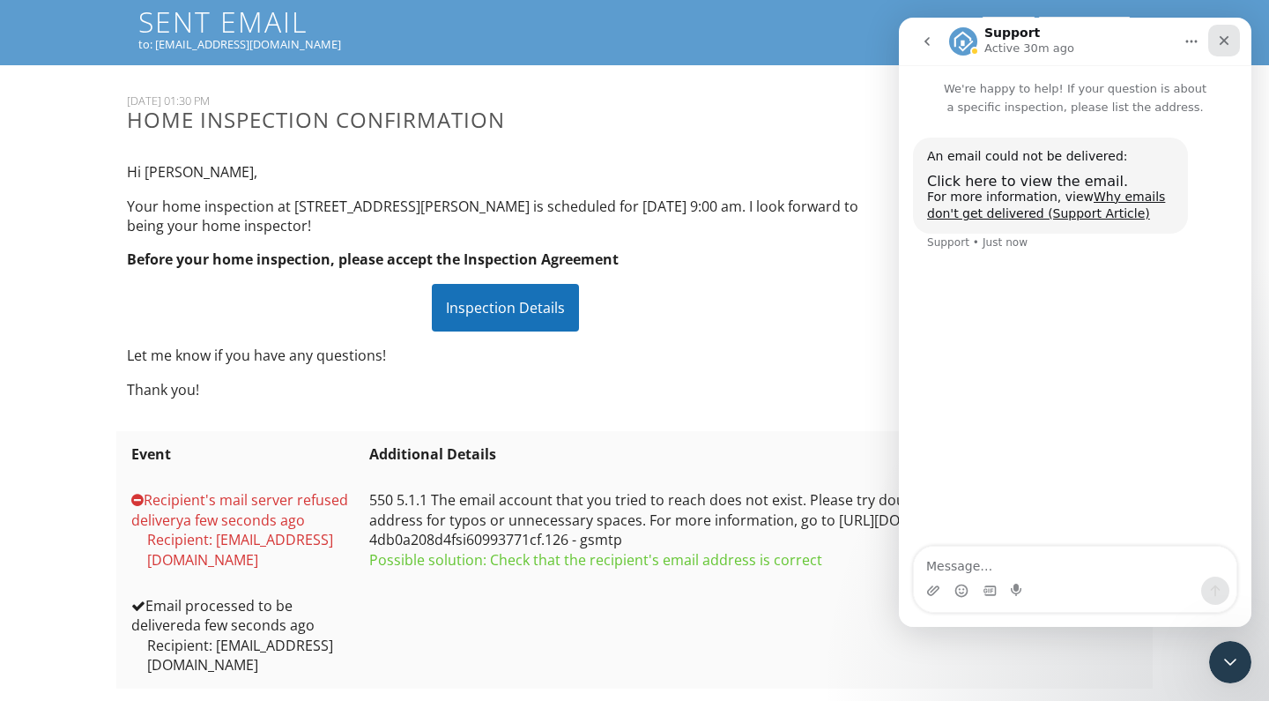
click at [1230, 46] on icon "Close" at bounding box center [1224, 41] width 14 height 14
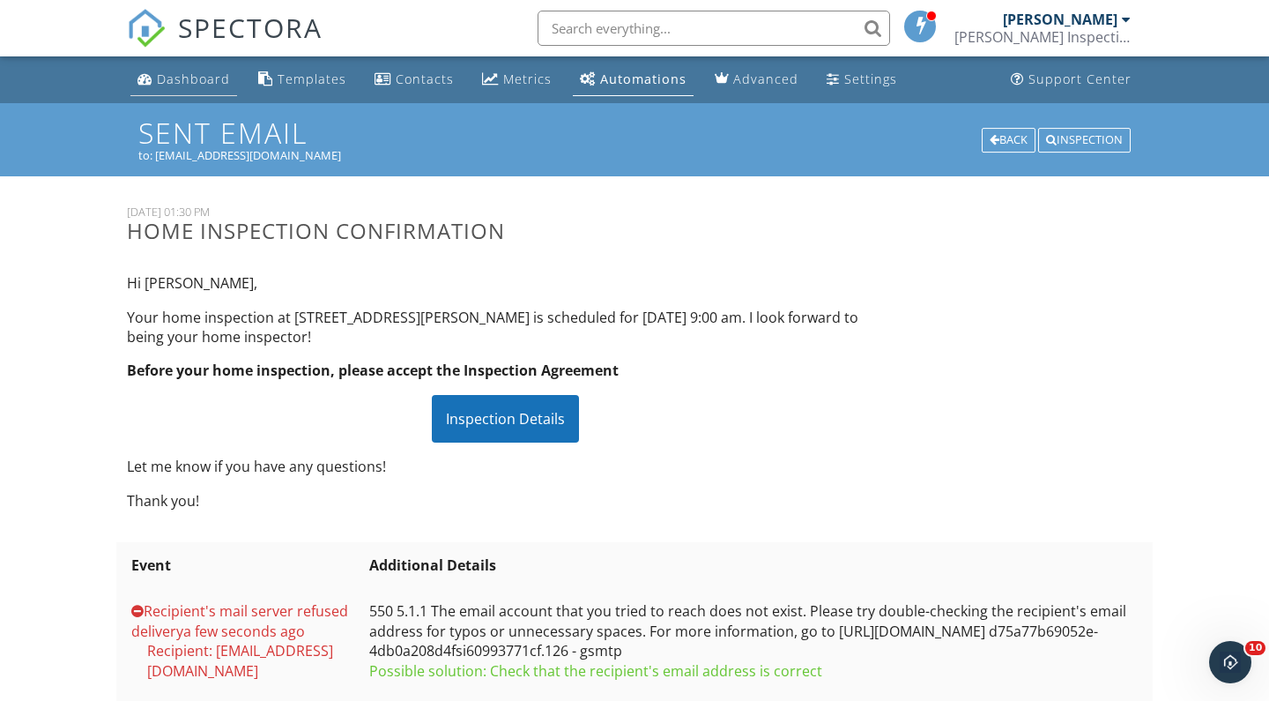
click at [192, 75] on div "Dashboard" at bounding box center [193, 79] width 73 height 17
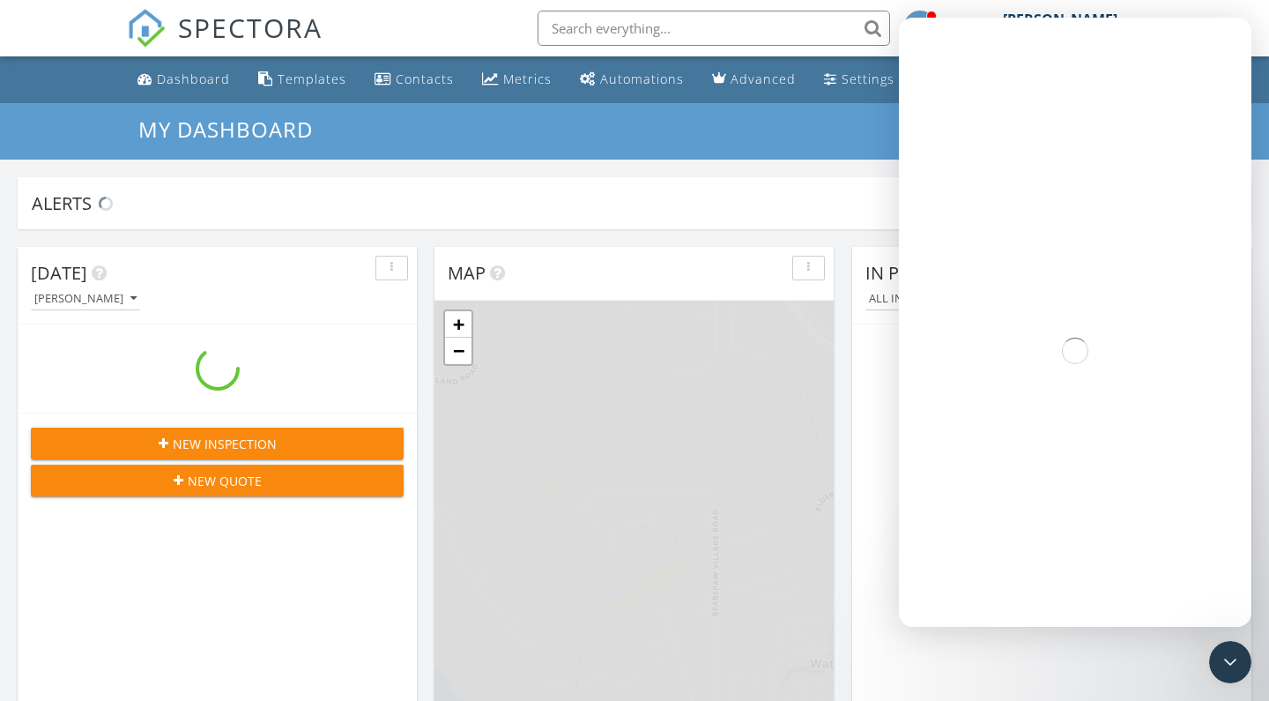
scroll to position [1605, 1270]
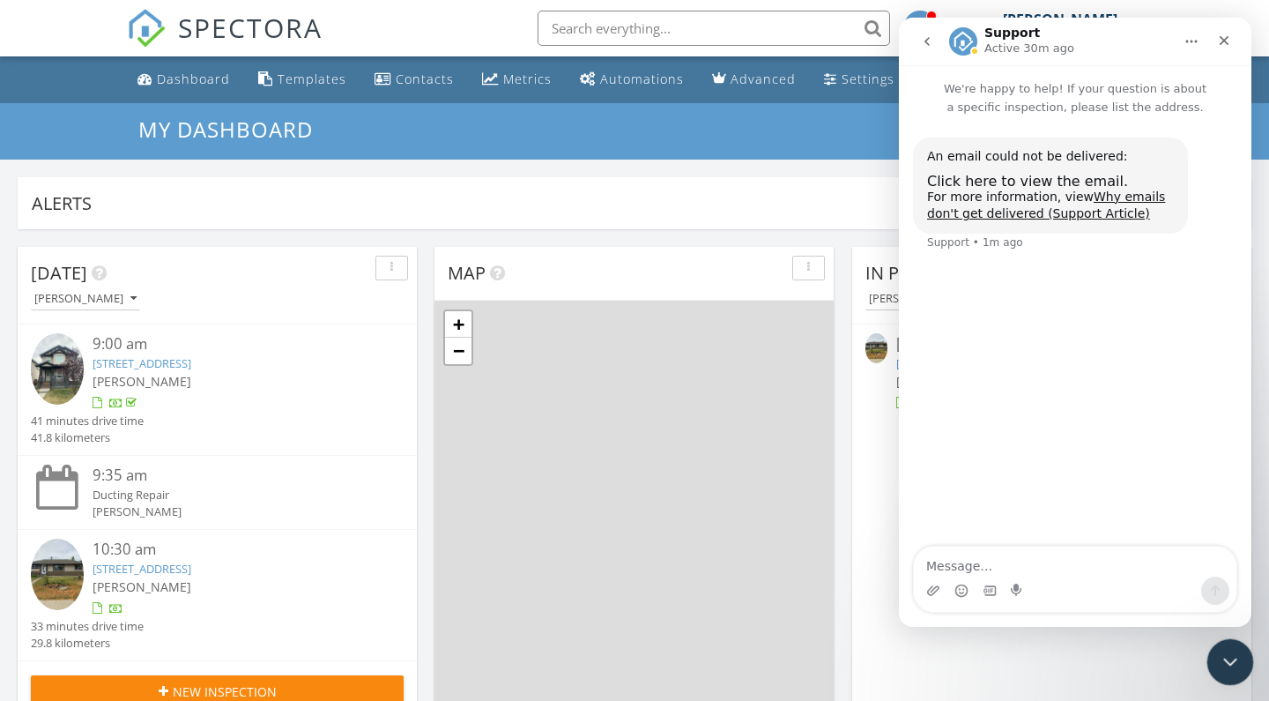
click at [1231, 662] on icon "Close Intercom Messenger" at bounding box center [1227, 659] width 21 height 21
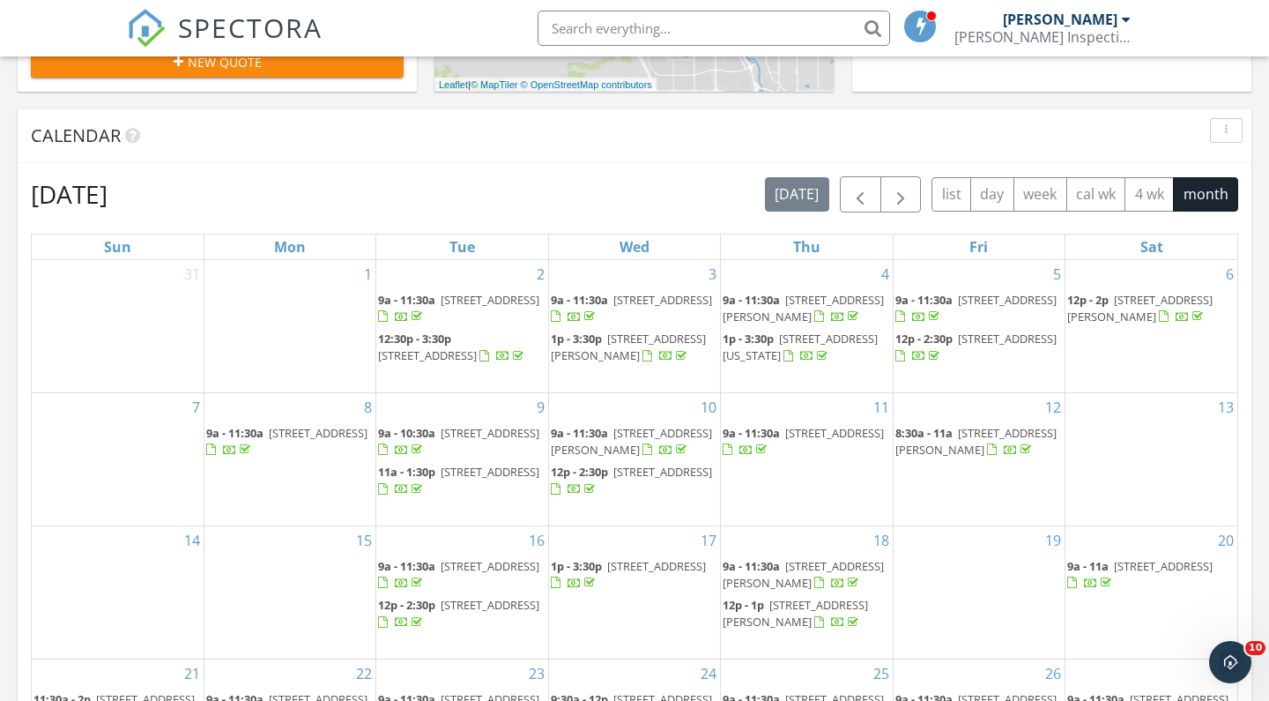
scroll to position [432, 0]
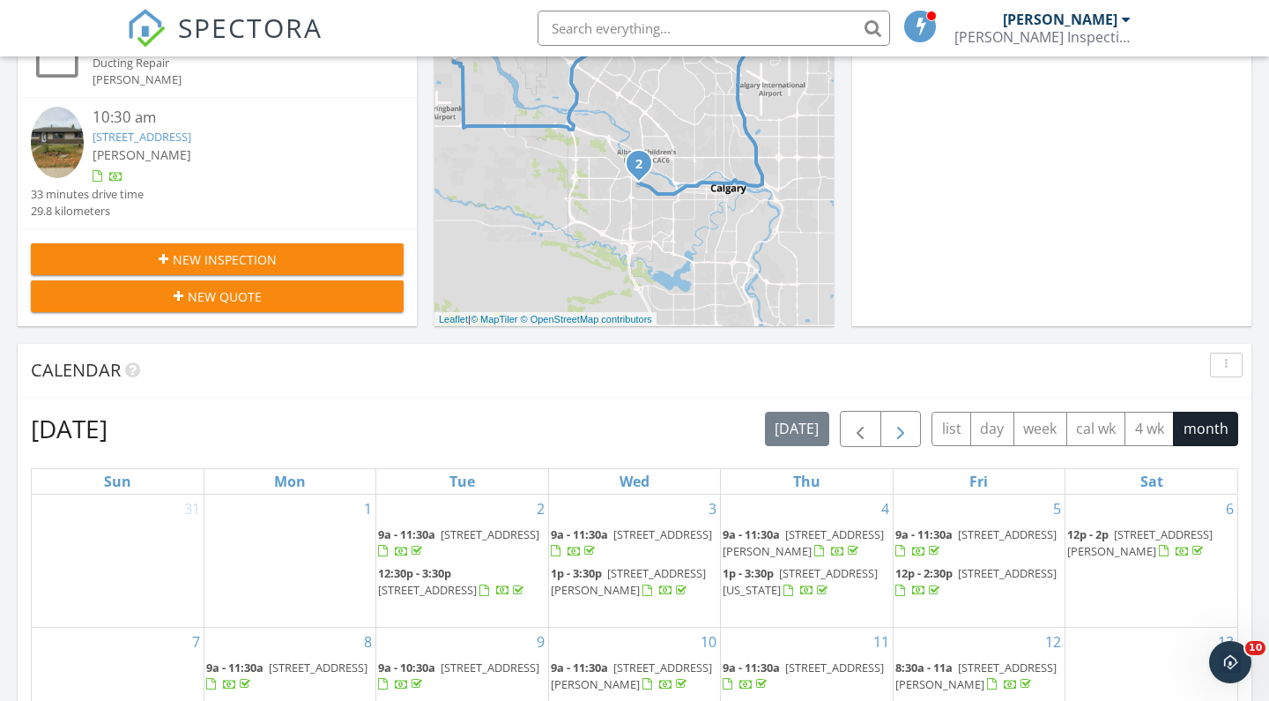
click at [919, 426] on button "button" at bounding box center [901, 429] width 41 height 36
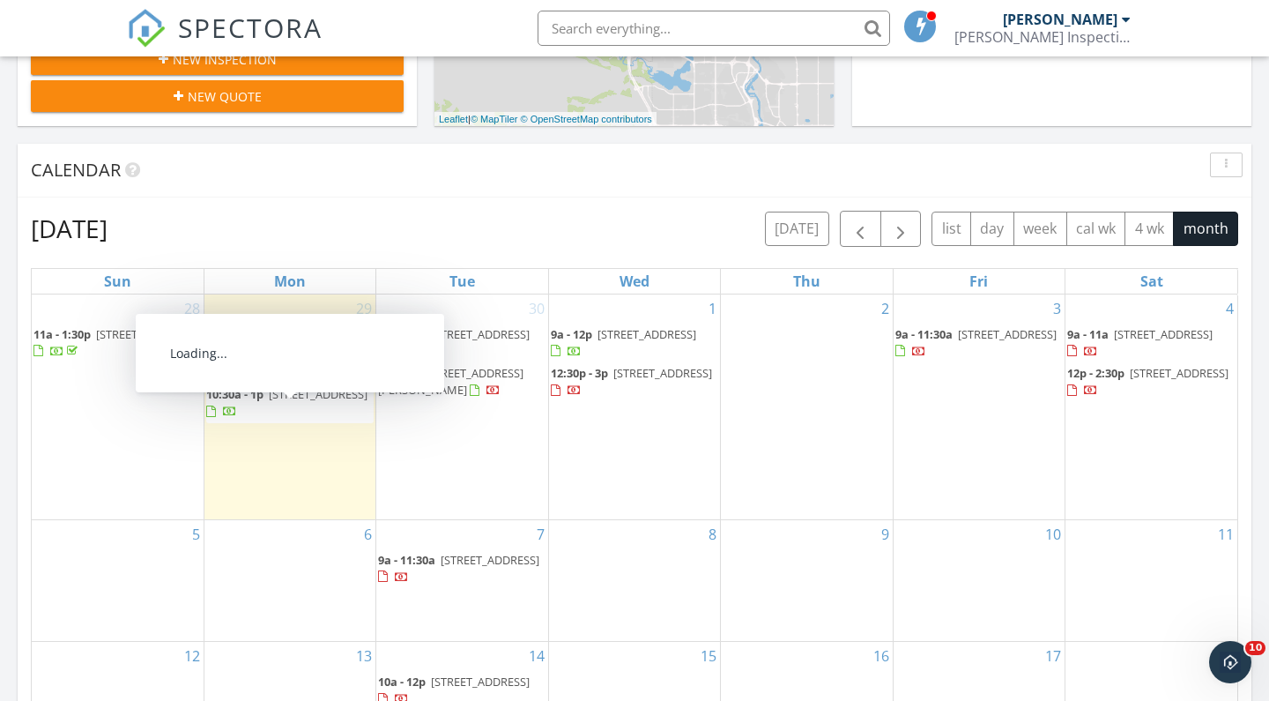
scroll to position [651, 0]
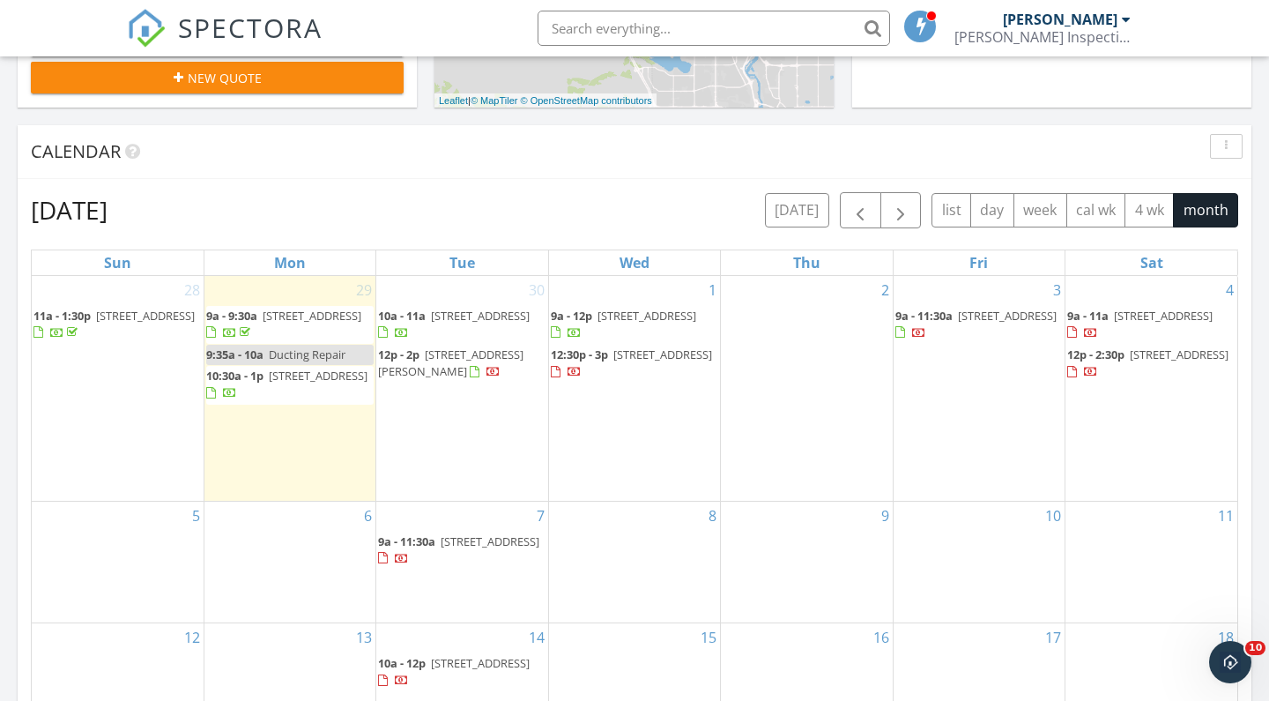
click at [459, 533] on span "203 Vantage Dr, Cochrane T4C 3C2" at bounding box center [490, 541] width 99 height 16
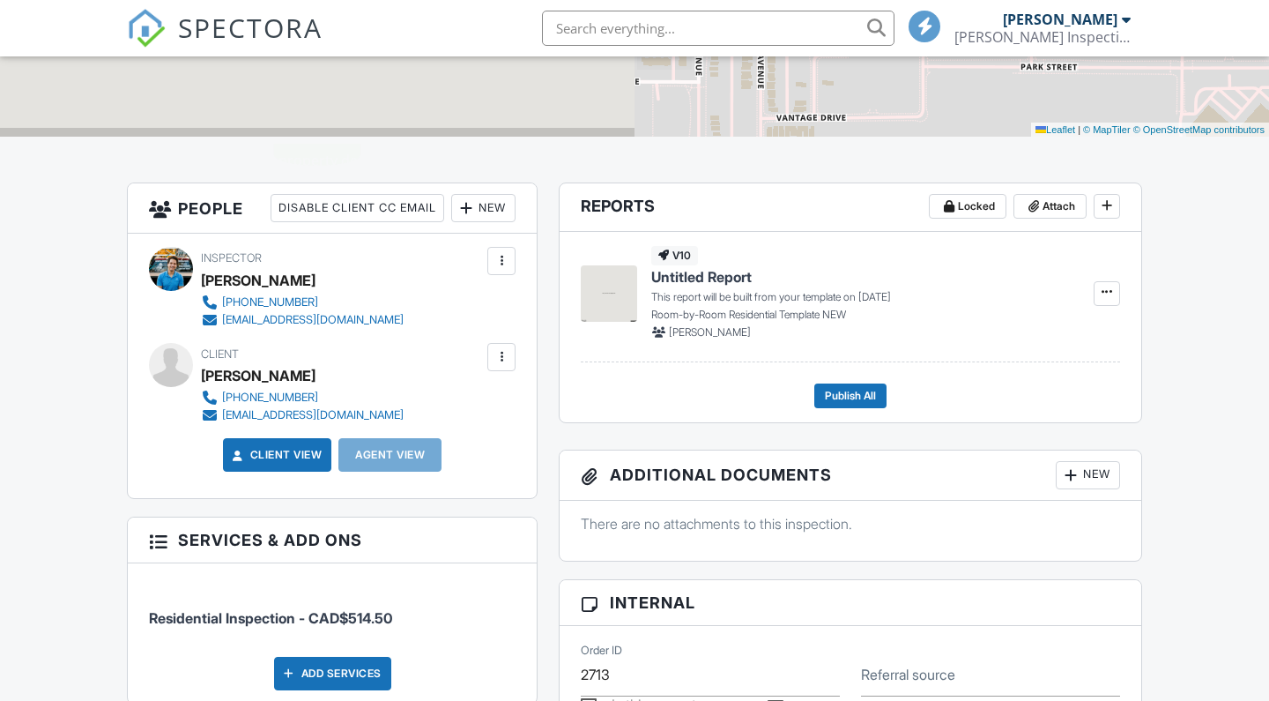
scroll to position [462, 0]
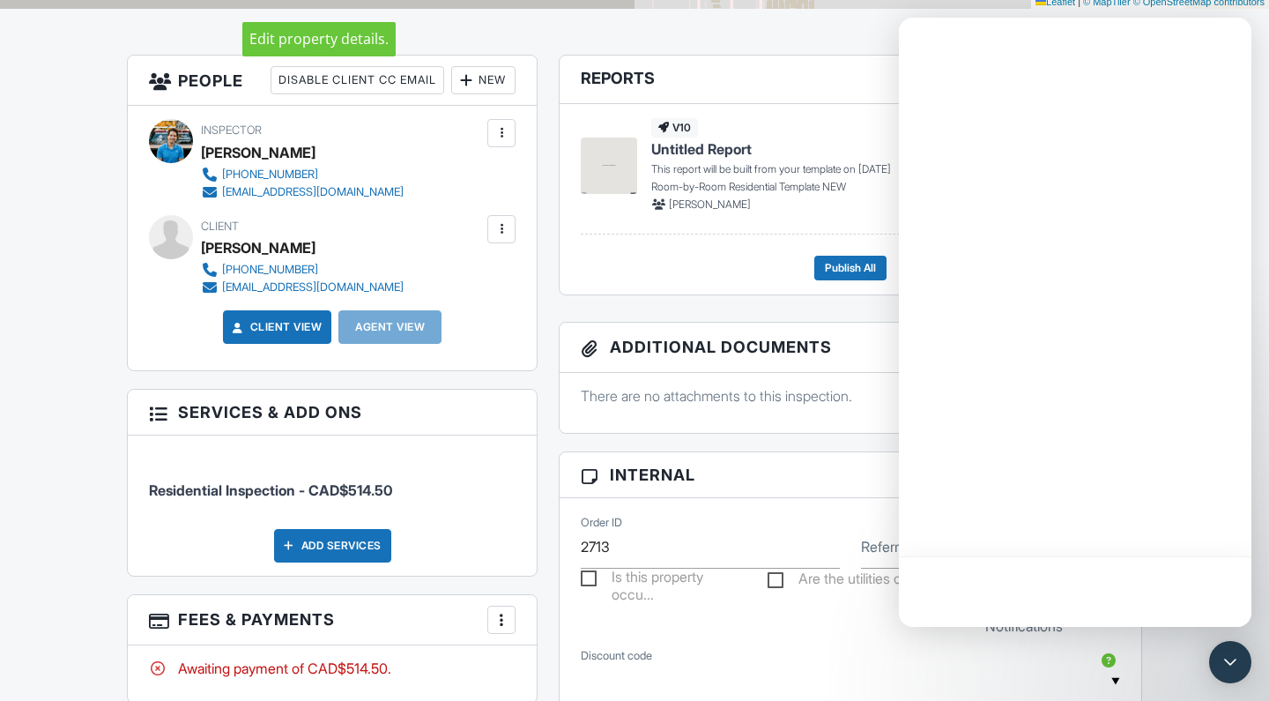
click at [492, 238] on div at bounding box center [502, 229] width 28 height 28
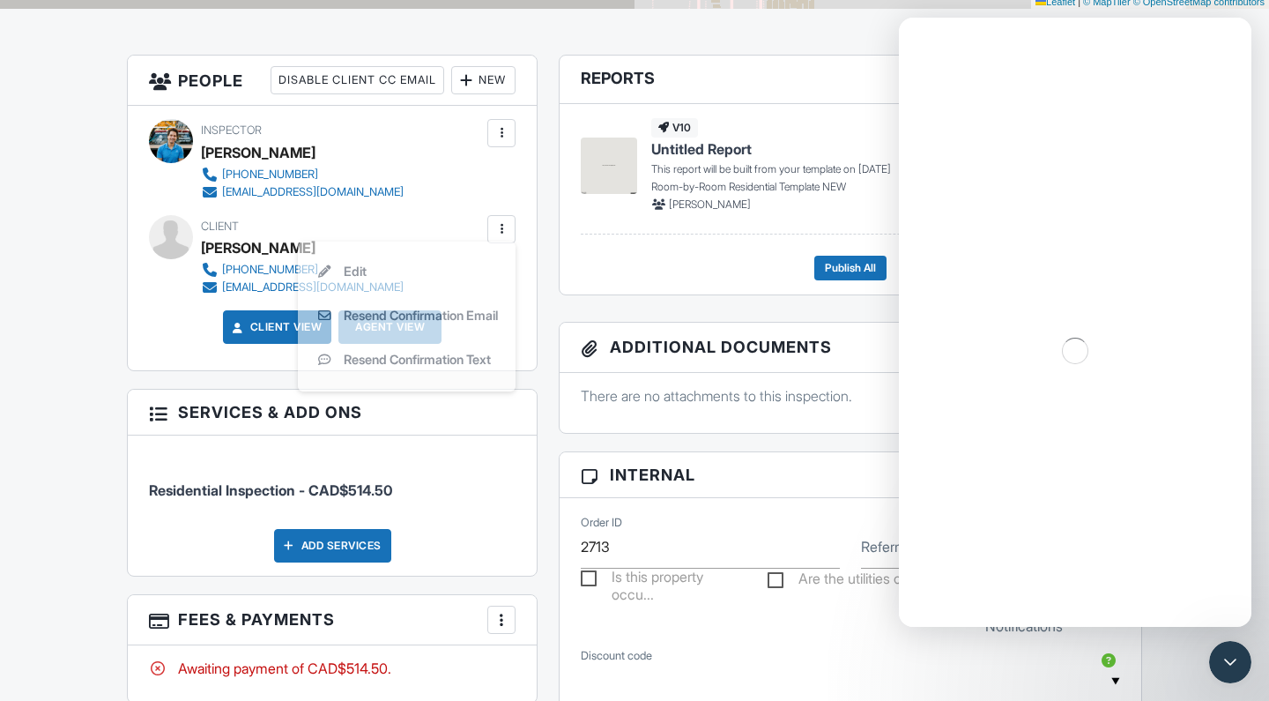
scroll to position [0, 0]
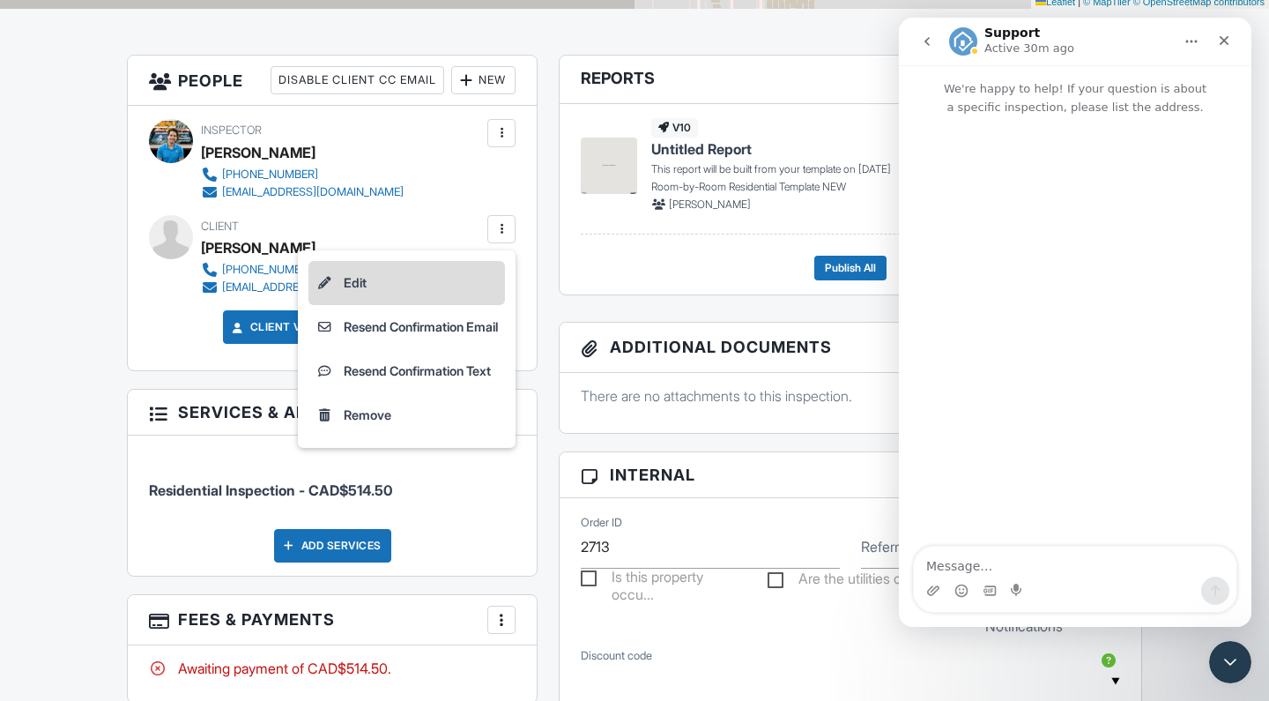
click at [449, 279] on li "Edit" at bounding box center [407, 283] width 197 height 44
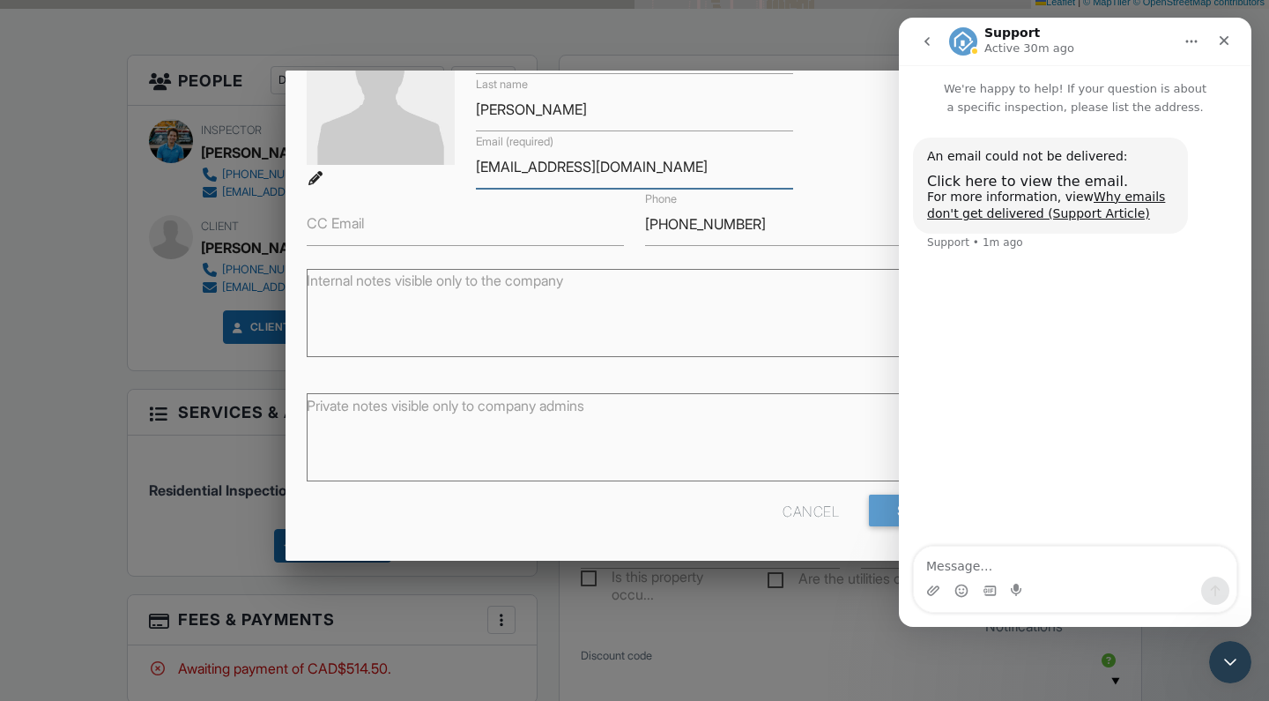
scroll to position [142, 0]
type input "[EMAIL_ADDRESS][DOMAIN_NAME]"
click at [883, 515] on input "Save" at bounding box center [915, 511] width 93 height 32
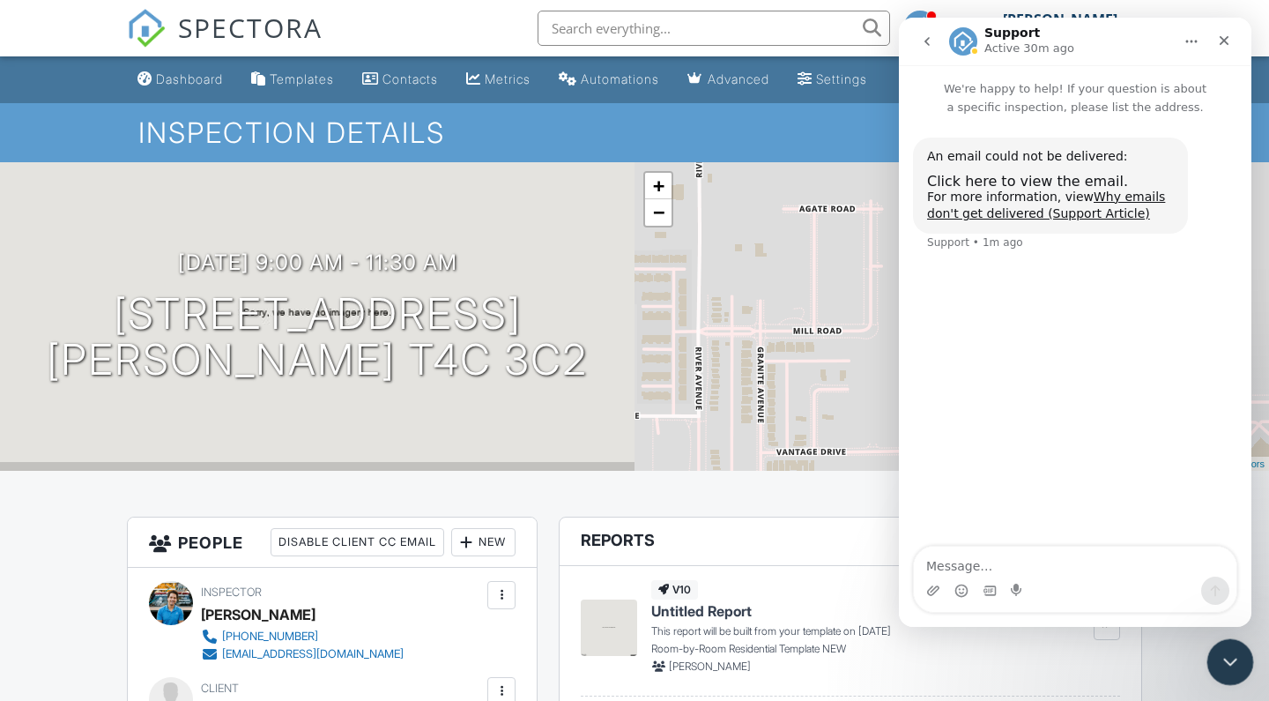
click at [1230, 666] on icon "Close Intercom Messenger" at bounding box center [1227, 659] width 21 height 21
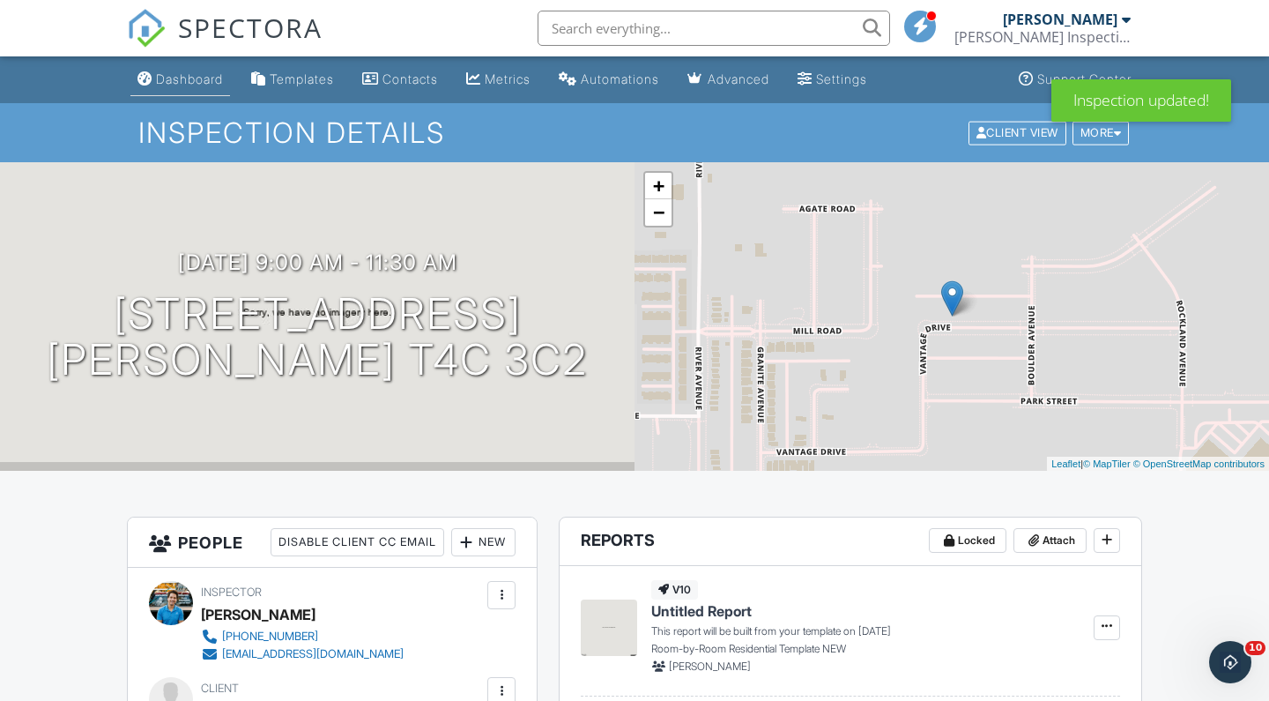
click at [197, 86] on link "Dashboard" at bounding box center [180, 79] width 100 height 33
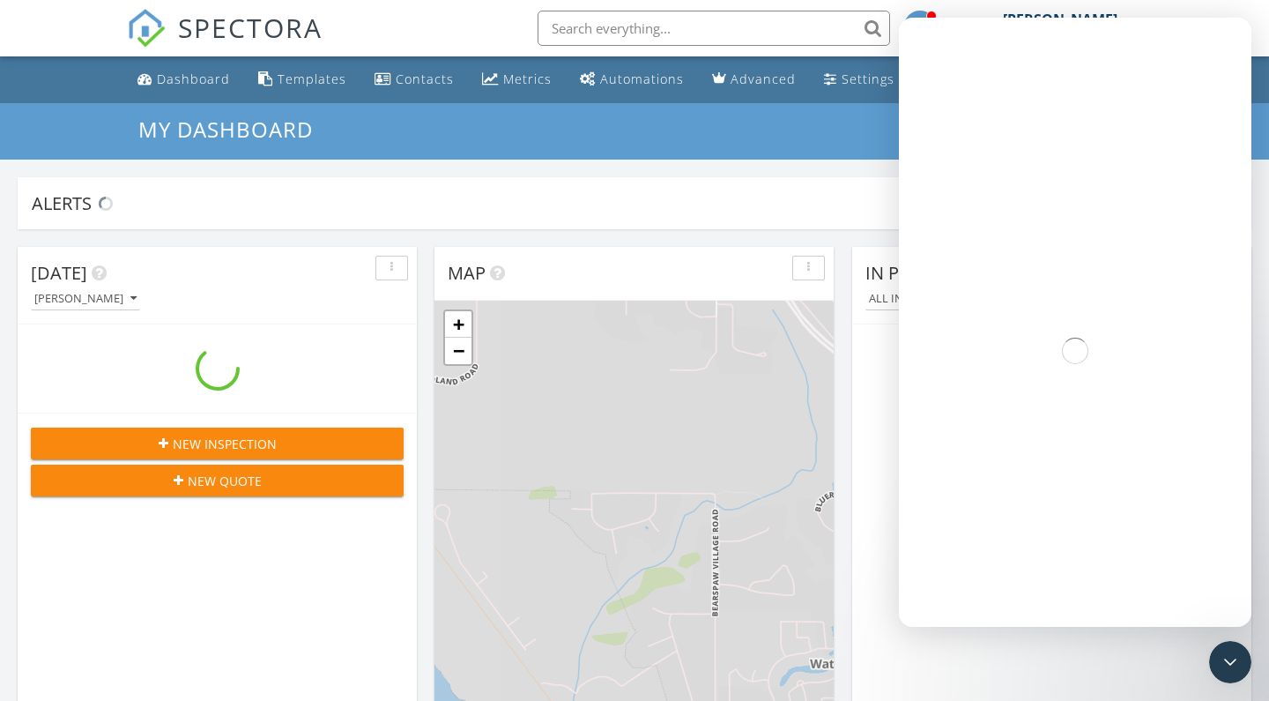
scroll to position [1605, 1270]
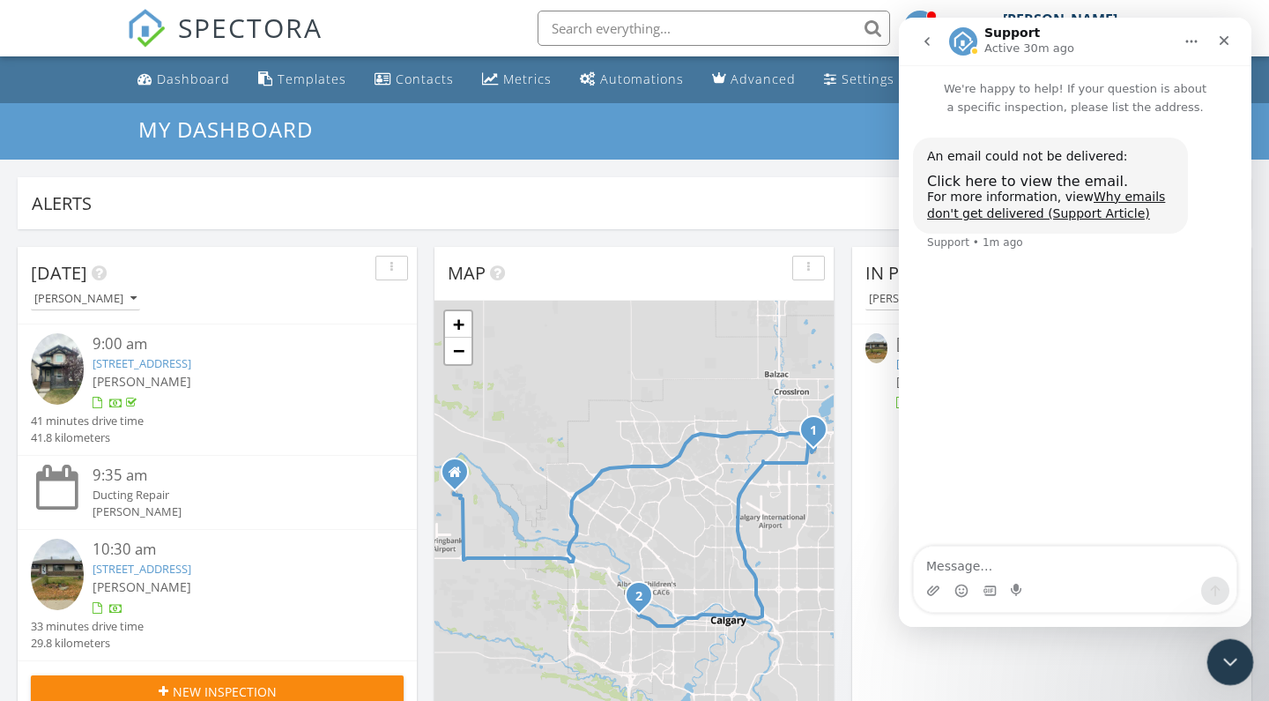
click at [1221, 665] on icon "Close Intercom Messenger" at bounding box center [1227, 659] width 21 height 21
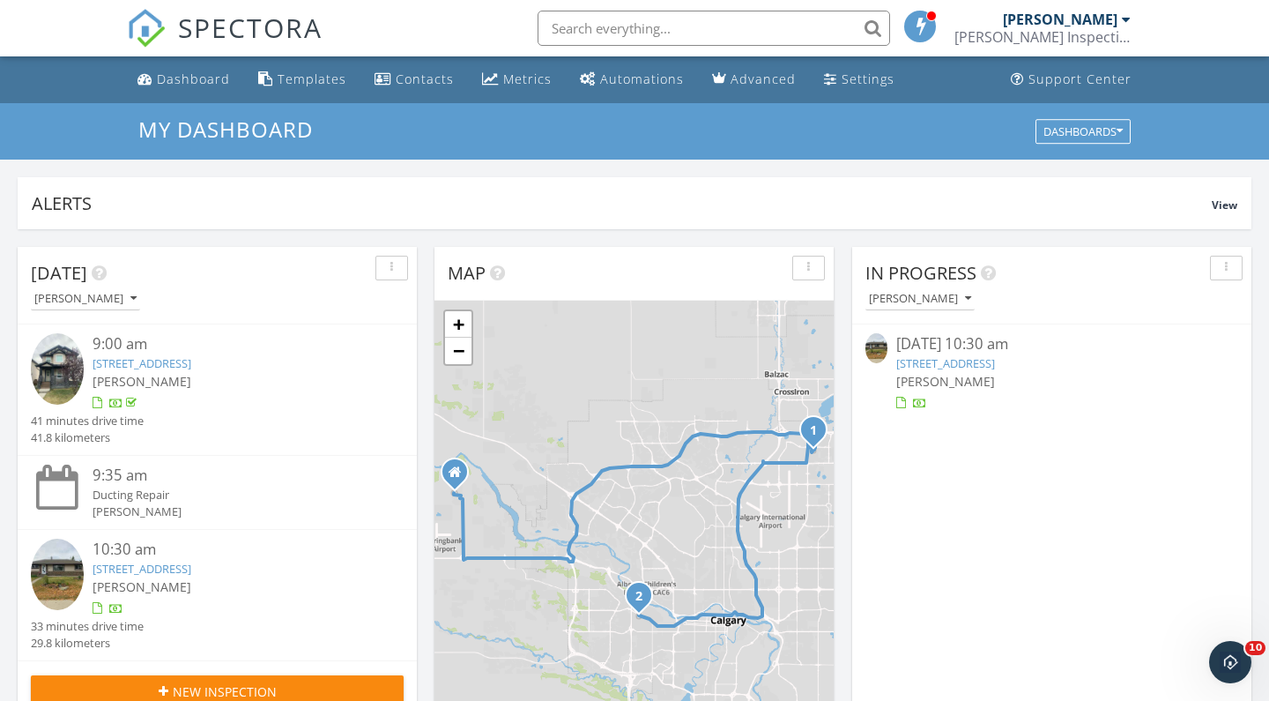
scroll to position [0, 0]
click at [389, 86] on link "Contacts" at bounding box center [414, 79] width 93 height 33
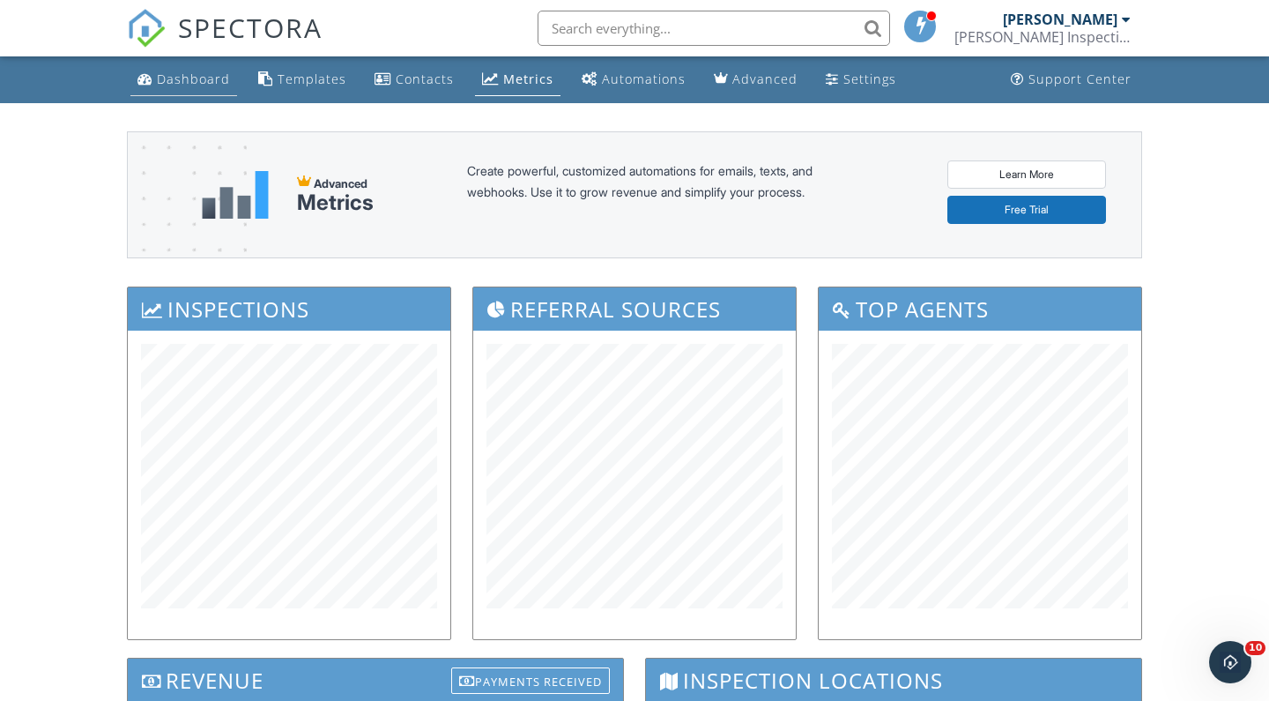
click at [170, 88] on link "Dashboard" at bounding box center [183, 79] width 107 height 33
